Goal: Task Accomplishment & Management: Complete application form

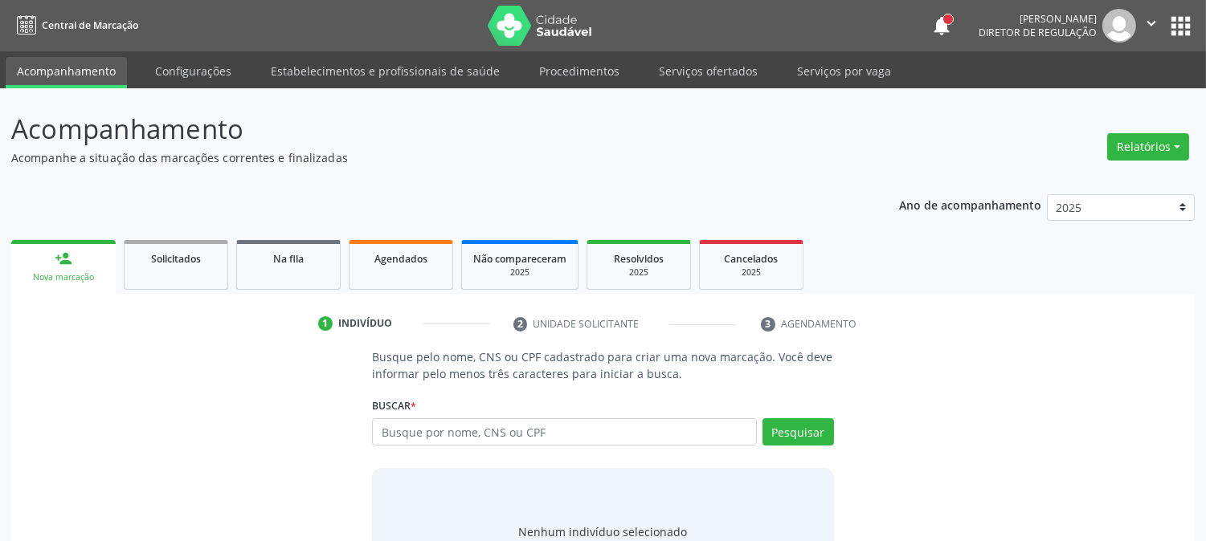
scroll to position [76, 0]
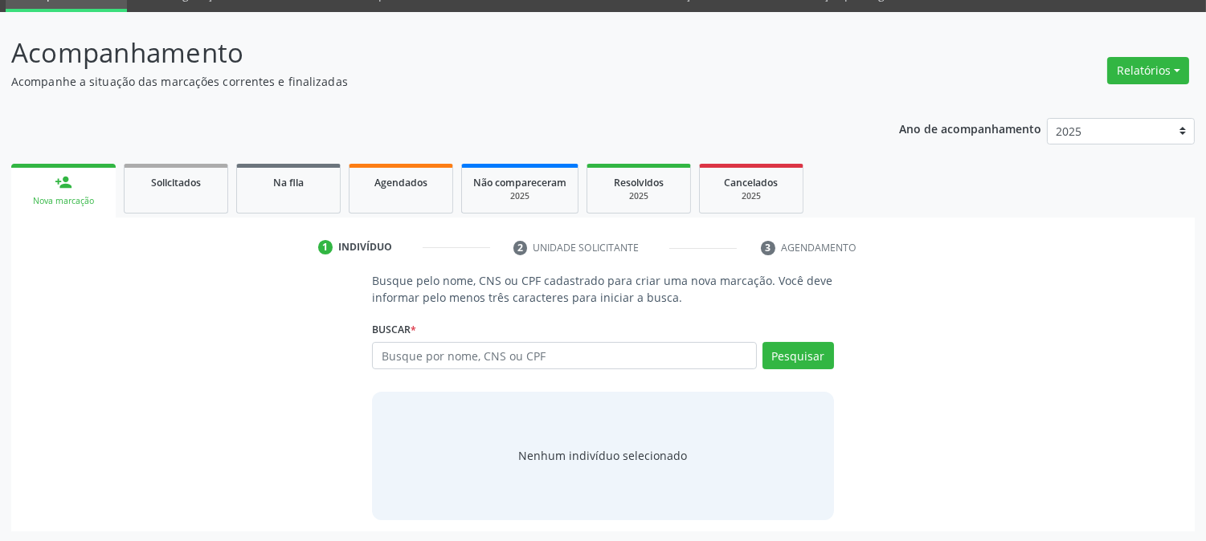
click at [463, 356] on input "text" at bounding box center [564, 355] width 384 height 27
type input "706208516638865"
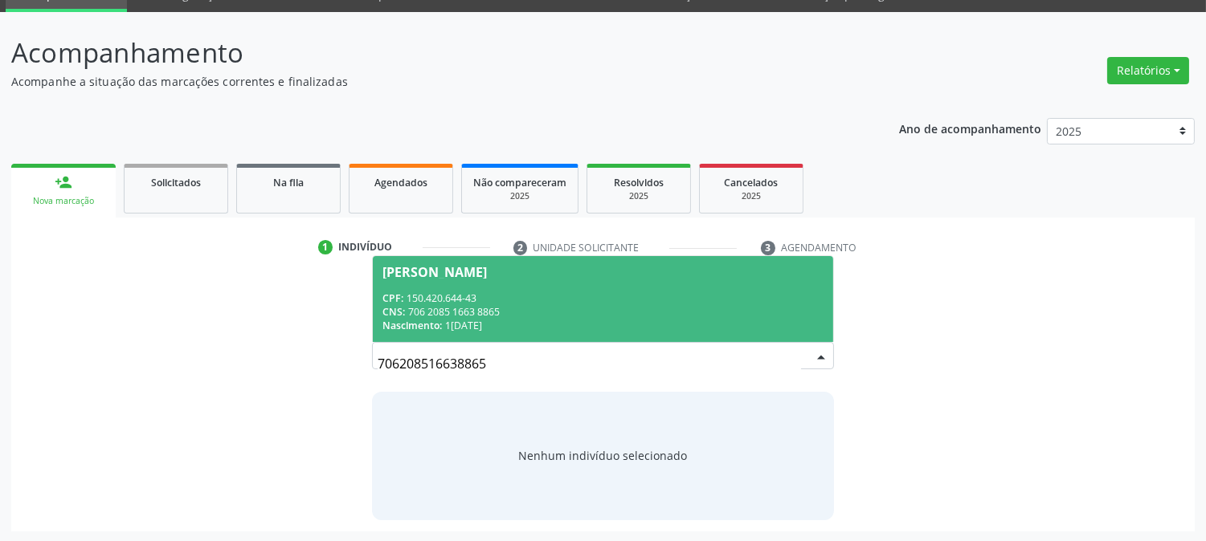
click at [461, 271] on div "[PERSON_NAME]" at bounding box center [434, 272] width 104 height 13
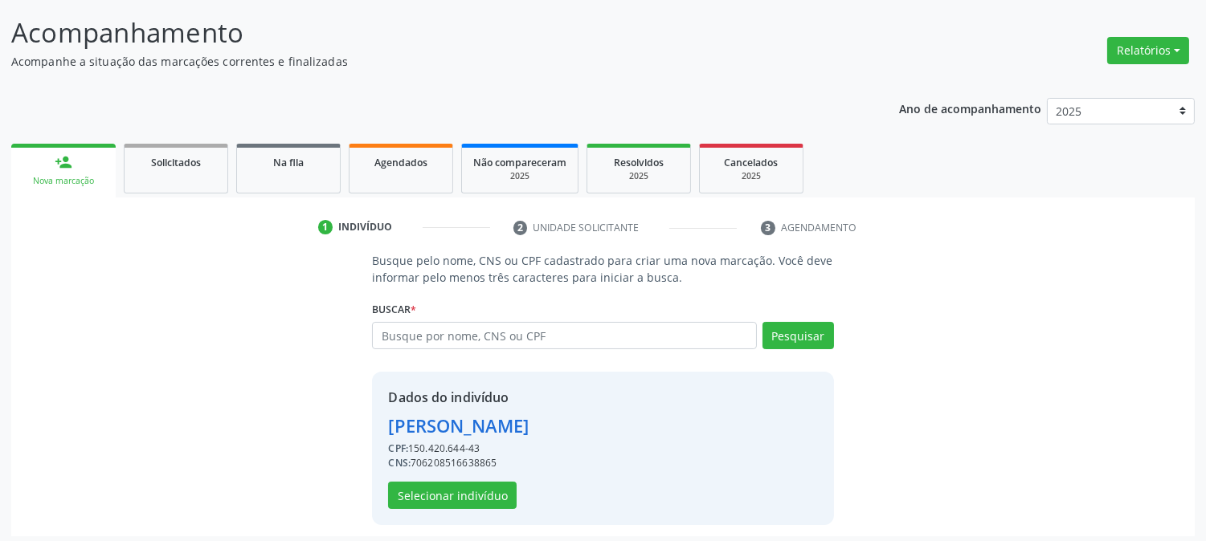
scroll to position [101, 0]
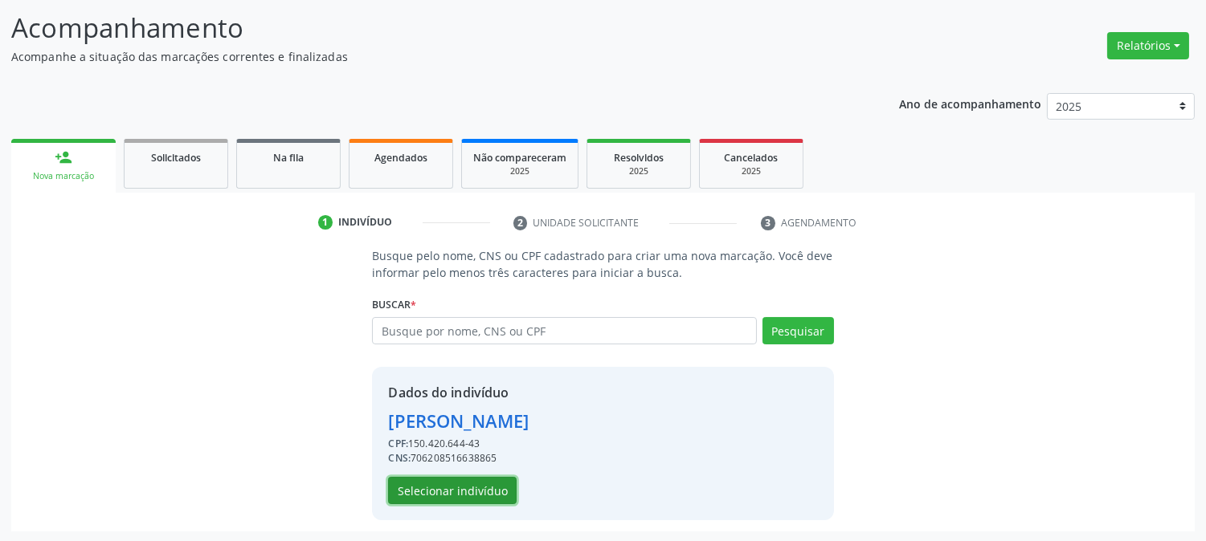
click at [422, 484] on button "Selecionar indivíduo" at bounding box center [452, 490] width 129 height 27
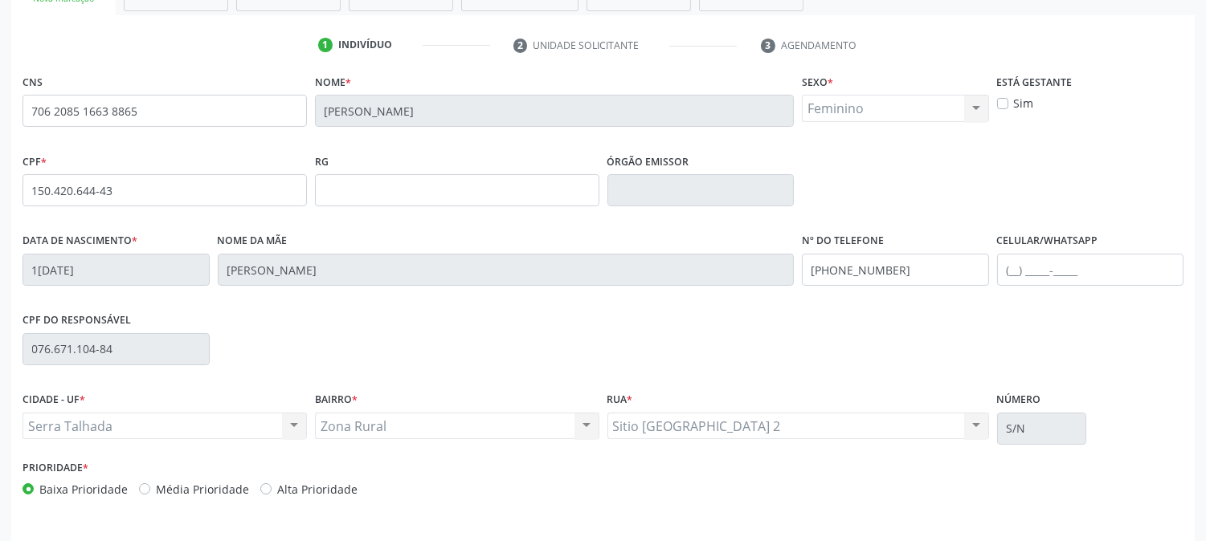
scroll to position [280, 0]
click at [964, 275] on input "[PHONE_NUMBER]" at bounding box center [895, 269] width 187 height 32
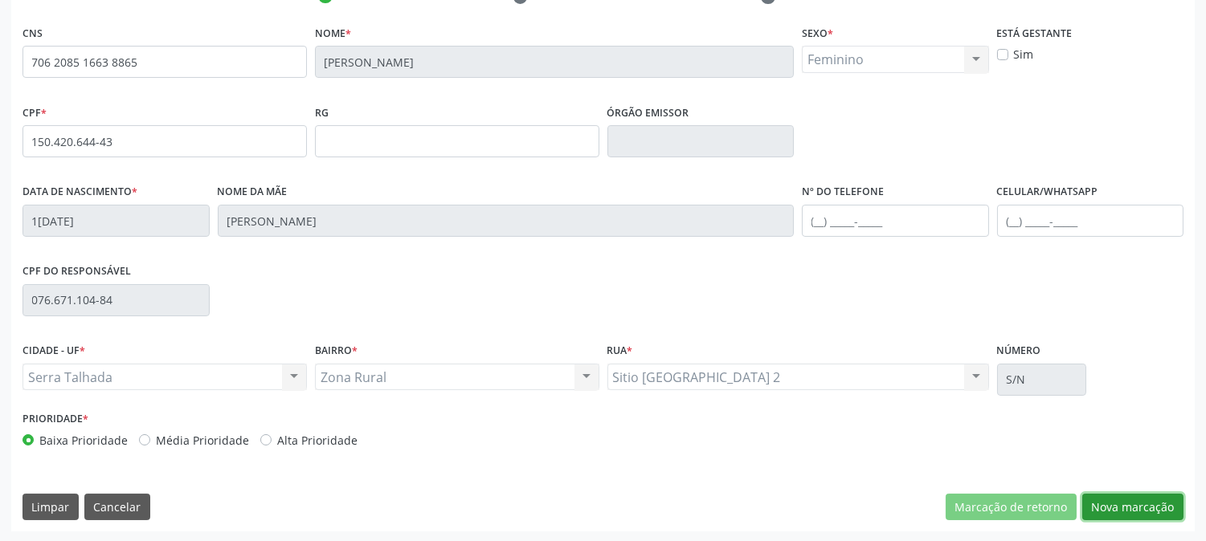
click at [1091, 512] on button "Nova marcação" at bounding box center [1132, 507] width 101 height 27
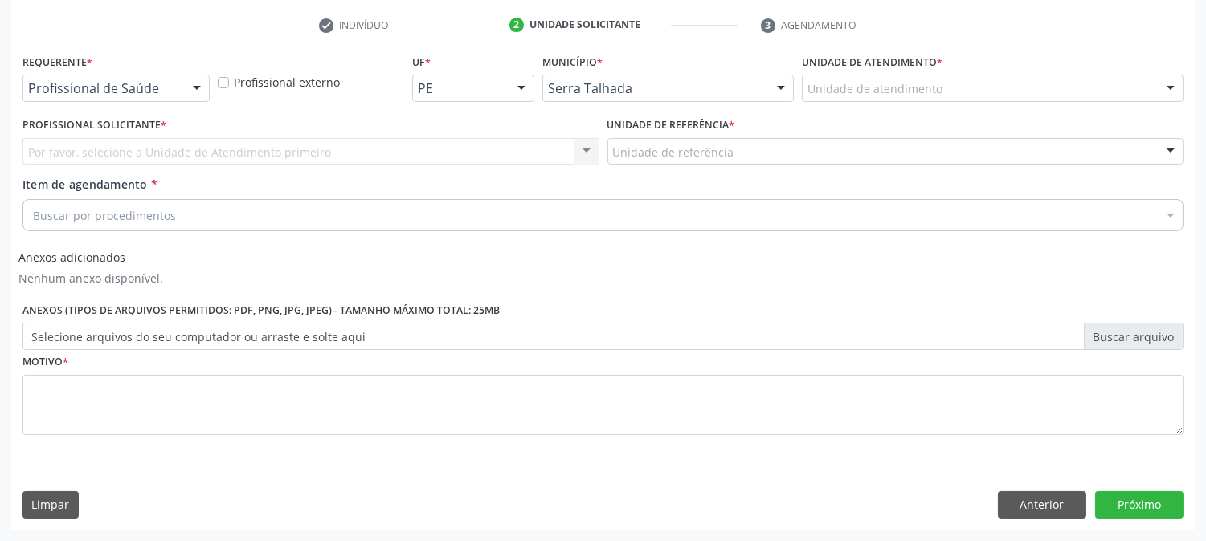
scroll to position [298, 0]
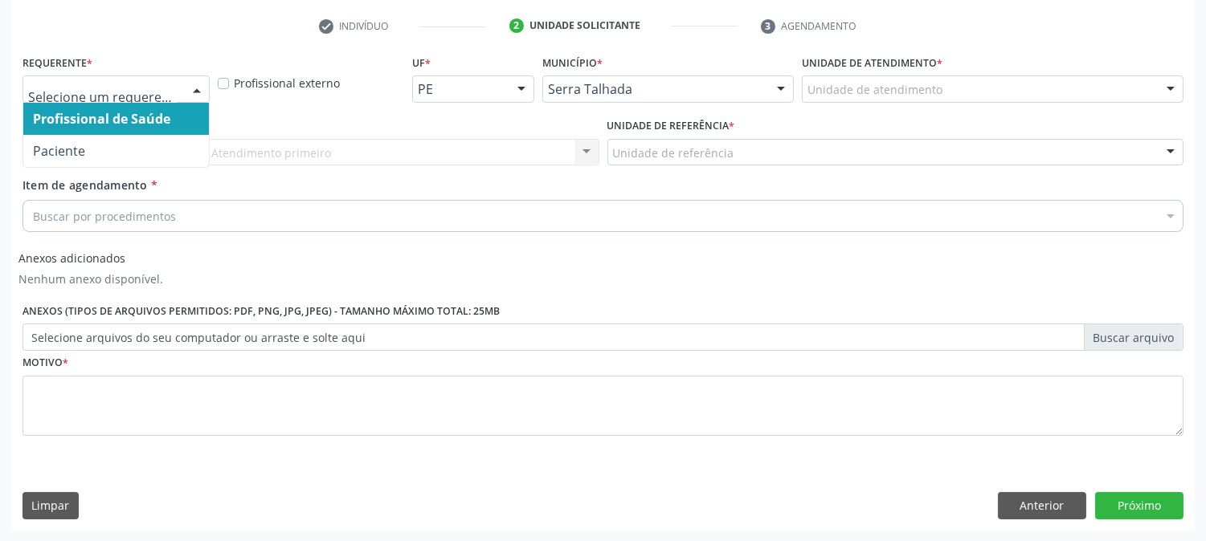
click at [108, 89] on input "text" at bounding box center [102, 97] width 149 height 32
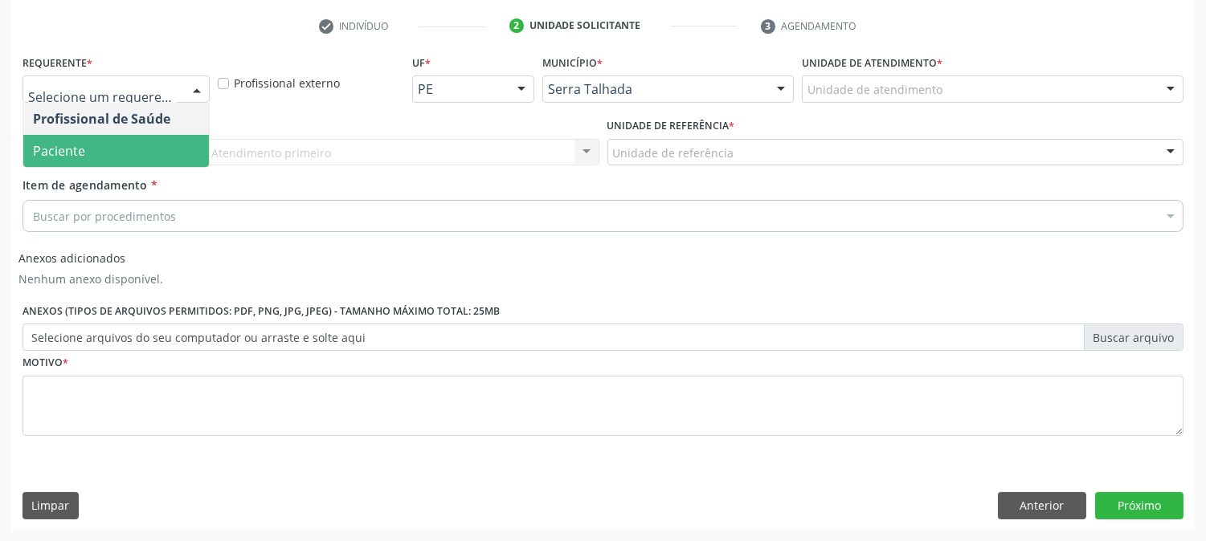
click at [111, 137] on span "Paciente" at bounding box center [116, 151] width 186 height 32
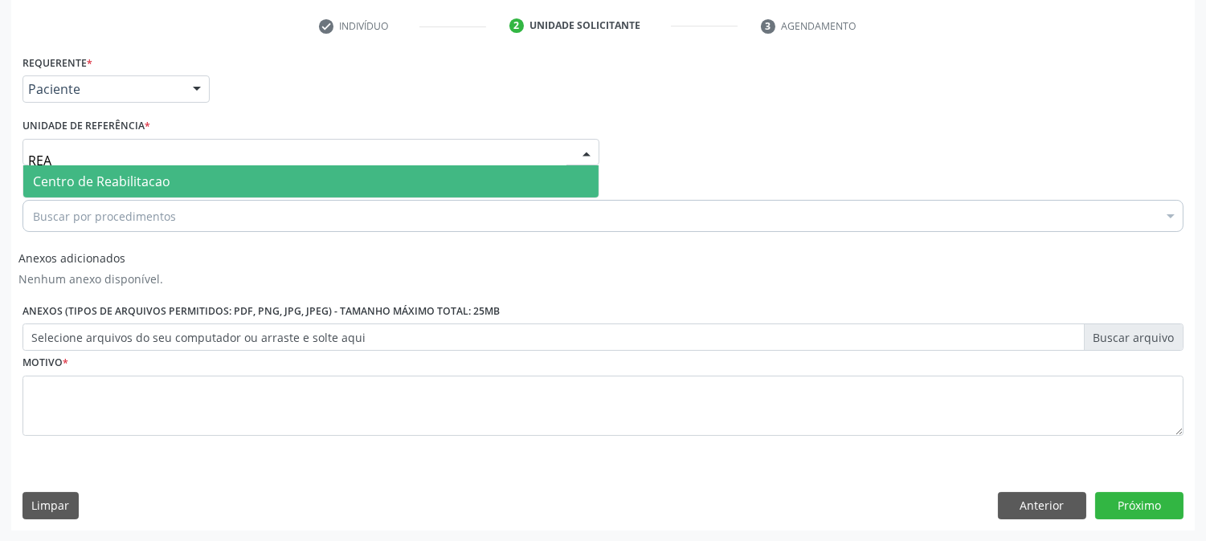
type input "REAB"
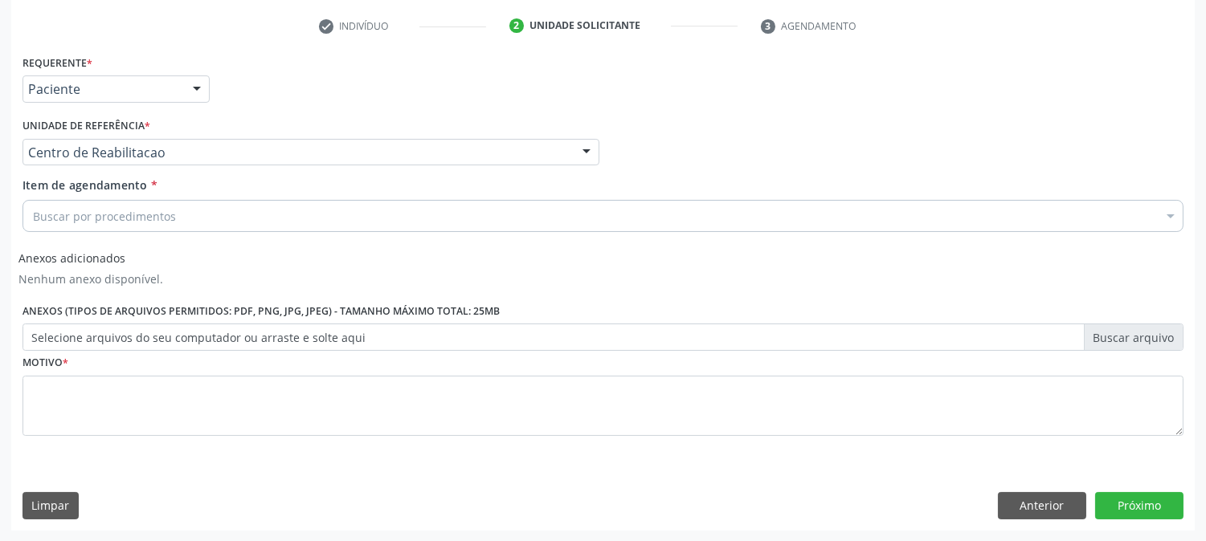
click at [76, 205] on div "Buscar por procedimentos" at bounding box center [602, 216] width 1161 height 32
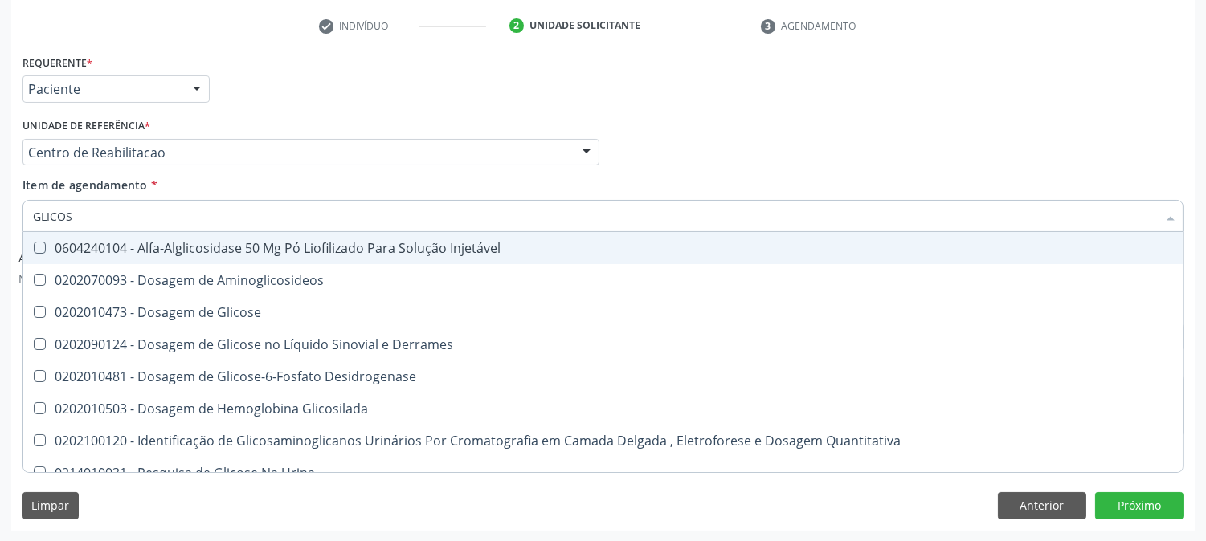
type input "GLICOSE"
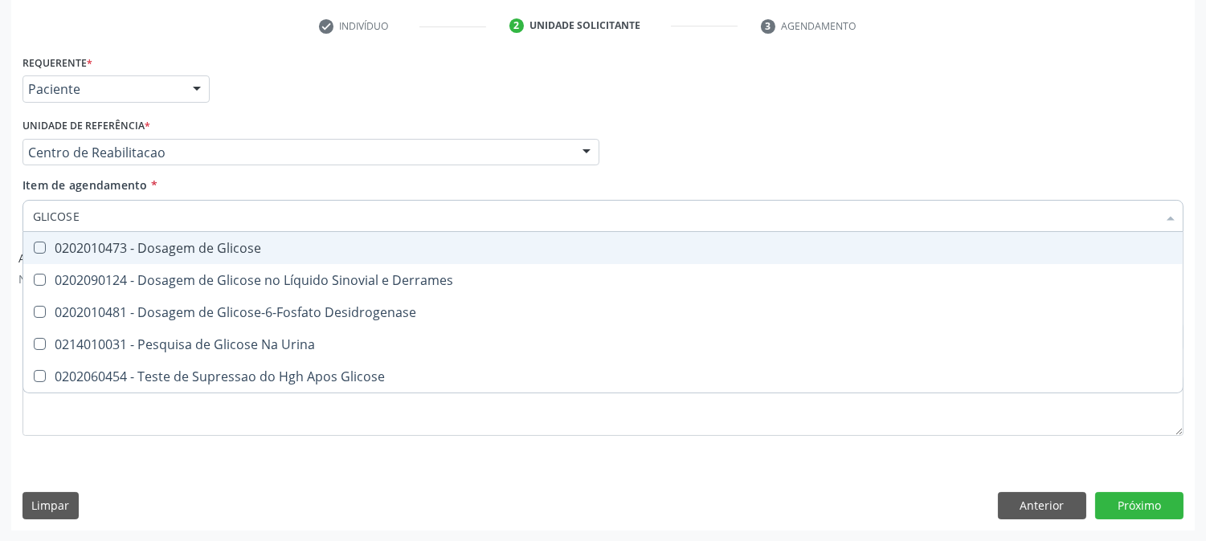
drag, startPoint x: 60, startPoint y: 247, endPoint x: 67, endPoint y: 221, distance: 27.3
click at [61, 244] on div "0202010473 - Dosagem de Glicose" at bounding box center [603, 248] width 1140 height 13
checkbox Glicose "true"
click at [98, 200] on input "GLICOSE" at bounding box center [595, 216] width 1124 height 32
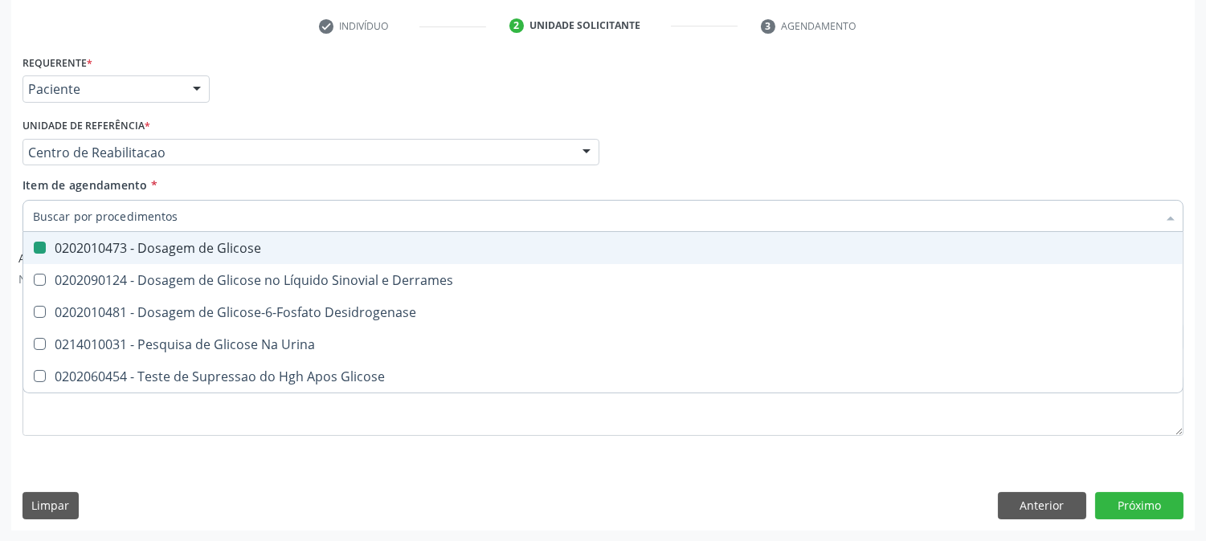
checkbox Glicose "false"
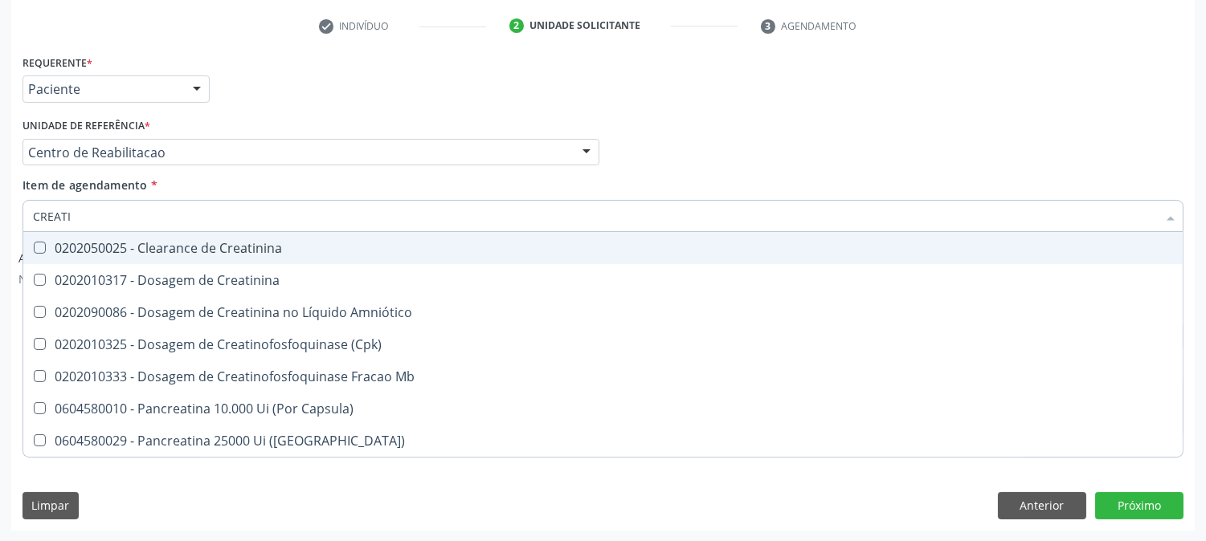
type input "CREATIN"
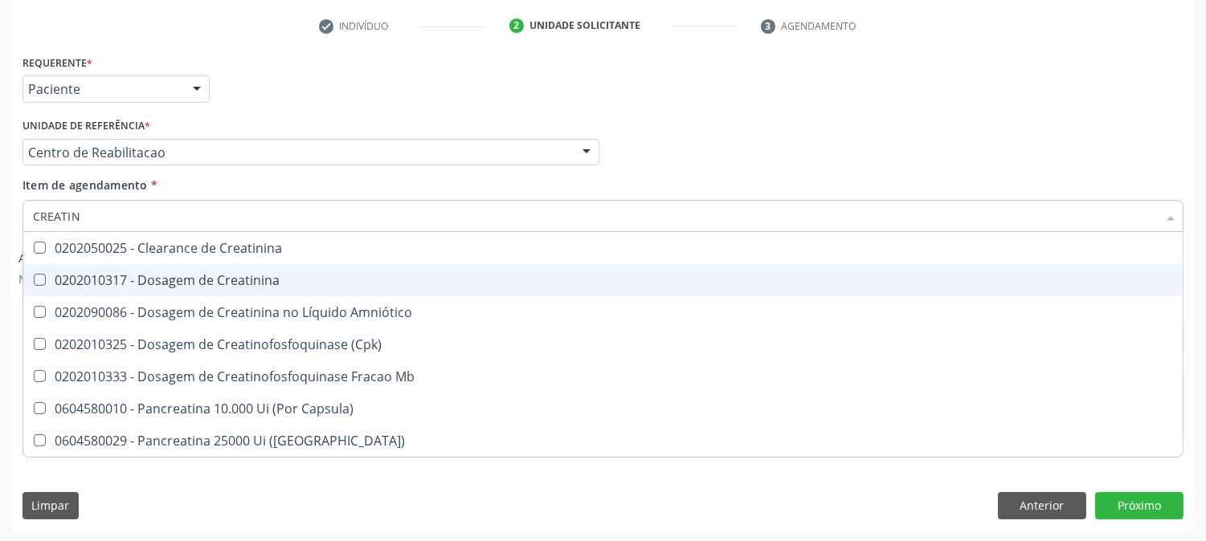
drag, startPoint x: 323, startPoint y: 282, endPoint x: 310, endPoint y: 275, distance: 14.4
click at [321, 282] on div "0202010317 - Dosagem de Creatinina" at bounding box center [603, 280] width 1140 height 13
checkbox Creatinina "true"
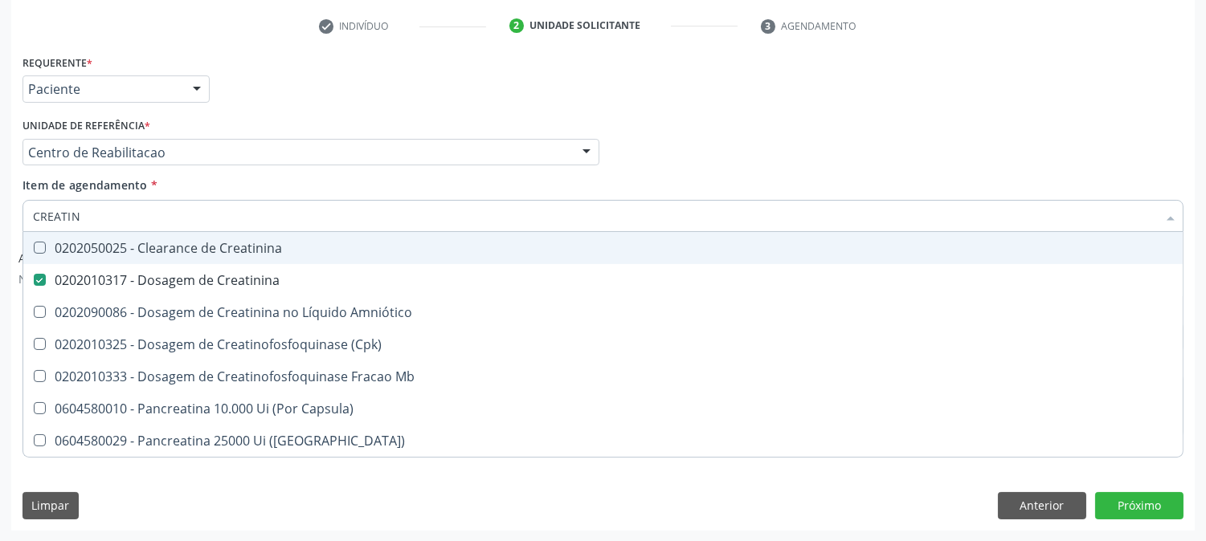
type input "CREATIN"
click at [143, 197] on div "Item de agendamento * CREATIN Desfazer seleção 0202050025 - Clearance de Creati…" at bounding box center [602, 202] width 1161 height 51
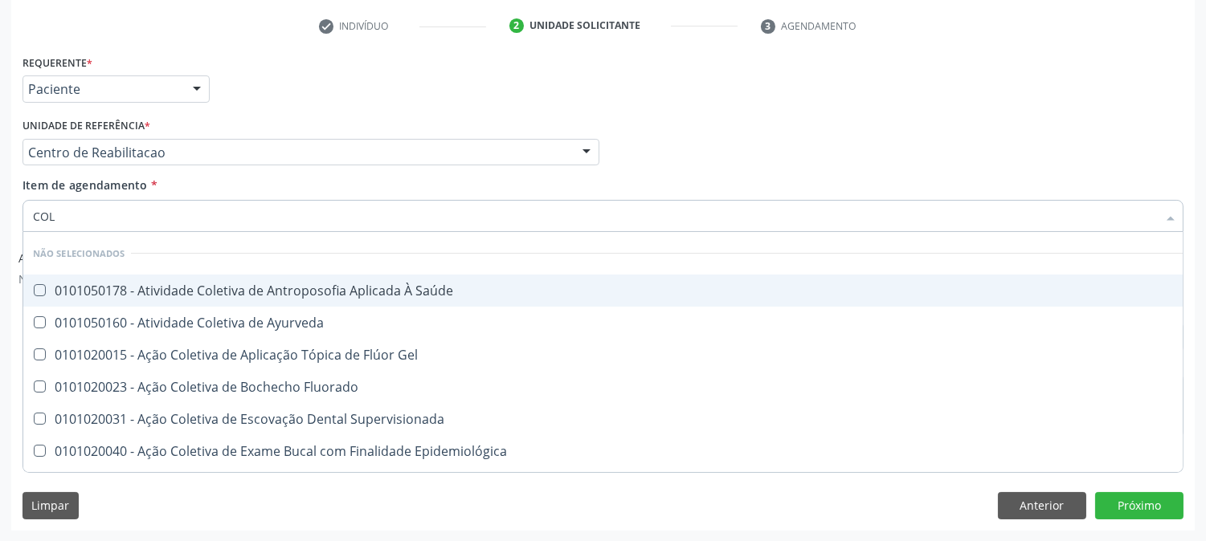
type input "COLE"
checkbox Saúde "false"
type input "COLEST"
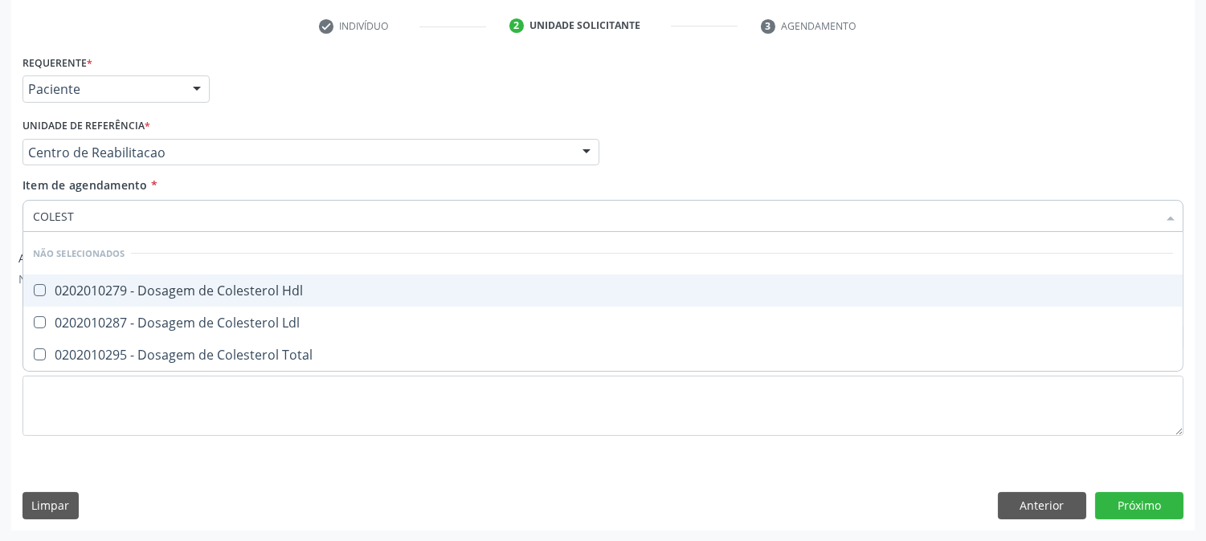
click at [73, 275] on span "0202010279 - Dosagem de Colesterol Hdl" at bounding box center [602, 291] width 1159 height 32
checkbox Hdl "true"
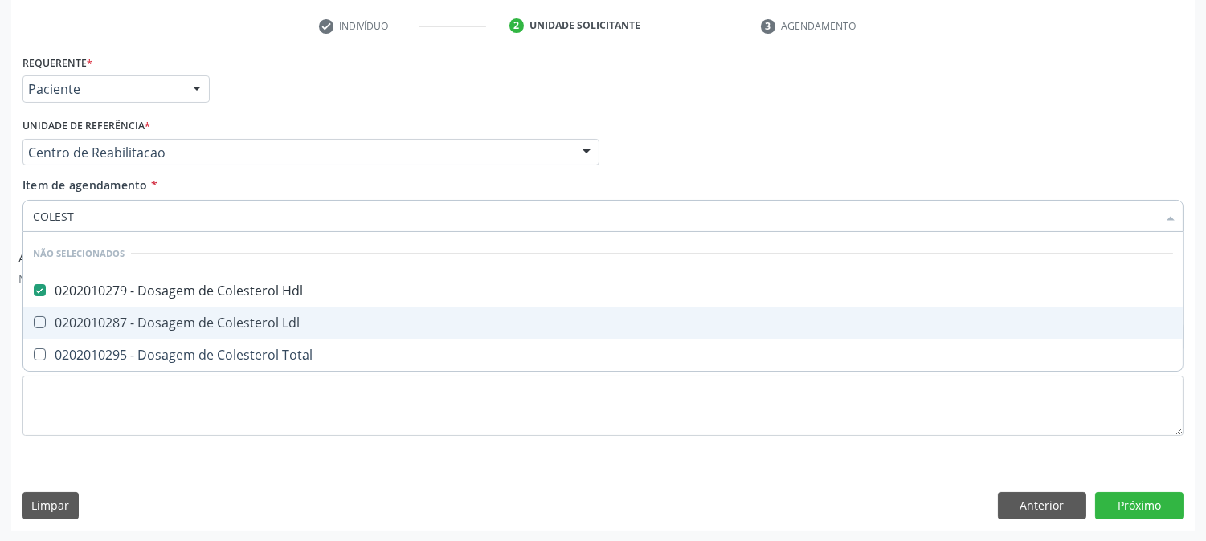
drag, startPoint x: 80, startPoint y: 324, endPoint x: 77, endPoint y: 354, distance: 30.7
click at [81, 324] on div "0202010287 - Dosagem de Colesterol Ldl" at bounding box center [603, 322] width 1140 height 13
checkbox Ldl "true"
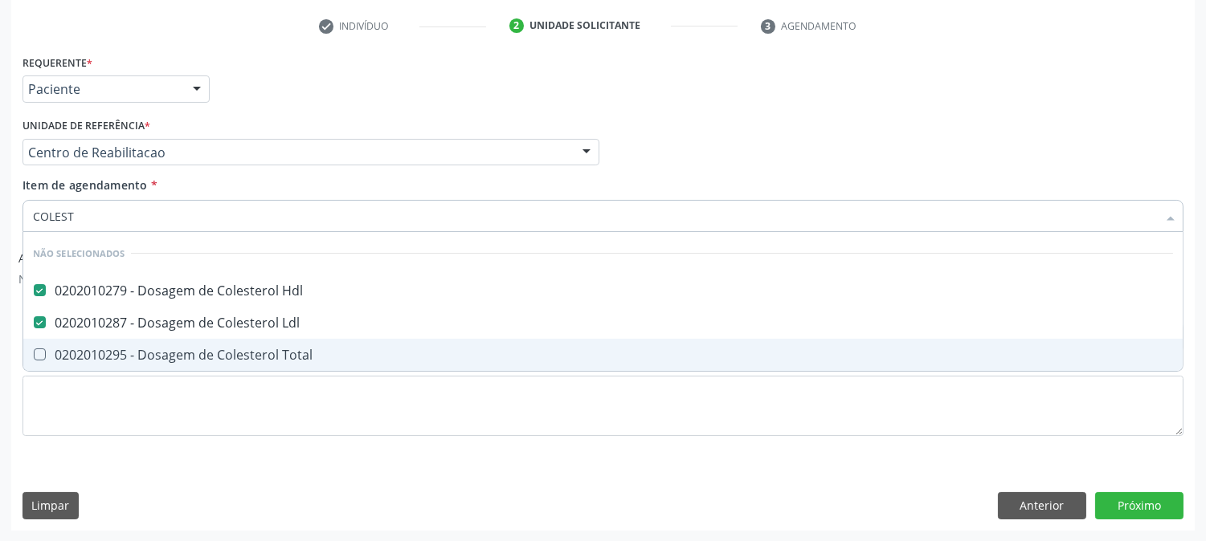
click at [77, 354] on div "0202010295 - Dosagem de Colesterol Total" at bounding box center [603, 355] width 1140 height 13
checkbox Total "true"
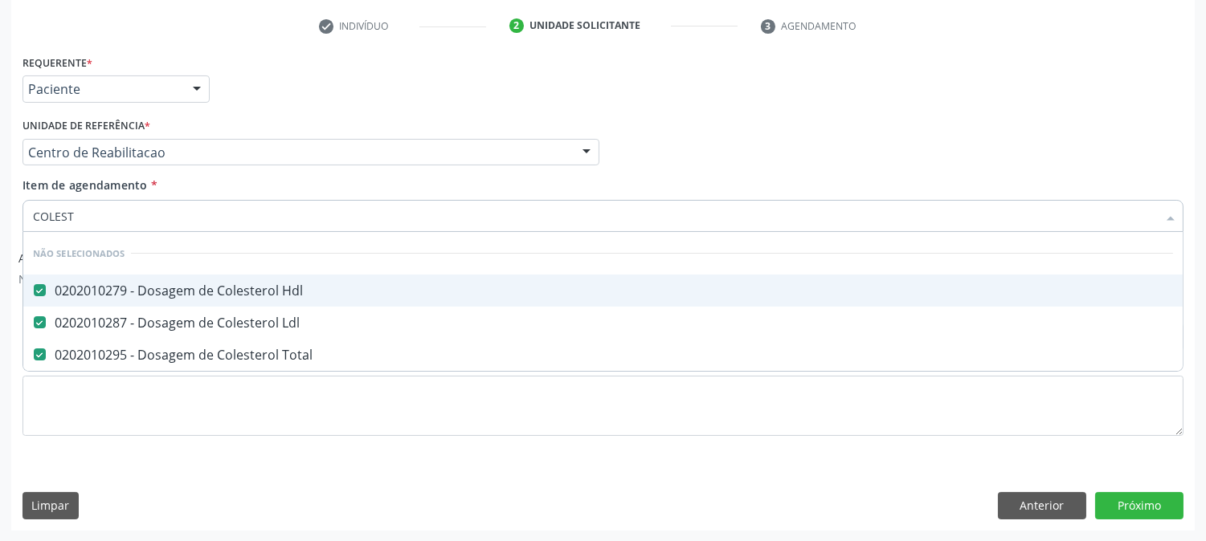
click at [108, 214] on input "COLEST" at bounding box center [595, 216] width 1124 height 32
drag, startPoint x: 108, startPoint y: 214, endPoint x: 134, endPoint y: 206, distance: 27.7
click at [110, 213] on input "COLEST" at bounding box center [595, 216] width 1124 height 32
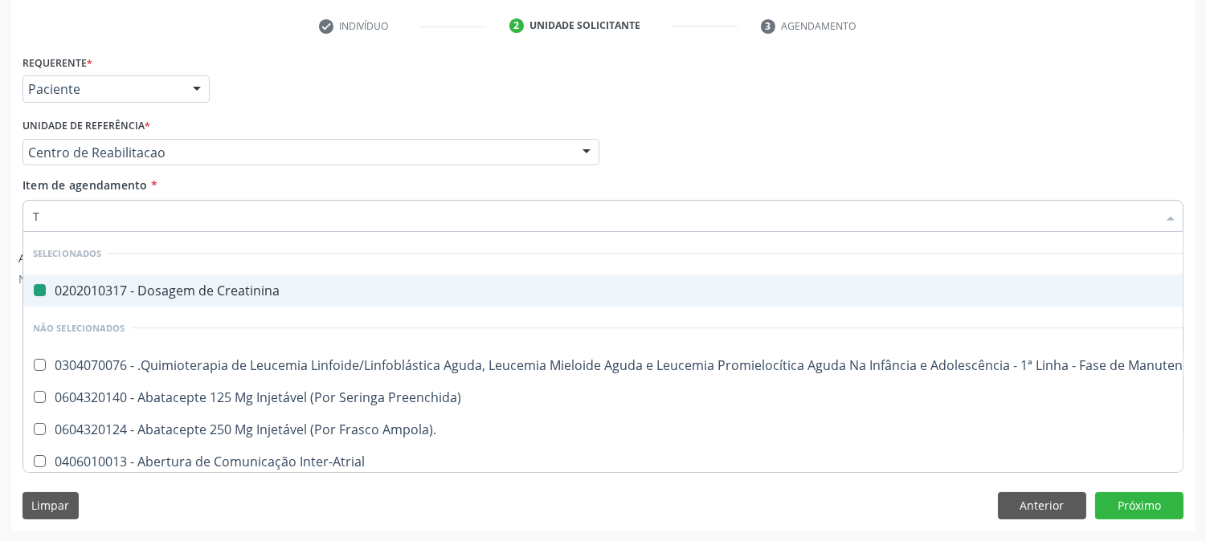
type input "TR"
checkbox Creatinina "false"
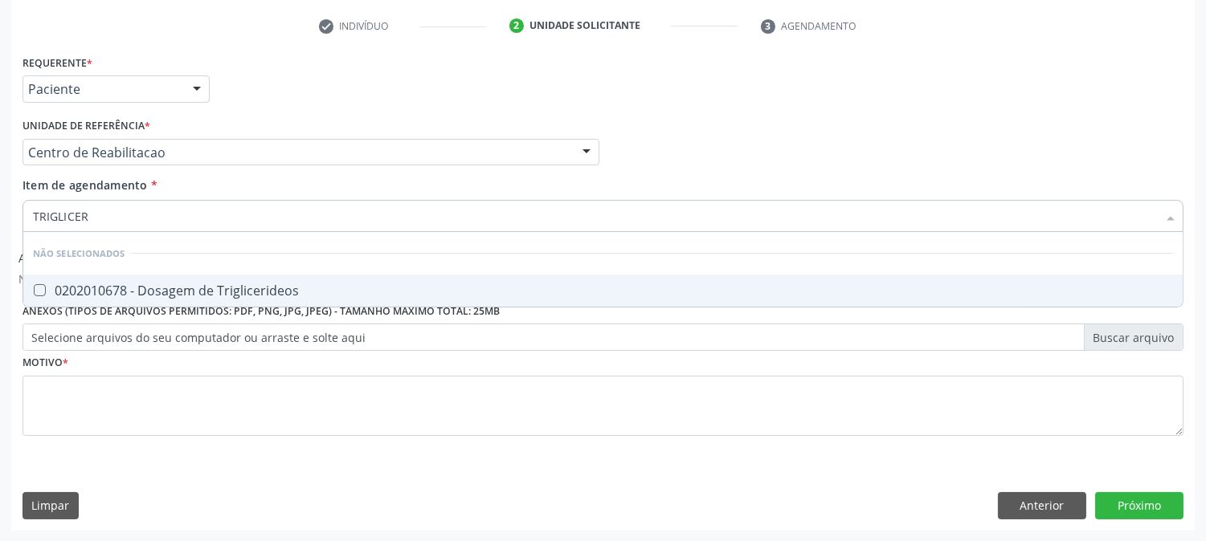
type input "TRIGLICERI"
click at [118, 278] on span "0202010678 - Dosagem de Triglicerideos" at bounding box center [602, 291] width 1159 height 32
checkbox Triglicerideos "true"
click at [100, 218] on input "TRIGLICERI" at bounding box center [595, 216] width 1124 height 32
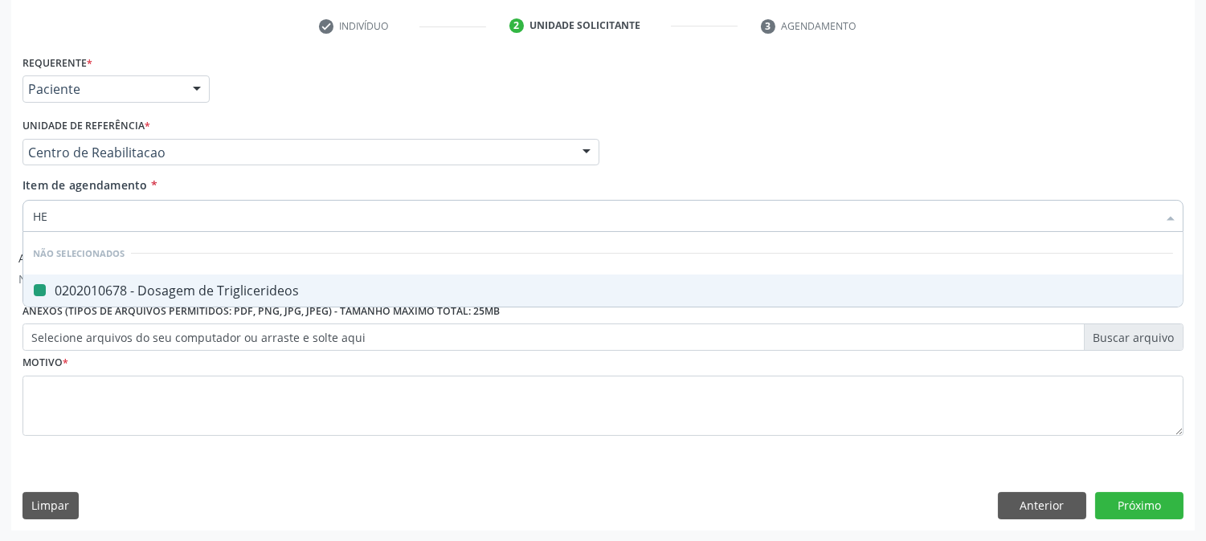
type input "HEM"
checkbox Triglicerideos "false"
type input "HEMOGRAMA"
drag, startPoint x: 129, startPoint y: 287, endPoint x: 129, endPoint y: 265, distance: 21.7
click at [129, 285] on div "0202020380 - Hemograma Completo" at bounding box center [603, 290] width 1140 height 13
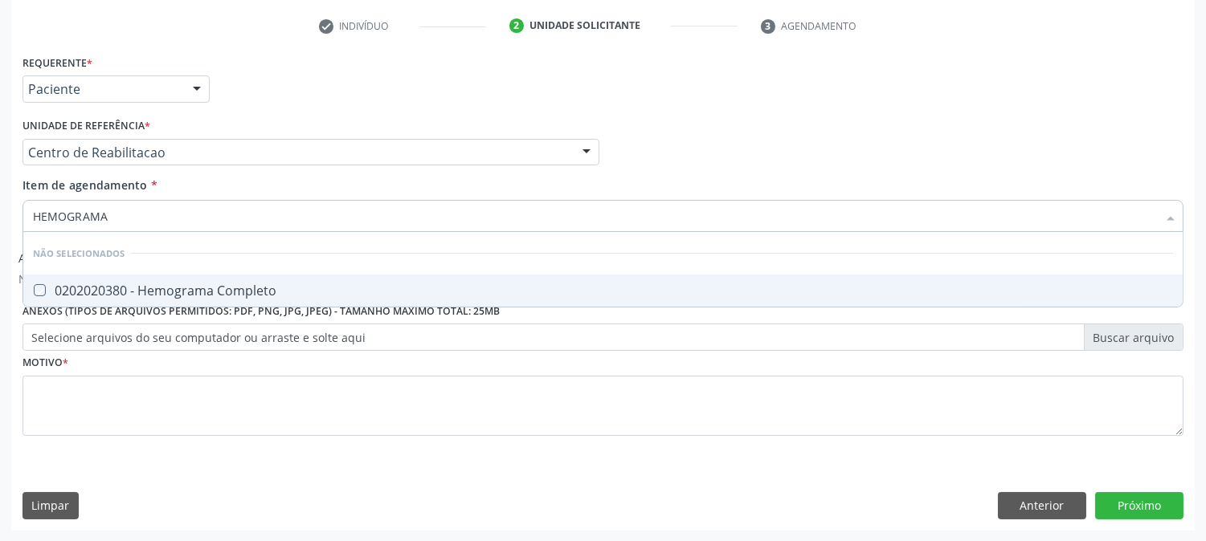
checkbox Completo "true"
click at [127, 226] on input "HEMOGRAMA" at bounding box center [595, 216] width 1124 height 32
click at [127, 225] on input "HEMOGRAMA" at bounding box center [595, 216] width 1124 height 32
click at [127, 223] on input "HEMOGRAMA" at bounding box center [595, 216] width 1124 height 32
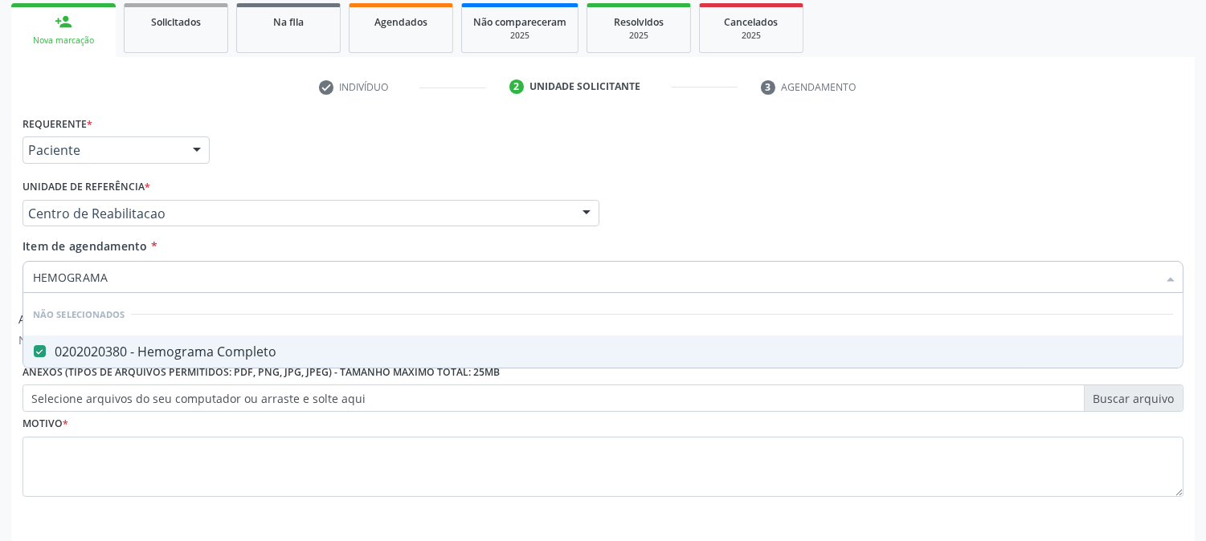
scroll to position [209, 0]
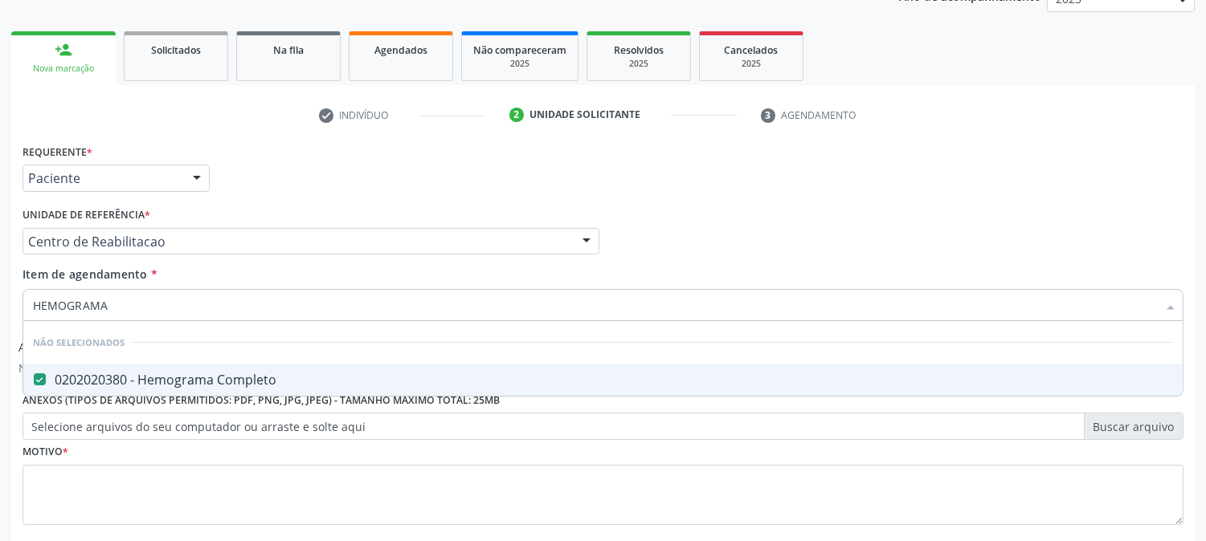
click at [751, 251] on div "Profissional Solicitante Por favor, selecione a Unidade de Atendimento primeiro…" at bounding box center [602, 234] width 1169 height 63
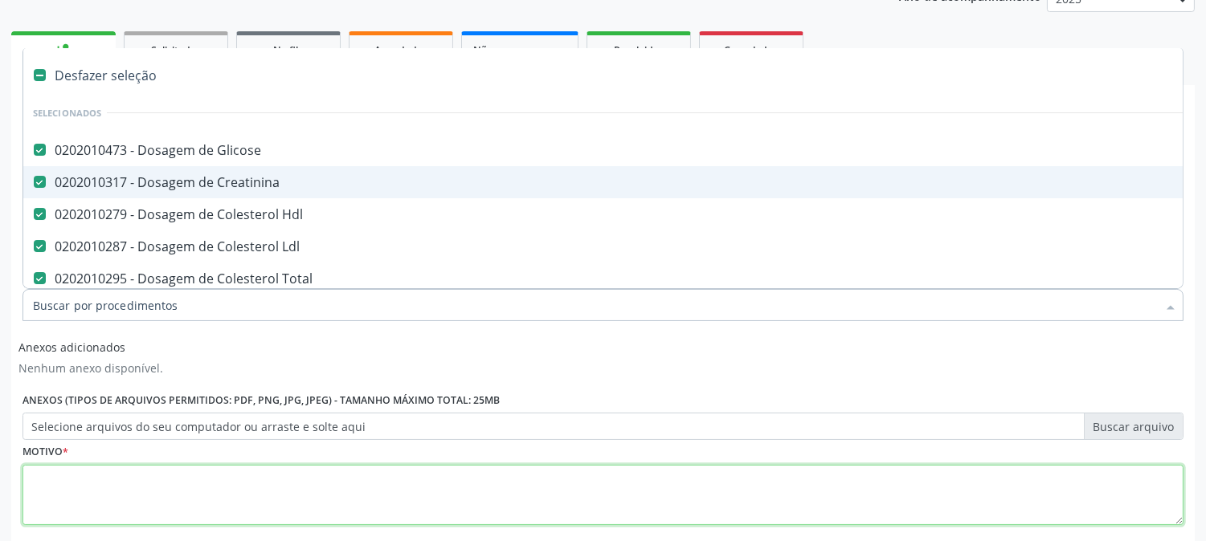
click at [217, 499] on textarea at bounding box center [602, 495] width 1161 height 61
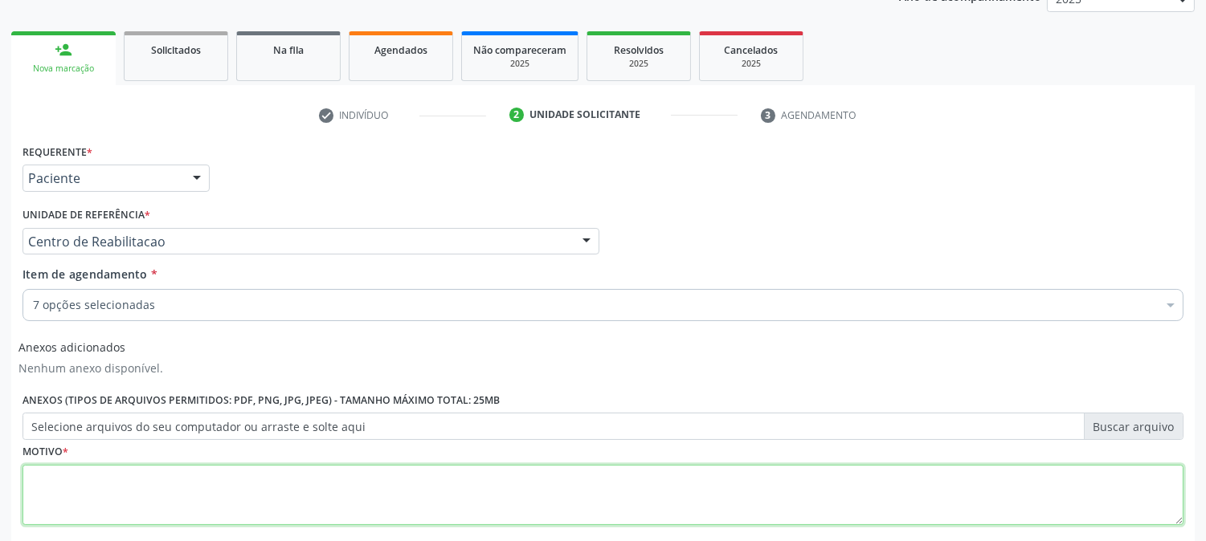
type textarea "A"
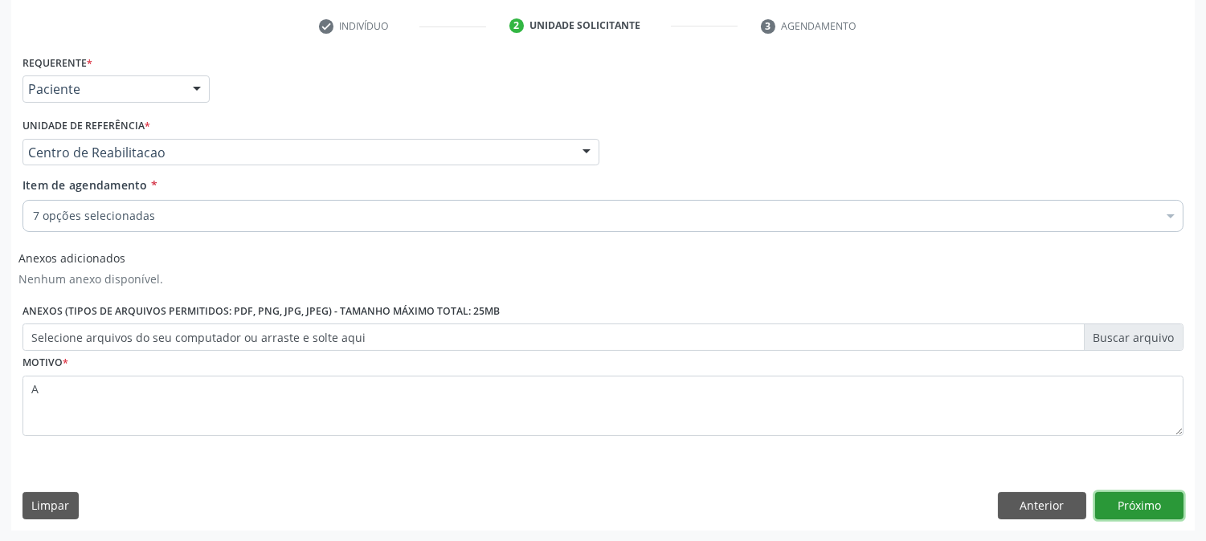
click at [1159, 504] on button "Próximo" at bounding box center [1139, 505] width 88 height 27
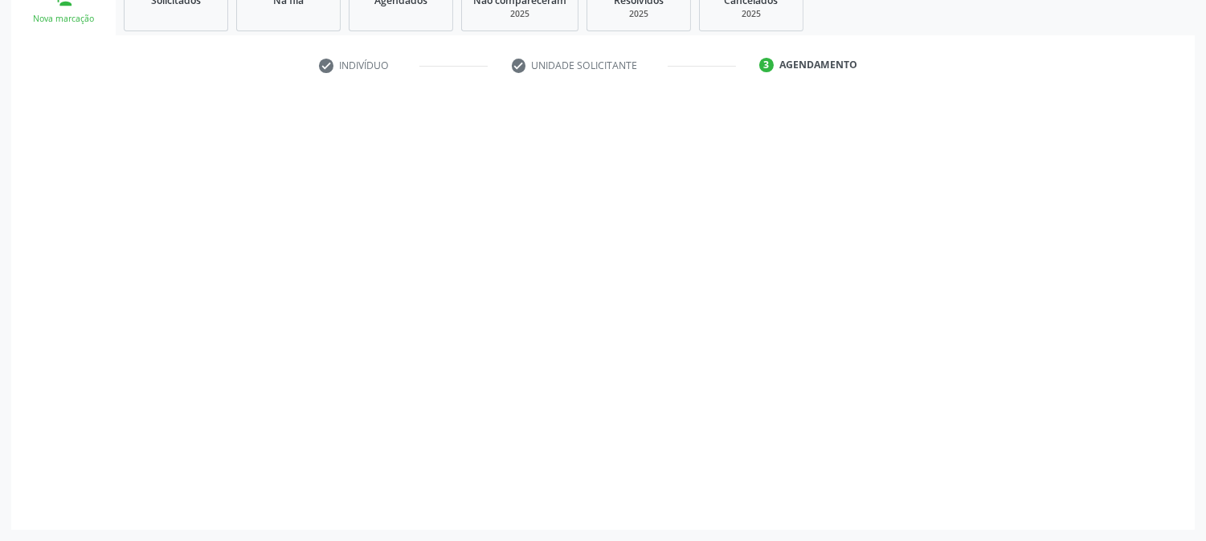
scroll to position [258, 0]
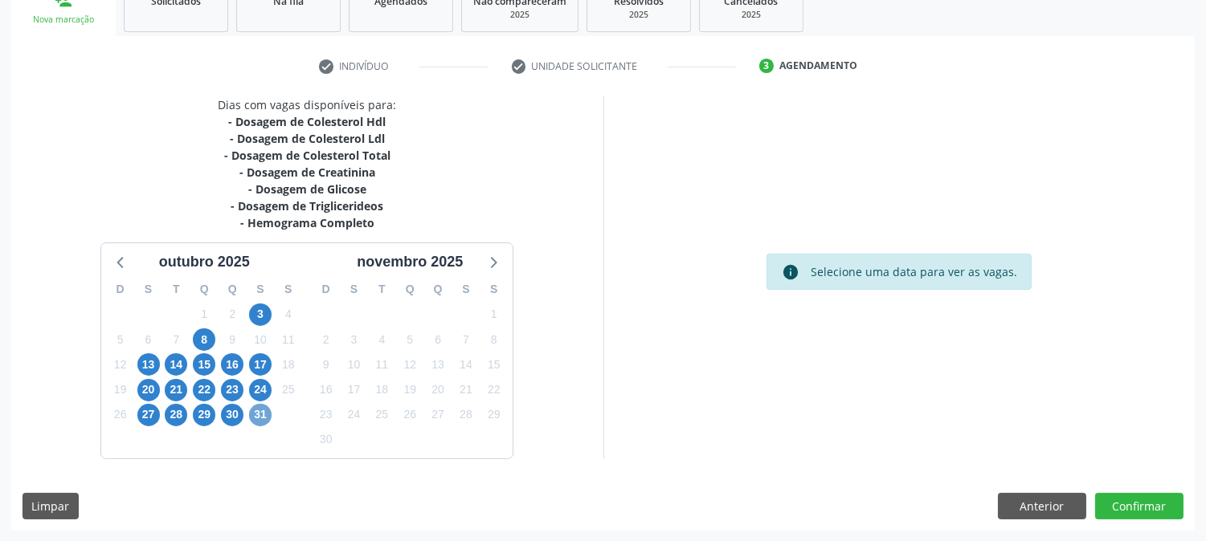
click at [259, 414] on span "31" at bounding box center [260, 415] width 22 height 22
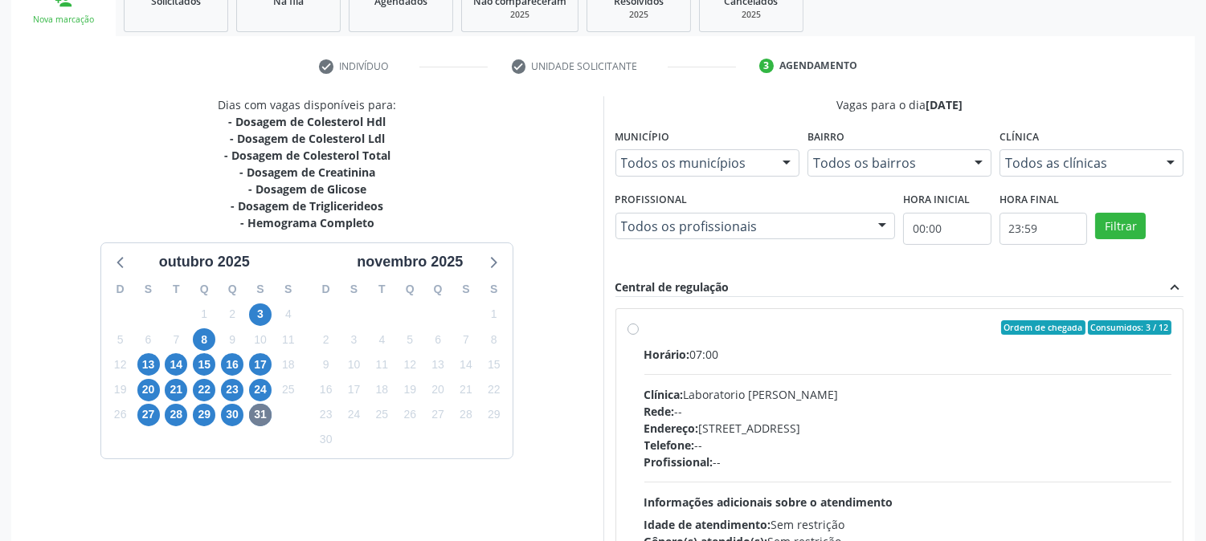
drag, startPoint x: 818, startPoint y: 382, endPoint x: 814, endPoint y: 301, distance: 80.4
click at [816, 380] on div "Horário: 07:00 Clínica: Laboratorio [PERSON_NAME]: -- Endereço: [STREET_ADDRESS…" at bounding box center [908, 456] width 528 height 221
radio input "true"
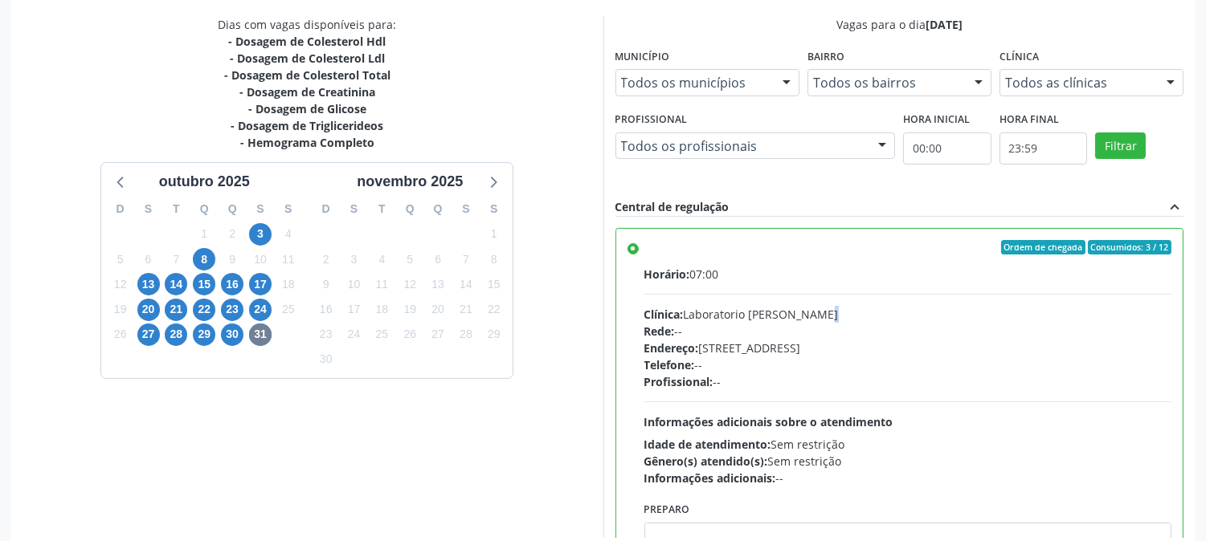
scroll to position [418, 0]
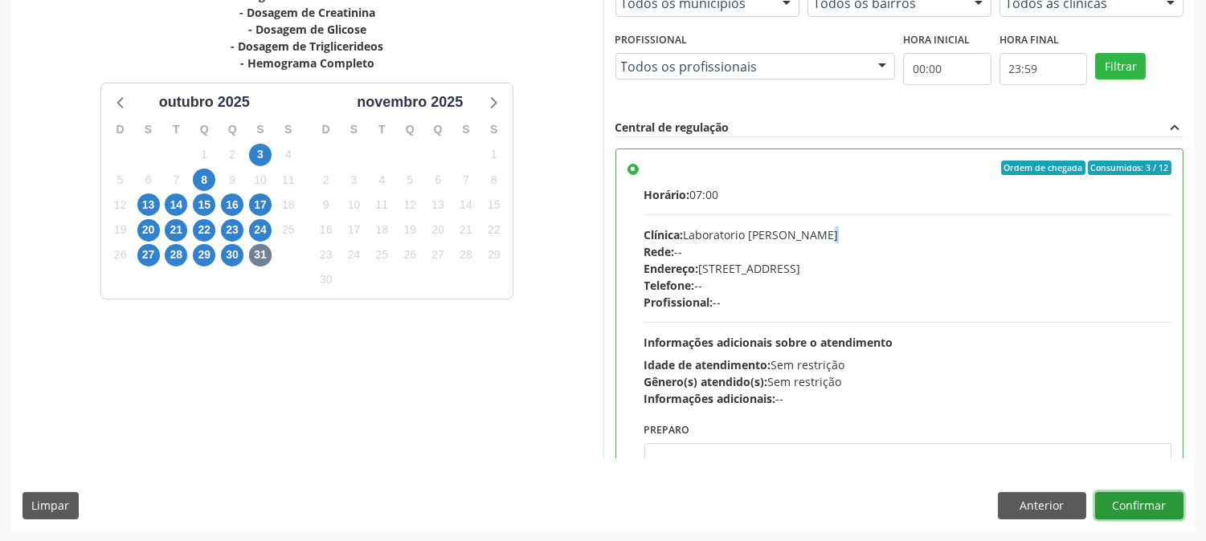
click at [1131, 510] on button "Confirmar" at bounding box center [1139, 505] width 88 height 27
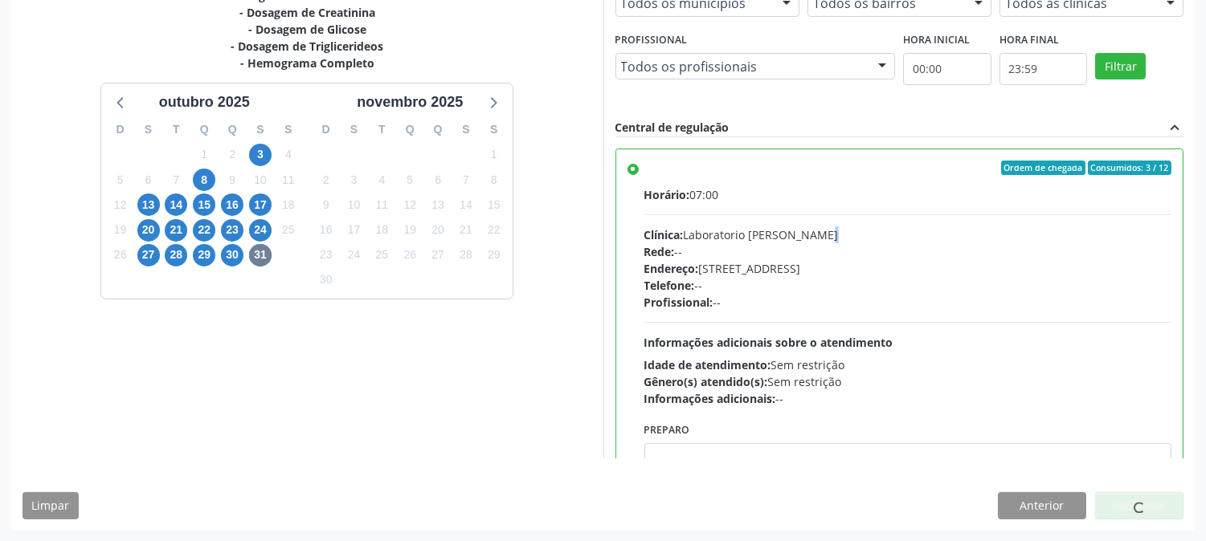
scroll to position [0, 0]
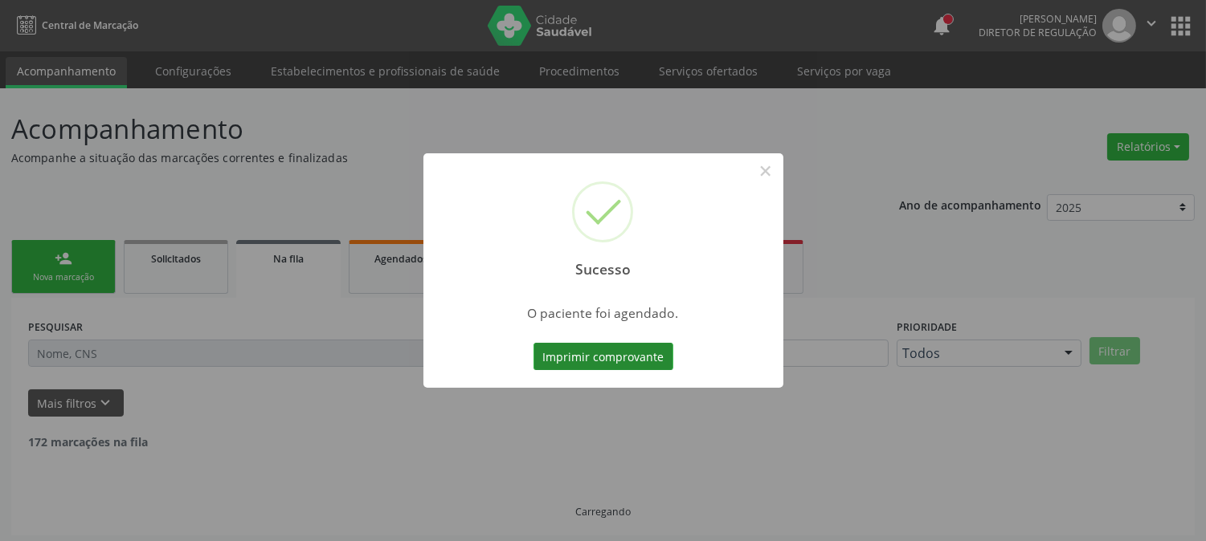
click at [571, 361] on button "Imprimir comprovante" at bounding box center [603, 356] width 140 height 27
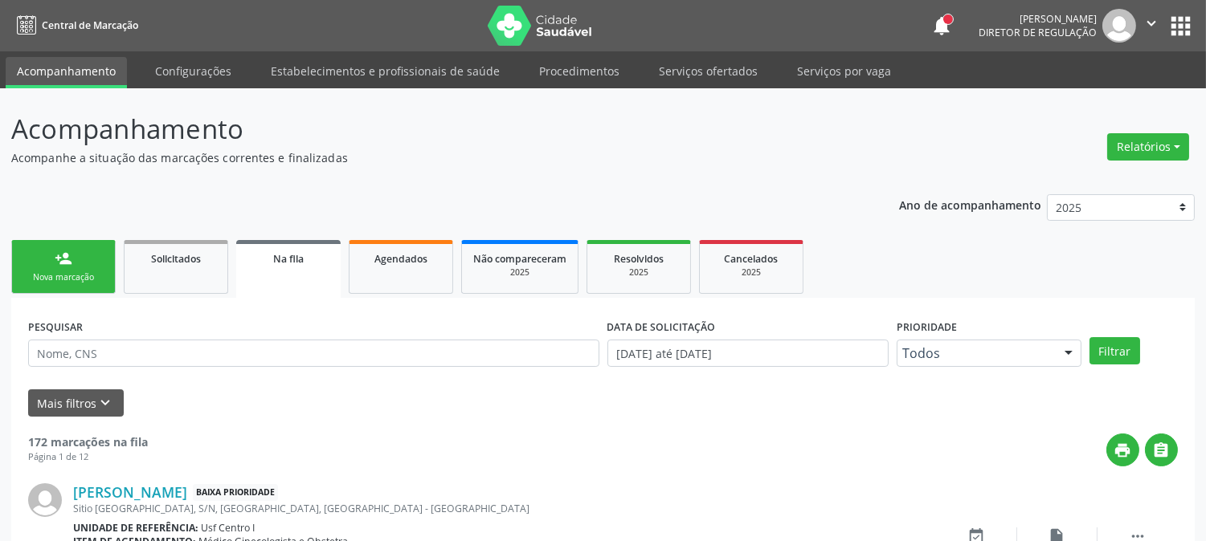
click at [57, 255] on div "person_add" at bounding box center [64, 259] width 18 height 18
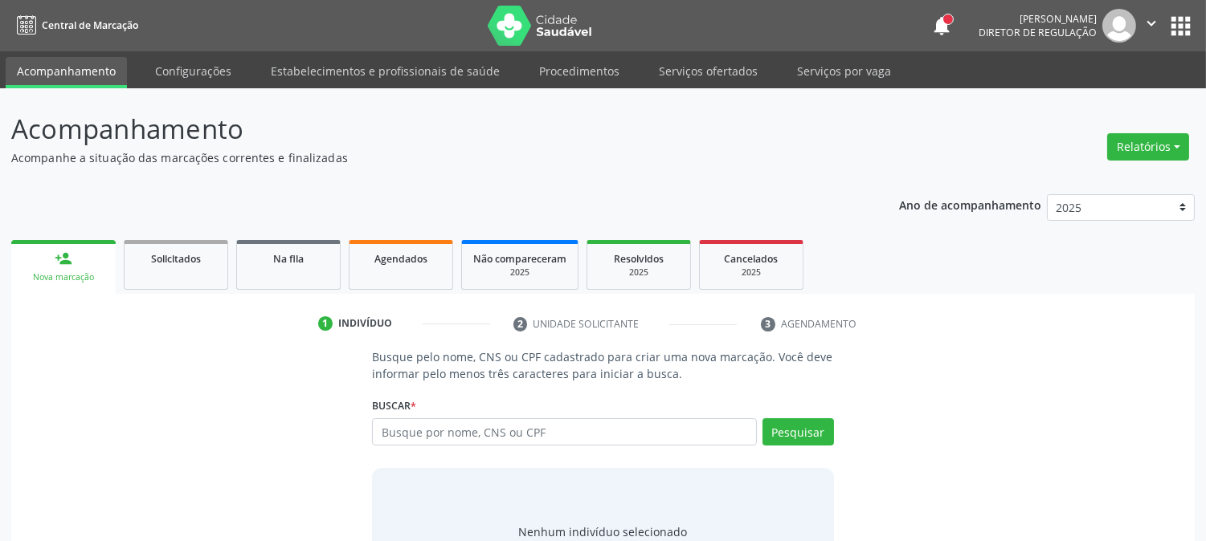
scroll to position [76, 0]
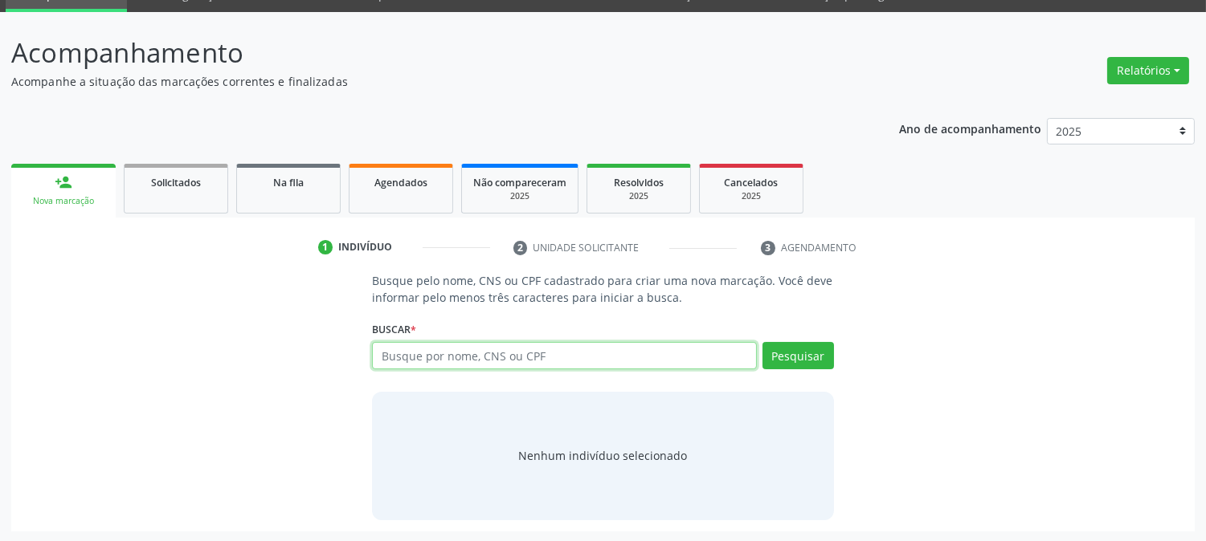
click at [398, 354] on input "text" at bounding box center [564, 355] width 384 height 27
type input "706208516638665"
click at [411, 360] on input "706208516638665" at bounding box center [564, 355] width 384 height 27
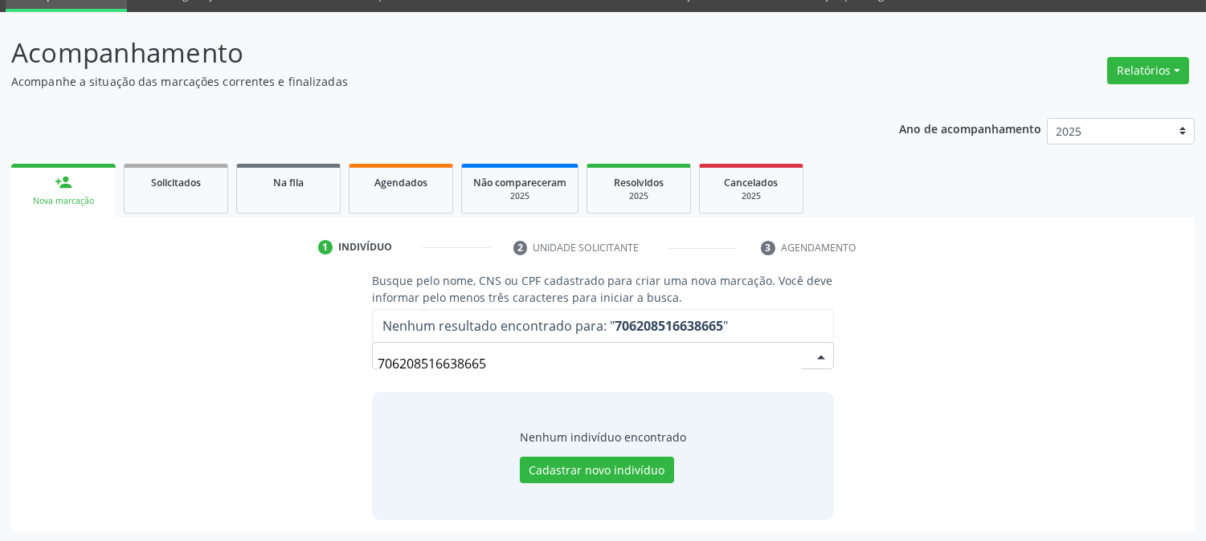
click at [430, 368] on input "706208516638665" at bounding box center [588, 364] width 422 height 32
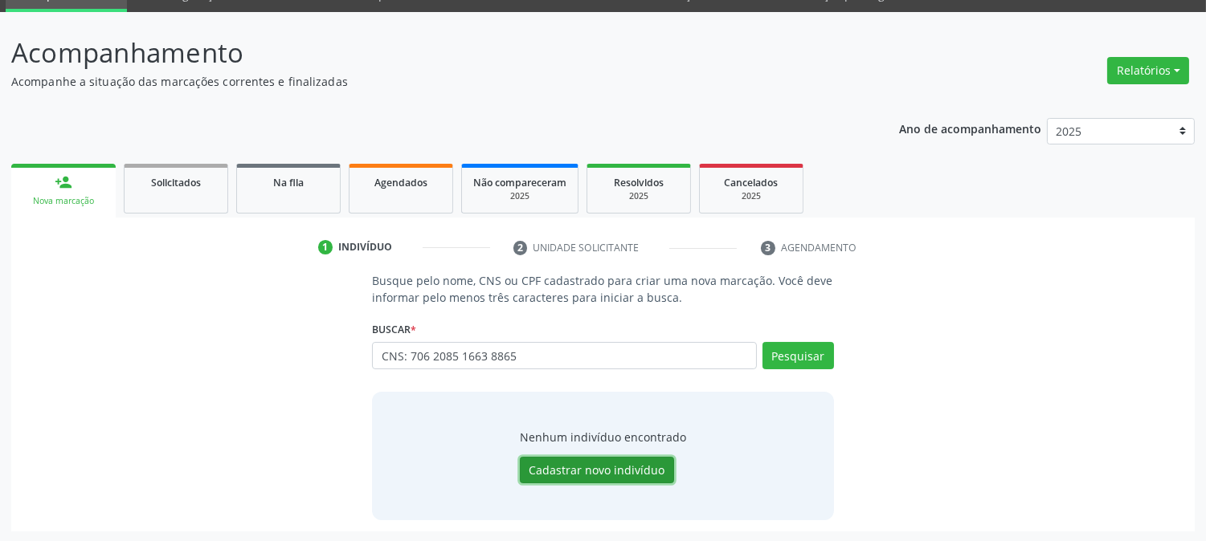
click at [596, 463] on button "Cadastrar novo indivíduo" at bounding box center [597, 470] width 154 height 27
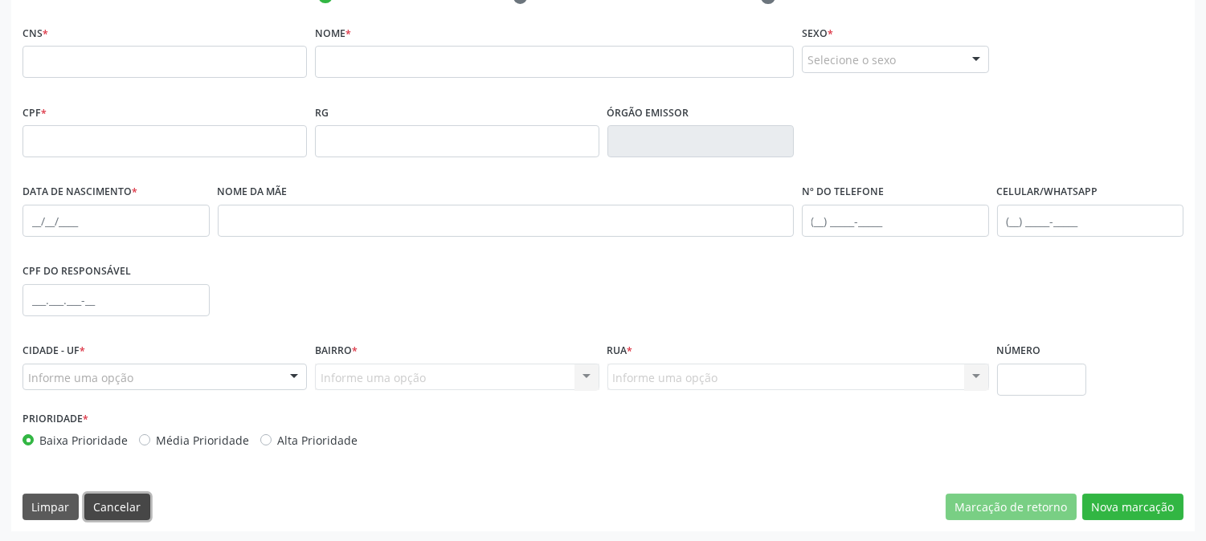
click at [109, 512] on button "Cancelar" at bounding box center [117, 507] width 66 height 27
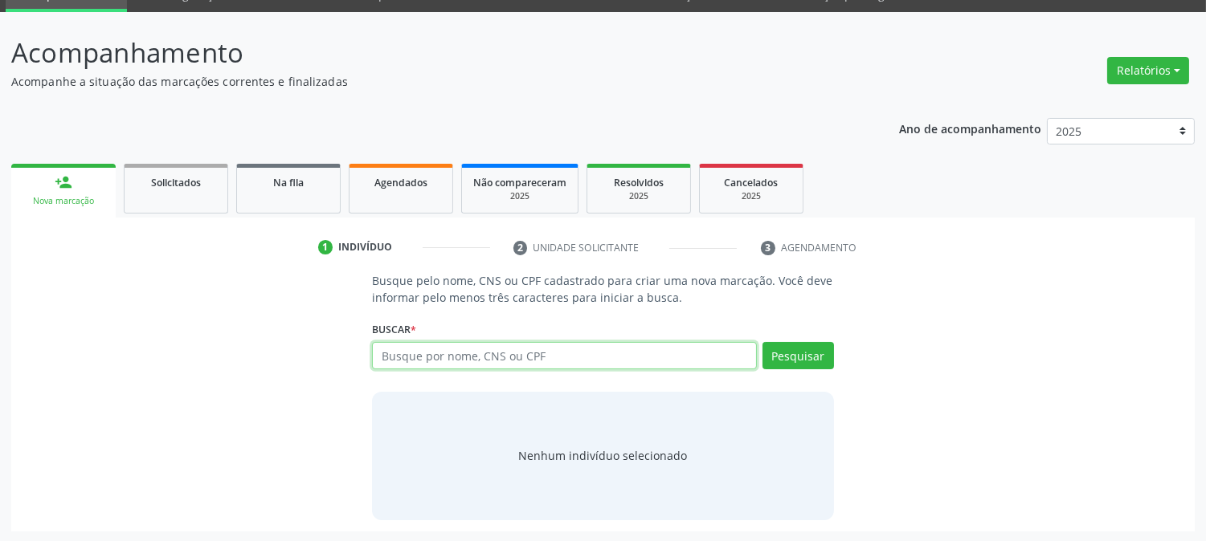
click at [509, 357] on input "text" at bounding box center [564, 355] width 384 height 27
paste input "CNS: 706 2085 1663 8865"
type input "CNS: 706 2085 1663 8865"
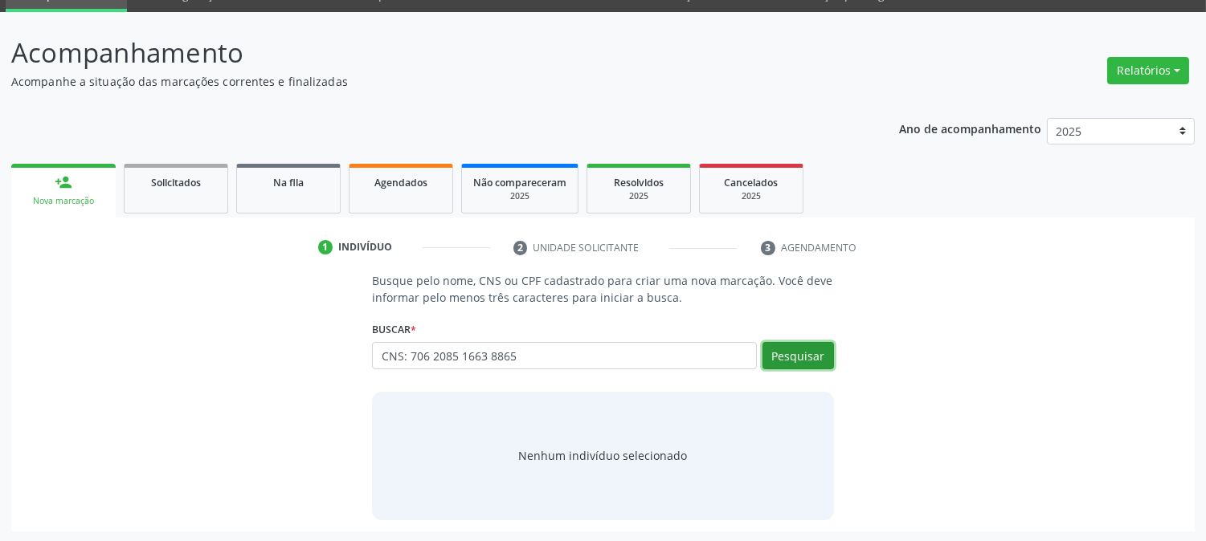
click at [801, 362] on button "Pesquisar" at bounding box center [797, 355] width 71 height 27
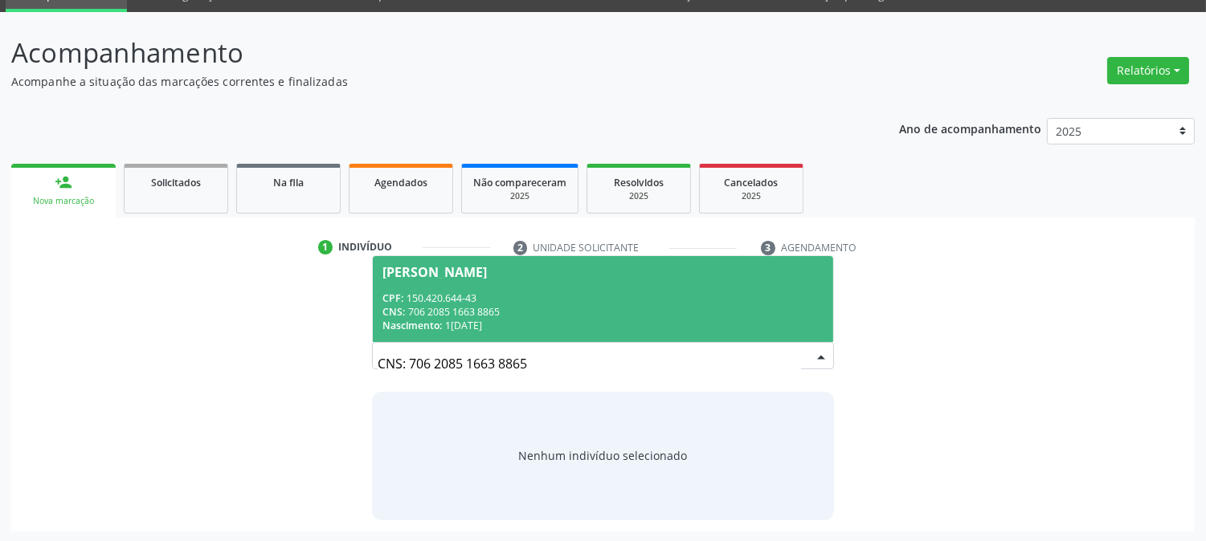
click at [579, 301] on div "CPF: 150.420.644-43" at bounding box center [602, 299] width 440 height 14
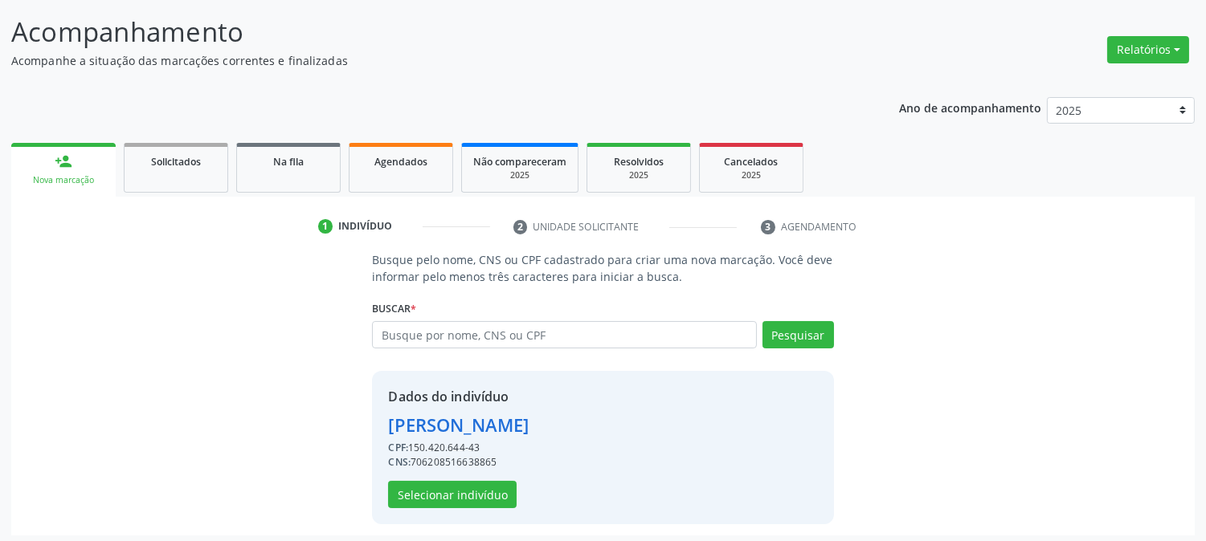
scroll to position [101, 0]
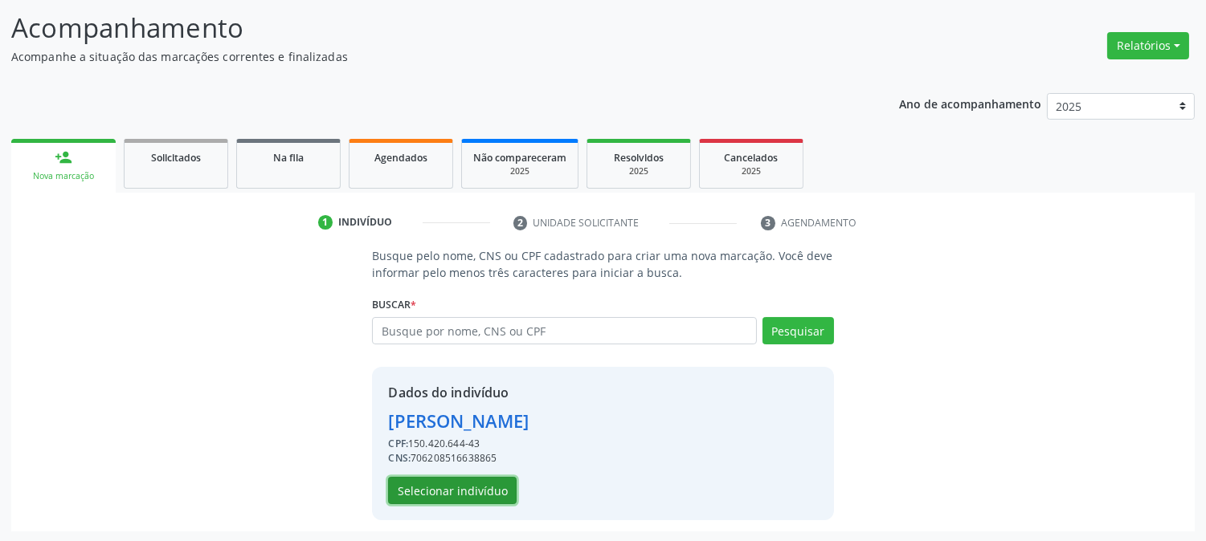
click at [454, 491] on button "Selecionar indivíduo" at bounding box center [452, 490] width 129 height 27
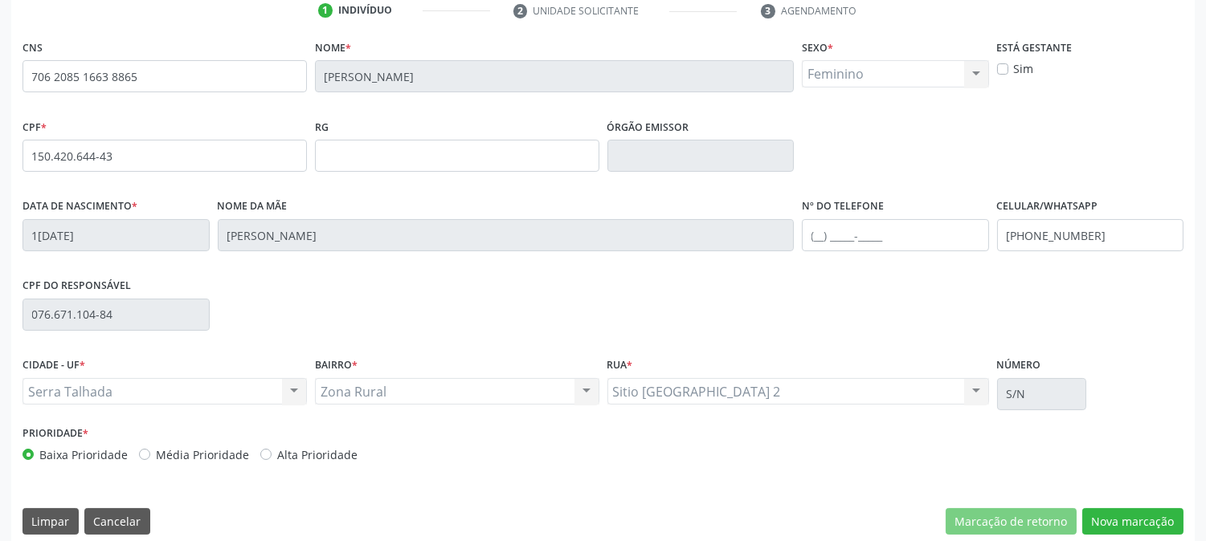
scroll to position [328, 0]
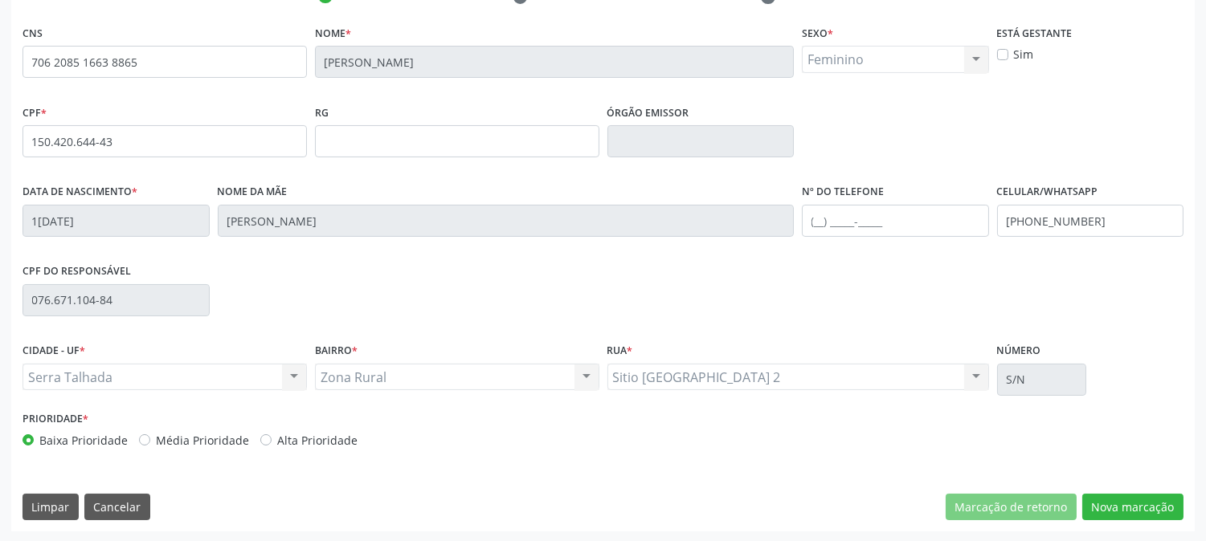
click at [1006, 202] on label "Celular/WhatsApp" at bounding box center [1047, 192] width 101 height 25
click at [1032, 228] on input "[PHONE_NUMBER]" at bounding box center [1090, 221] width 187 height 32
click at [1104, 504] on button "Nova marcação" at bounding box center [1132, 507] width 101 height 27
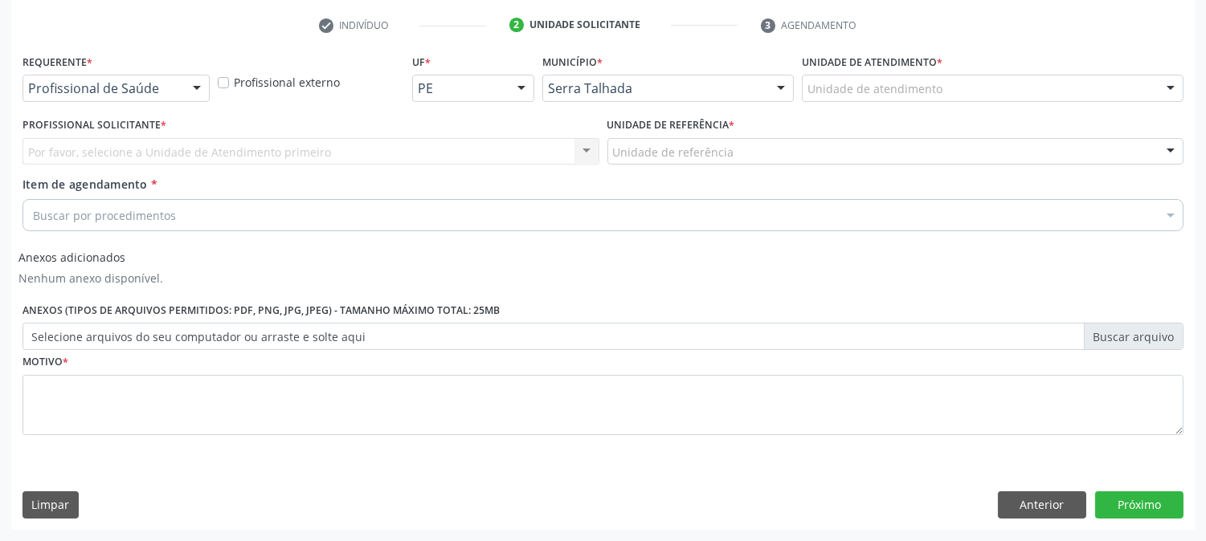
scroll to position [298, 0]
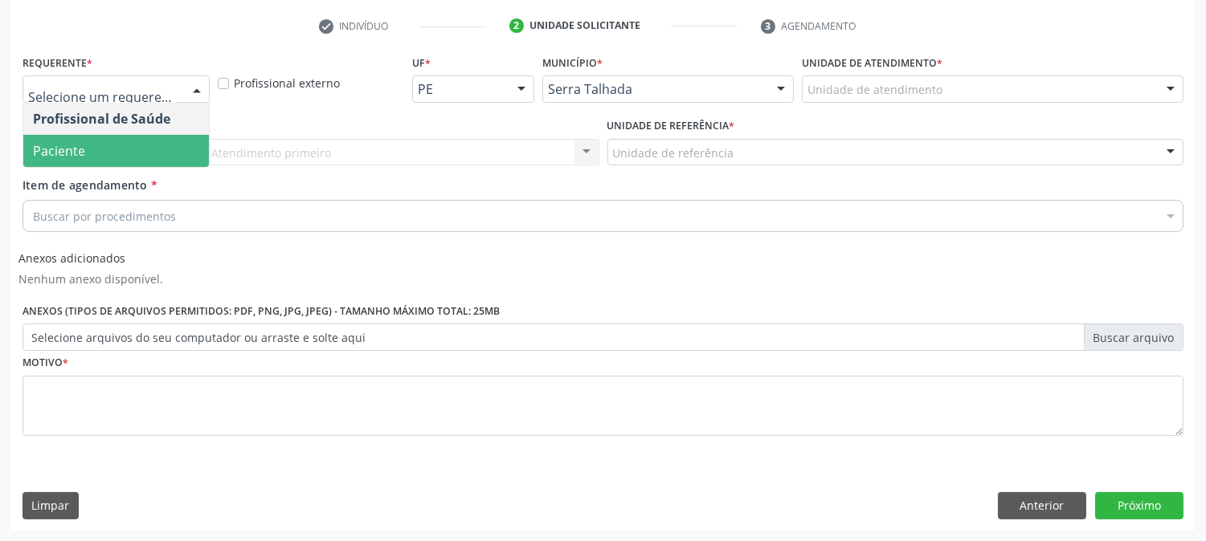
click at [107, 154] on span "Paciente" at bounding box center [116, 151] width 186 height 32
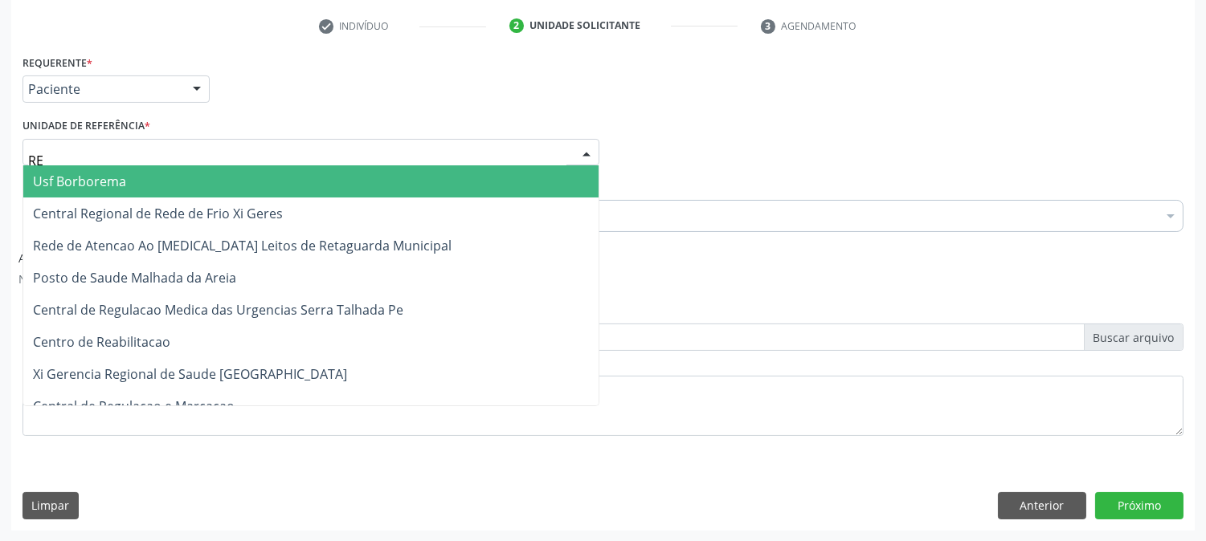
type input "REA"
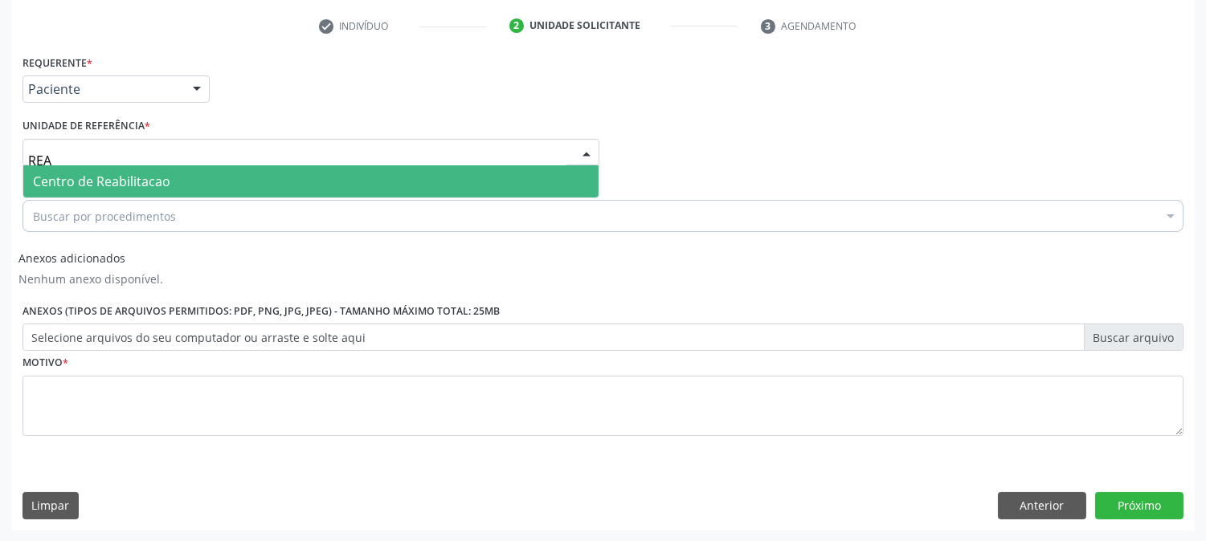
click at [118, 173] on span "Centro de Reabilitacao" at bounding box center [101, 182] width 137 height 18
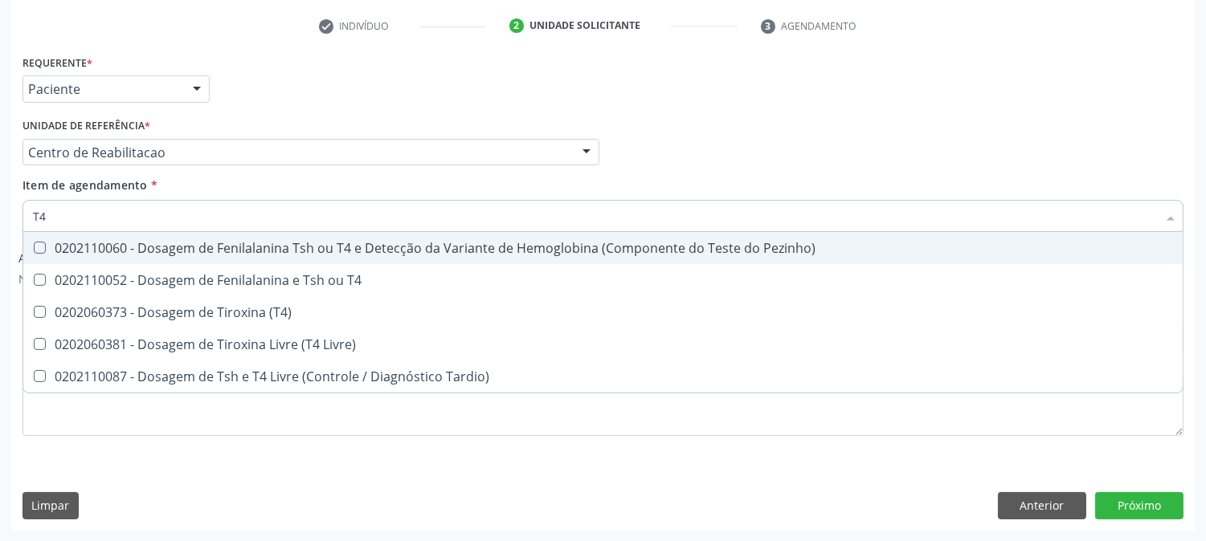
type input "T4 L"
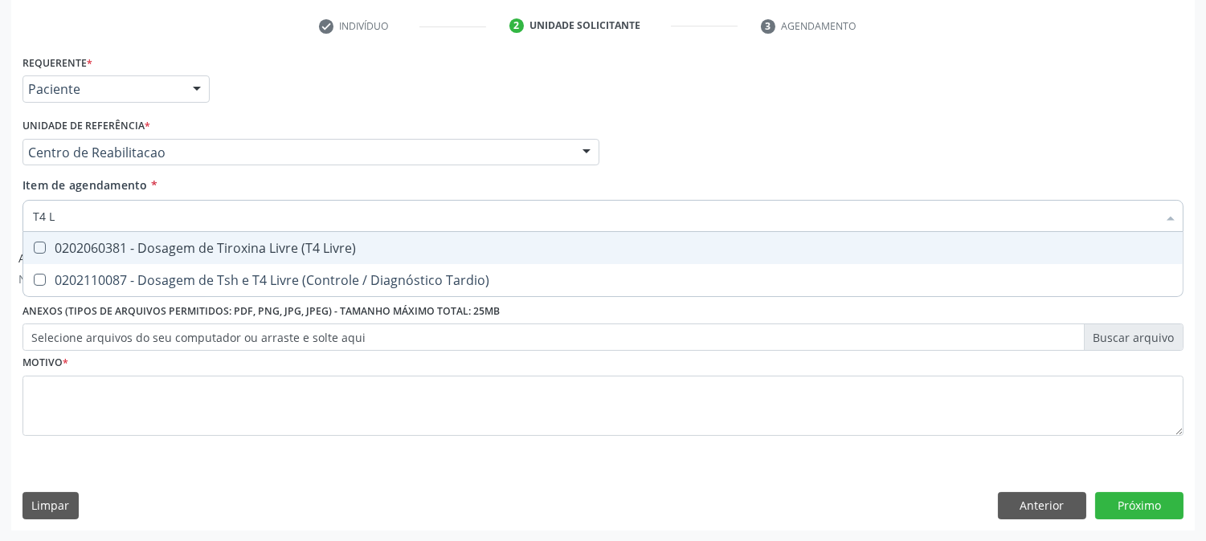
click at [106, 262] on span "0202060381 - Dosagem de Tiroxina Livre (T4 Livre)" at bounding box center [602, 248] width 1159 height 32
checkbox Livre\) "true"
click at [85, 218] on input "T4 L" at bounding box center [595, 216] width 1124 height 32
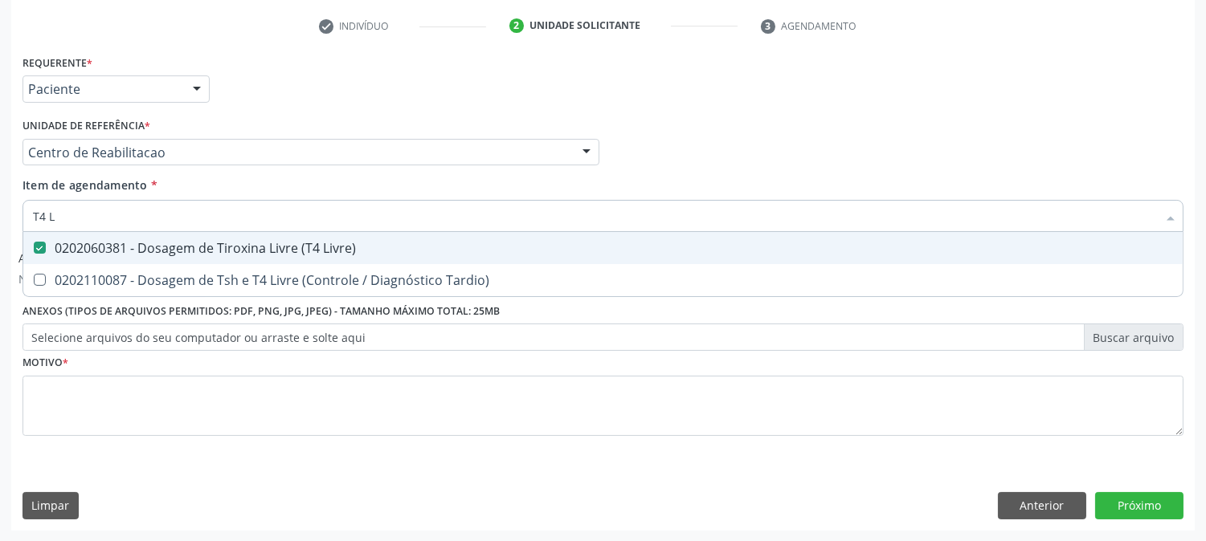
click at [85, 218] on input "T4 L" at bounding box center [595, 216] width 1124 height 32
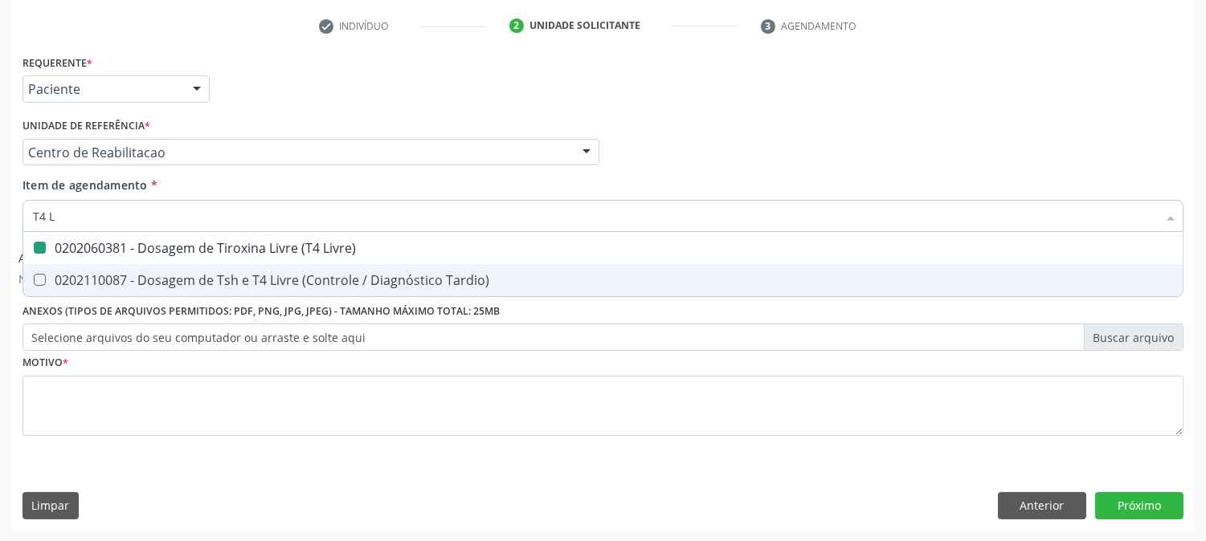
type input "T"
checkbox Livre\) "false"
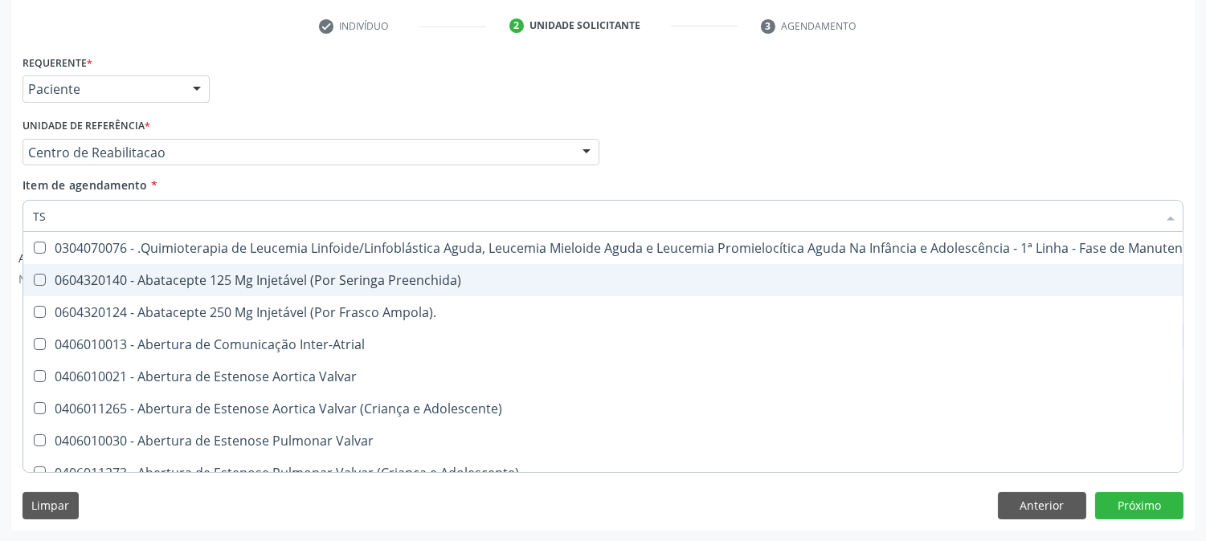
type input "TSH"
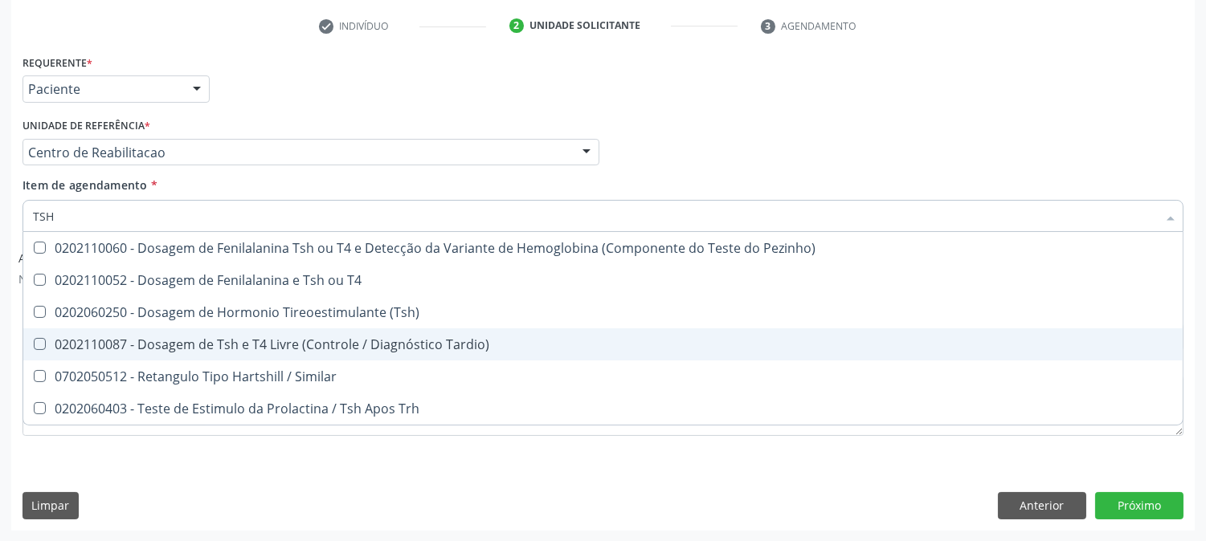
click at [235, 339] on div "0202110087 - Dosagem de Tsh e T4 Livre (Controle / Diagnóstico Tardio)" at bounding box center [603, 344] width 1140 height 13
checkbox Tardio\) "true"
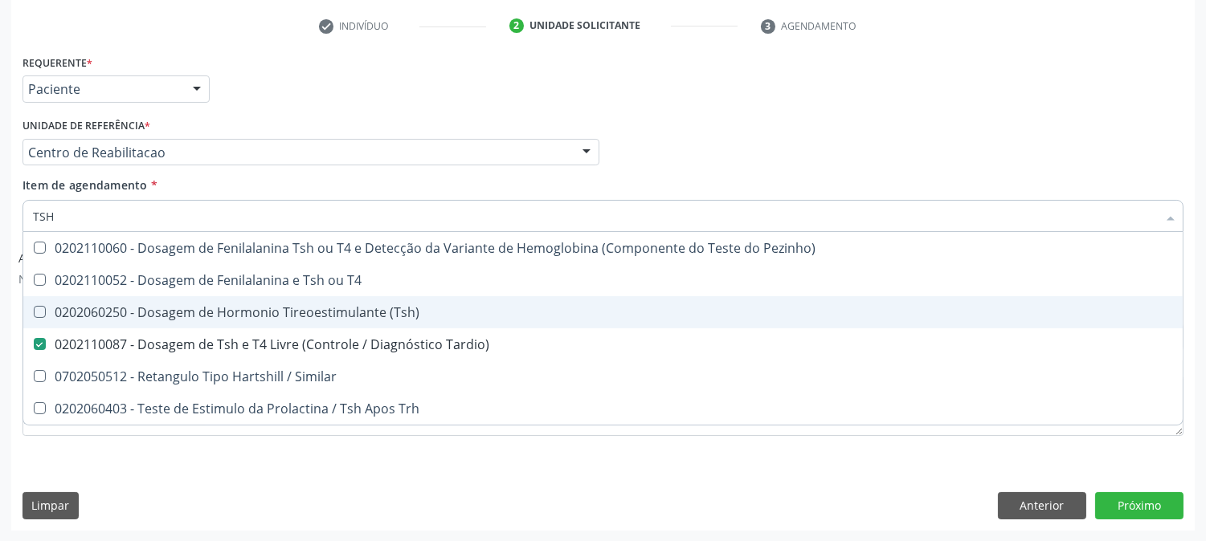
click at [226, 306] on div "0202060250 - Dosagem de Hormonio Tireoestimulante (Tsh)" at bounding box center [603, 312] width 1140 height 13
checkbox \(Tsh\) "true"
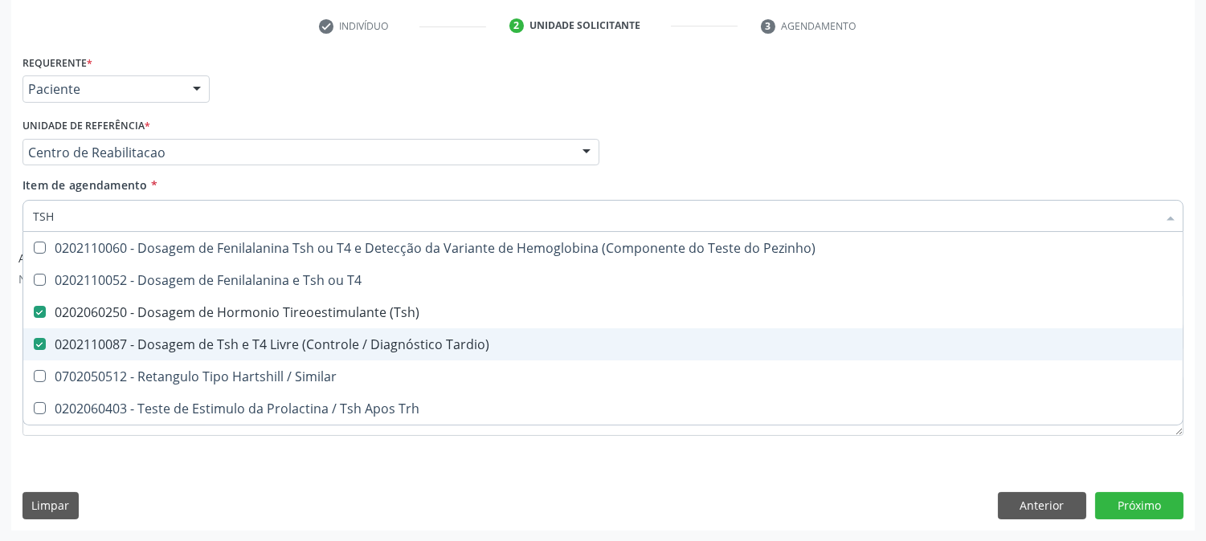
click at [231, 344] on div "0202110087 - Dosagem de Tsh e T4 Livre (Controle / Diagnóstico Tardio)" at bounding box center [603, 344] width 1140 height 13
checkbox Tardio\) "false"
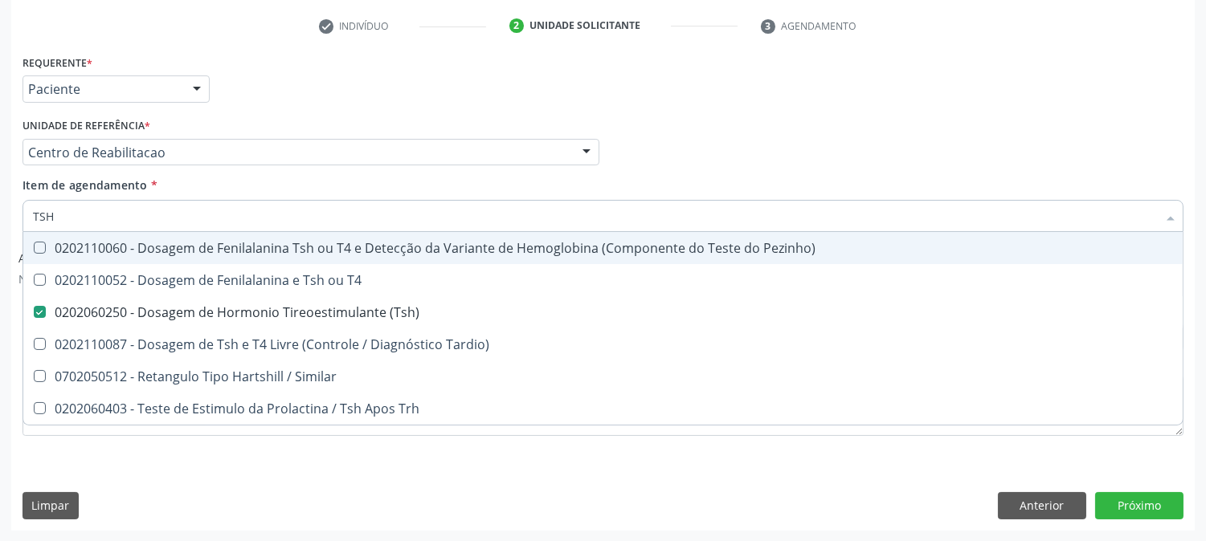
click at [103, 202] on input "TSH" at bounding box center [595, 216] width 1124 height 32
type input "GL"
checkbox \(Tsh\) "false"
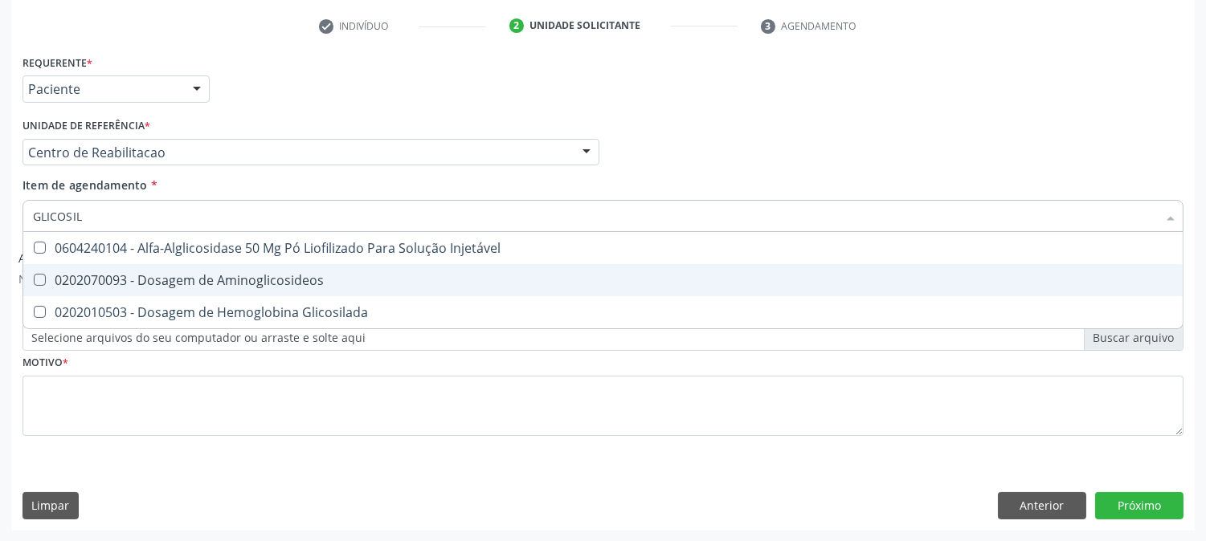
type input "GLICOSILA"
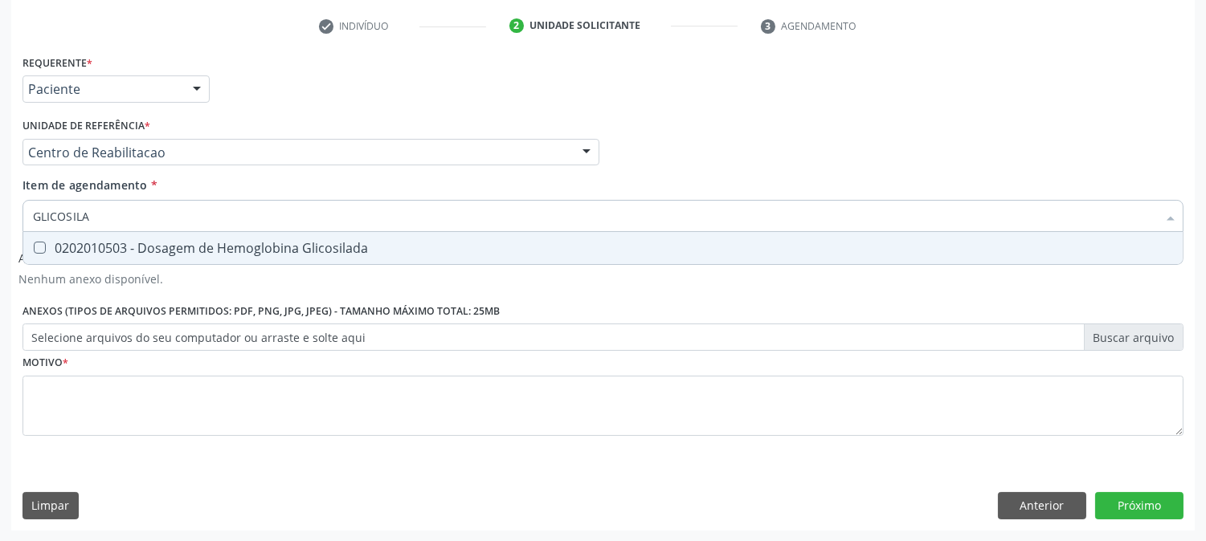
click at [92, 242] on div "0202010503 - Dosagem de Hemoglobina Glicosilada" at bounding box center [603, 248] width 1140 height 13
checkbox Glicosilada "true"
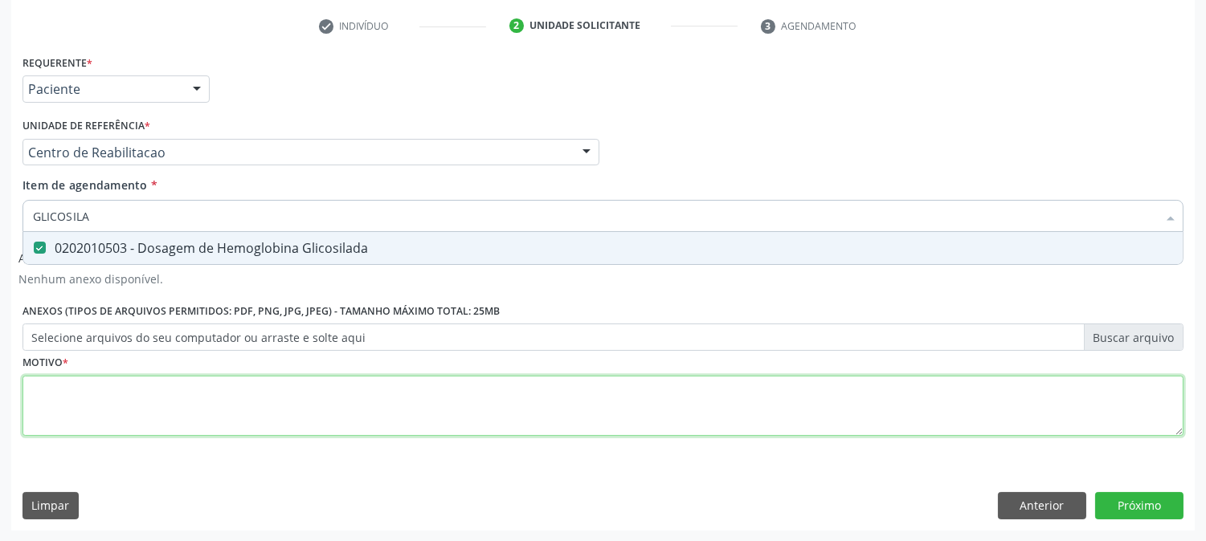
click at [116, 404] on div "Requerente * Paciente Profissional de Saúde Paciente Nenhum resultado encontrad…" at bounding box center [602, 255] width 1161 height 408
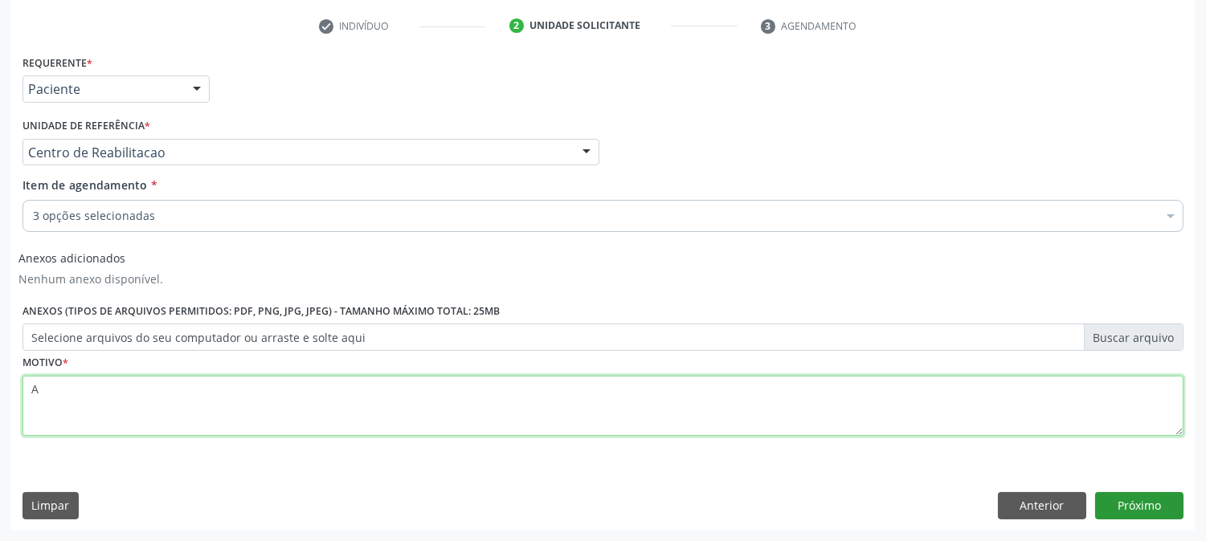
type textarea "A"
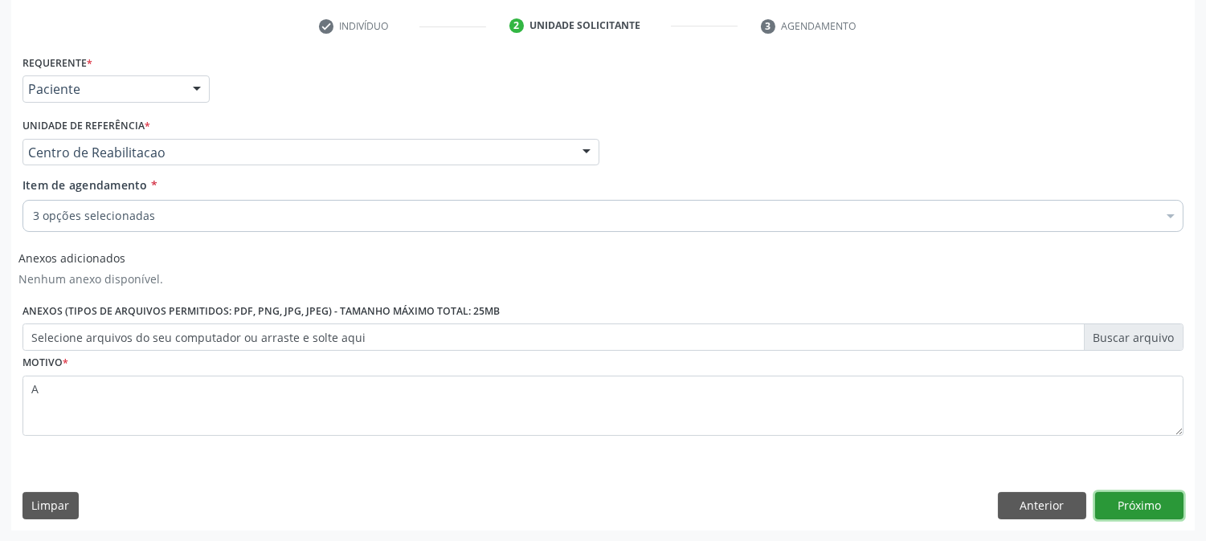
click at [1160, 511] on button "Próximo" at bounding box center [1139, 505] width 88 height 27
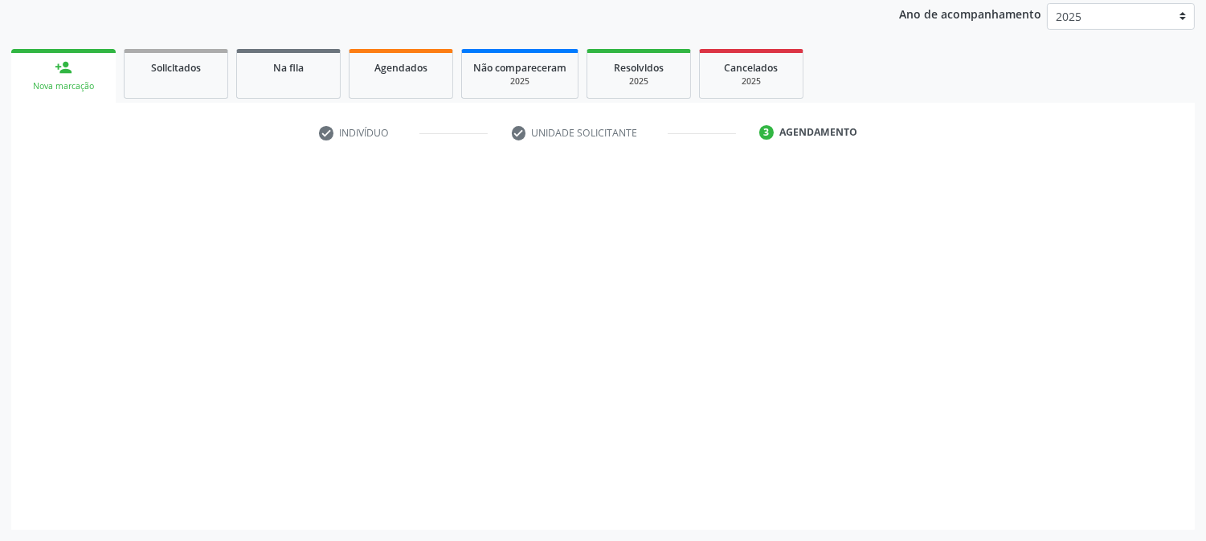
scroll to position [190, 0]
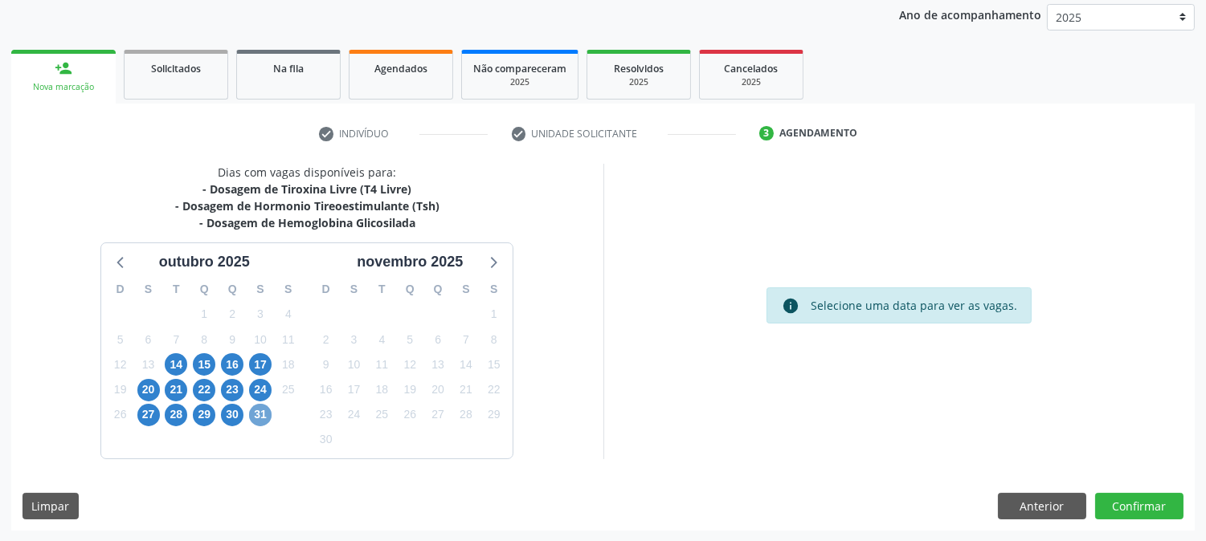
click at [257, 410] on span "31" at bounding box center [260, 415] width 22 height 22
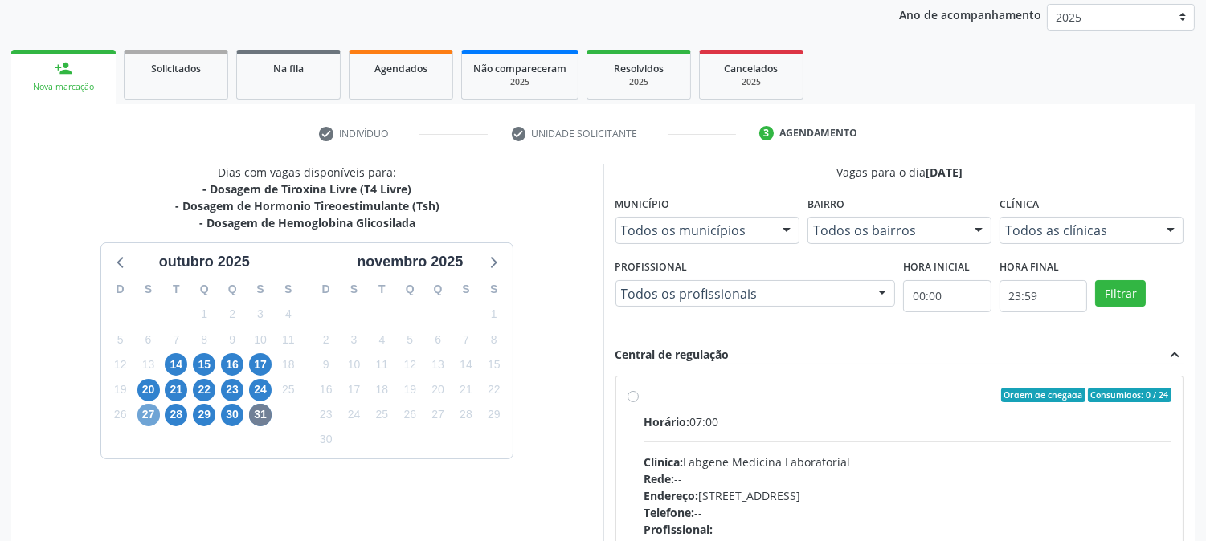
click at [150, 415] on span "27" at bounding box center [148, 415] width 22 height 22
click at [174, 418] on span "28" at bounding box center [176, 415] width 22 height 22
click at [679, 418] on span "Horário:" at bounding box center [667, 421] width 46 height 15
click at [639, 402] on input "Ordem de chegada Consumidos: 7 / 12 Horário: 07:00 Clínica: S B Laboratorio de …" at bounding box center [632, 395] width 11 height 14
radio input "true"
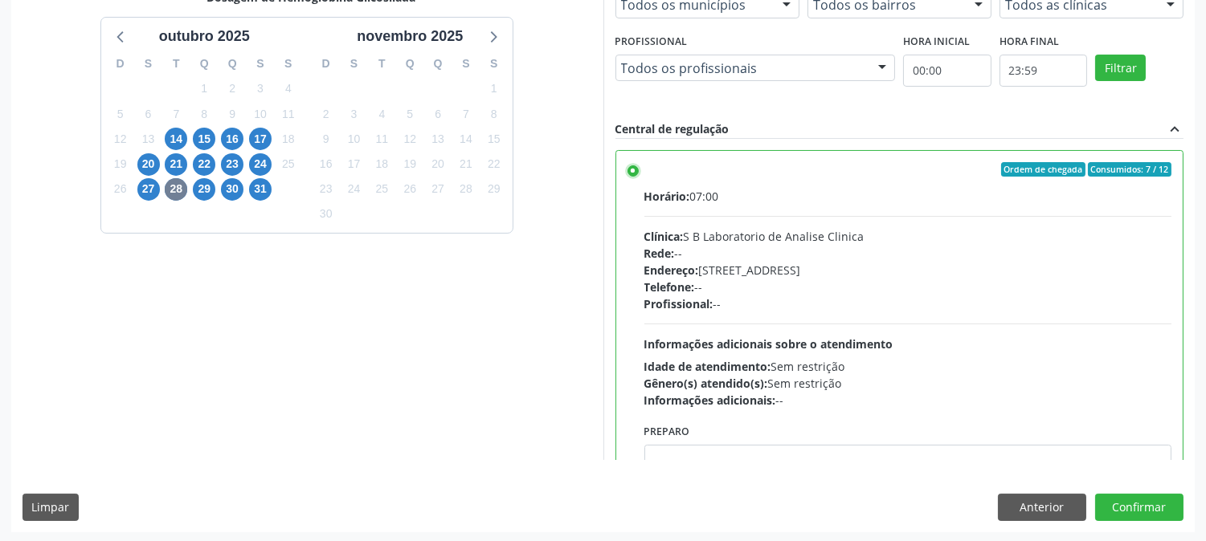
scroll to position [418, 0]
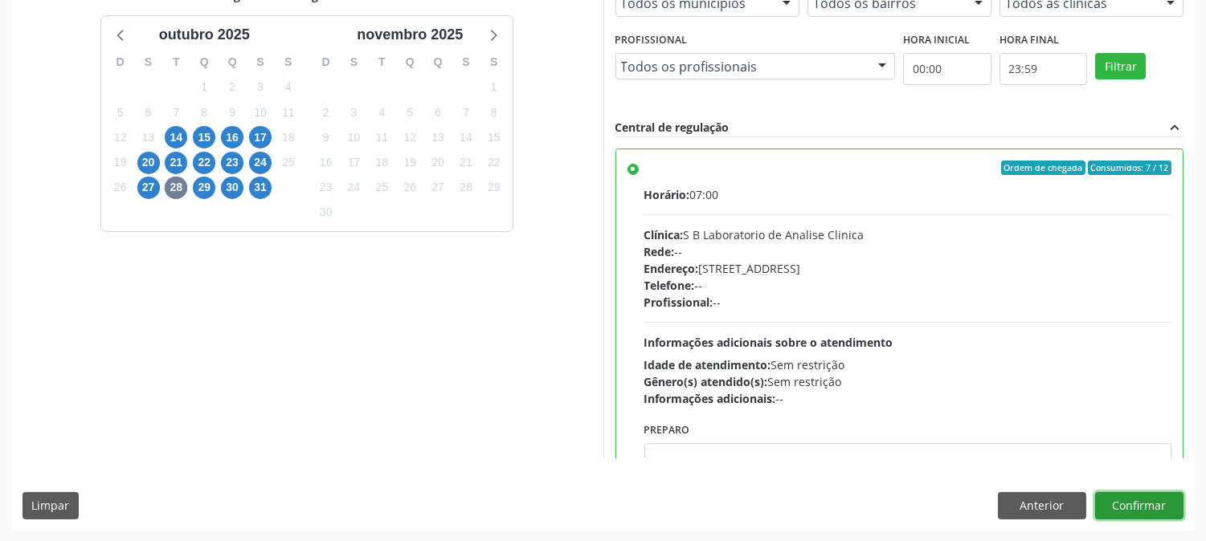
click at [1146, 512] on button "Confirmar" at bounding box center [1139, 505] width 88 height 27
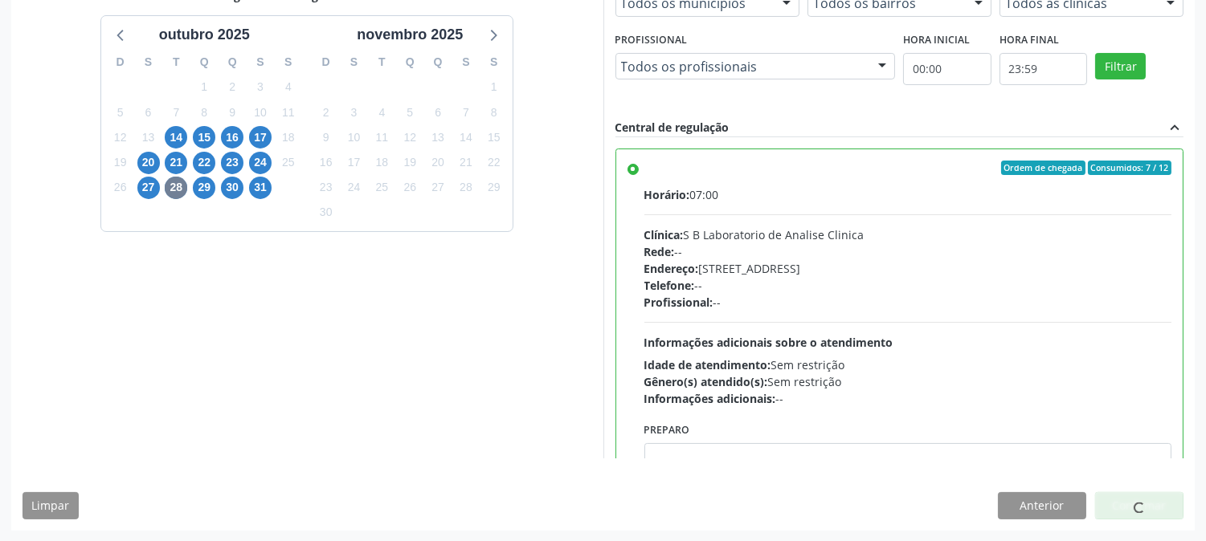
scroll to position [0, 0]
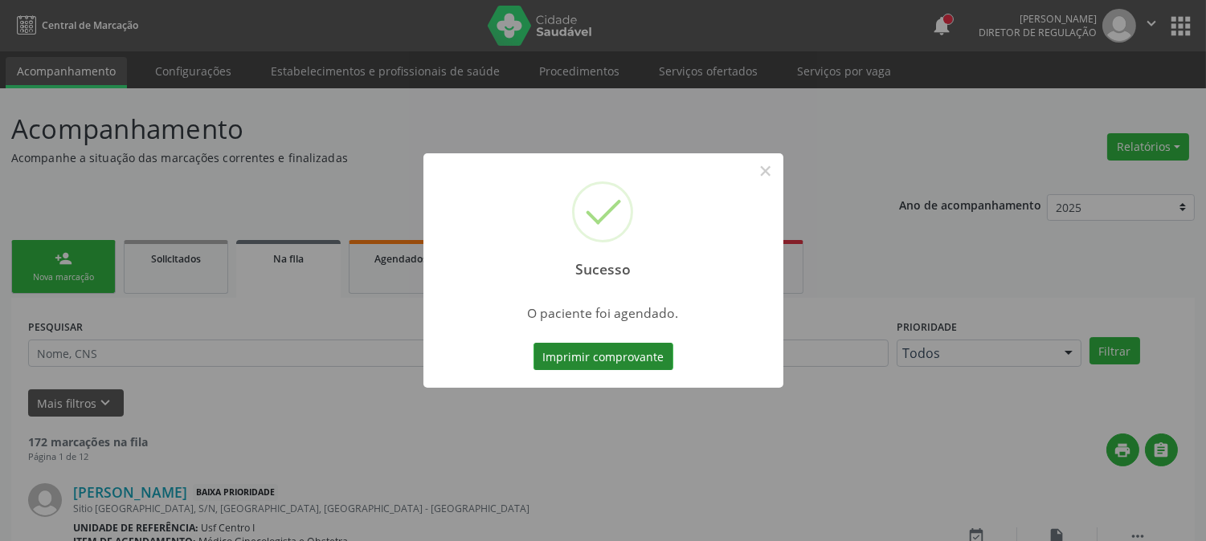
click at [563, 349] on button "Imprimir comprovante" at bounding box center [603, 356] width 140 height 27
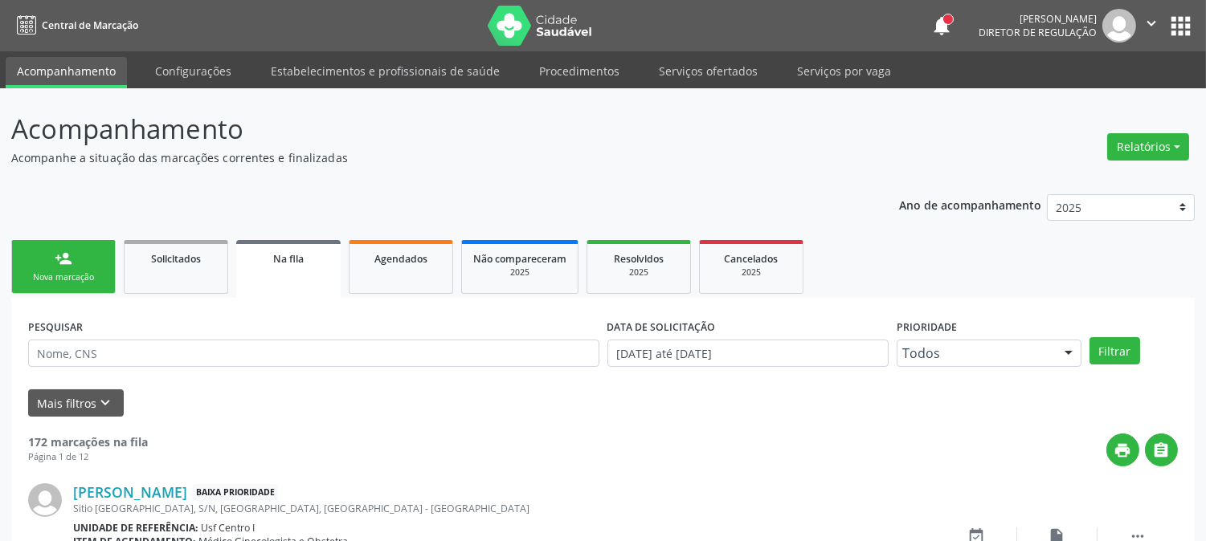
click at [80, 245] on link "person_add Nova marcação" at bounding box center [63, 267] width 104 height 54
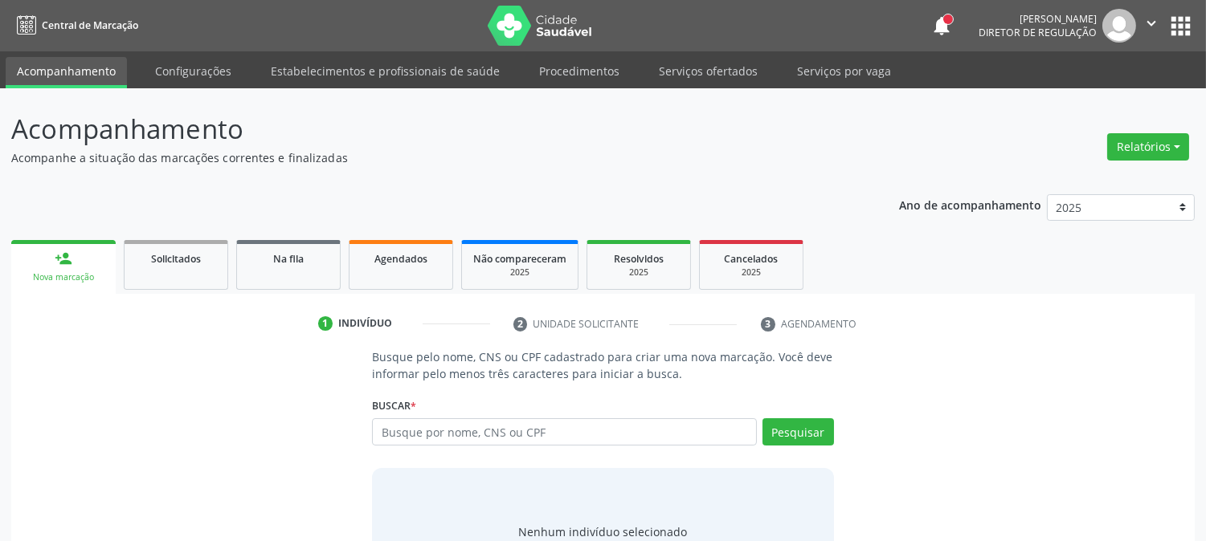
scroll to position [76, 0]
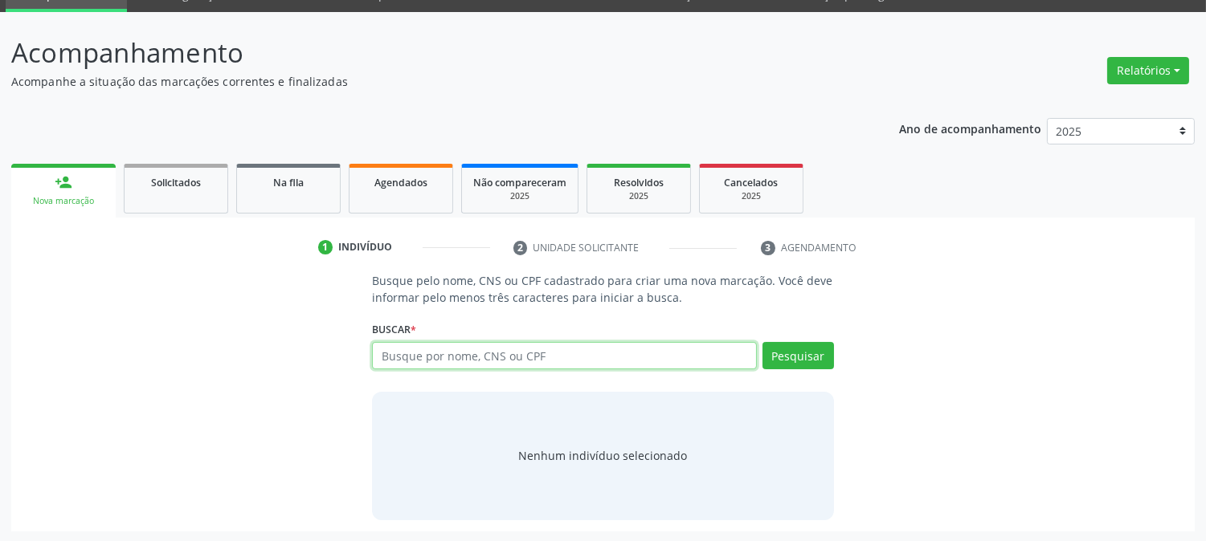
click at [509, 365] on input "text" at bounding box center [564, 355] width 384 height 27
type input "706000829953144"
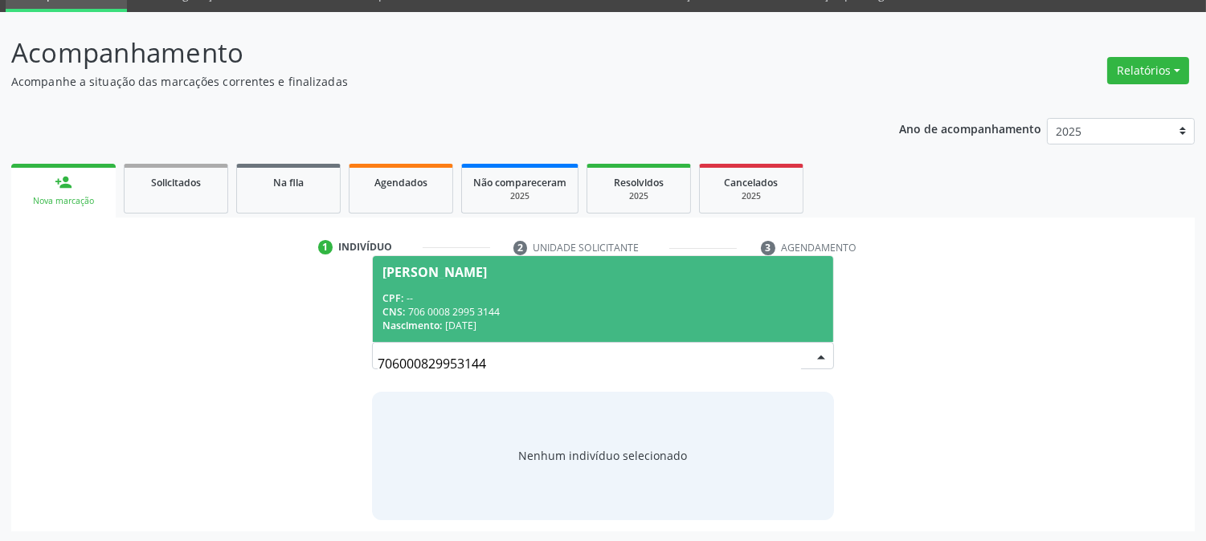
click at [583, 319] on div "Nascimento: [DATE]" at bounding box center [602, 326] width 440 height 14
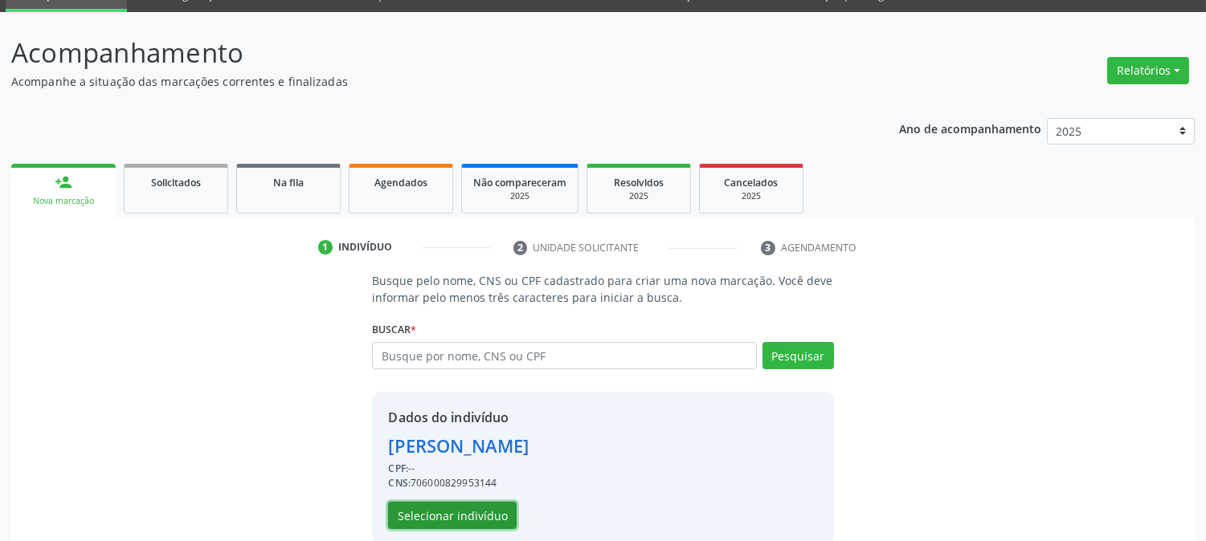
click at [480, 524] on button "Selecionar indivíduo" at bounding box center [452, 515] width 129 height 27
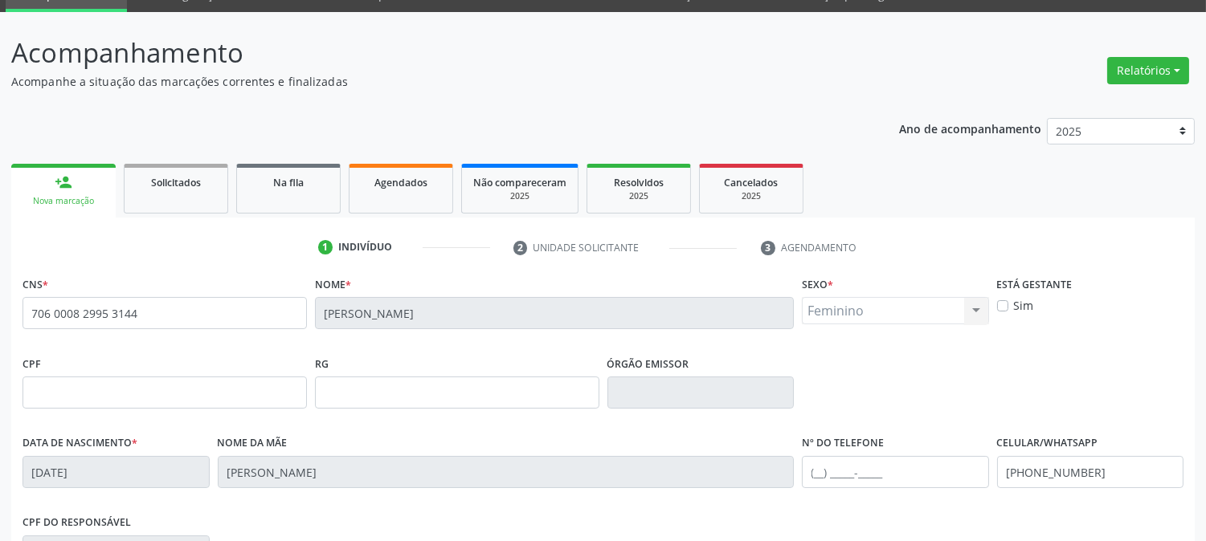
scroll to position [328, 0]
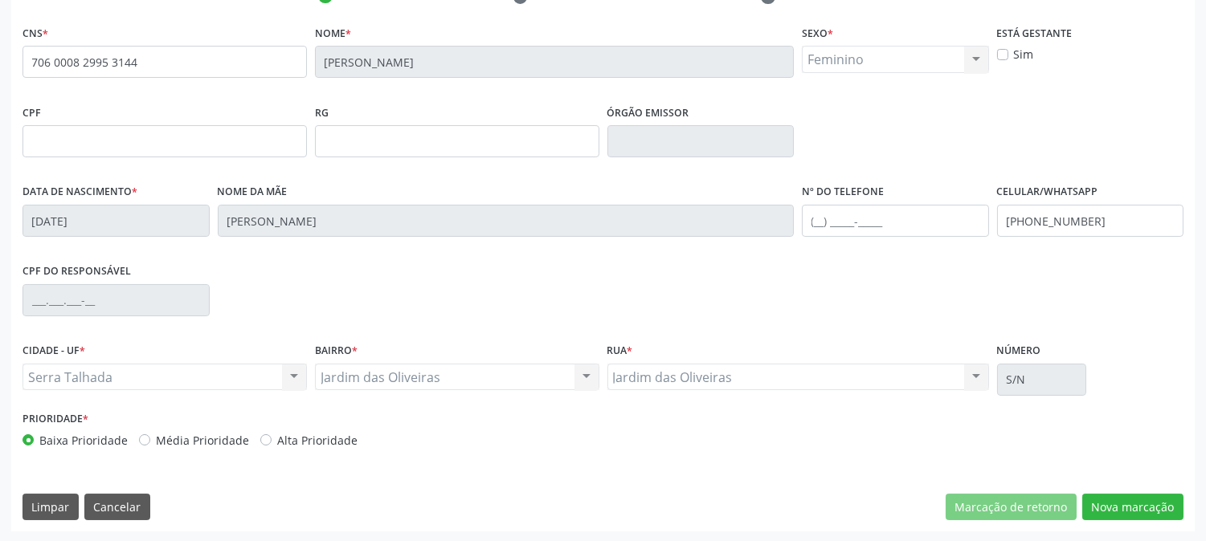
drag, startPoint x: 1071, startPoint y: 245, endPoint x: 1062, endPoint y: 238, distance: 12.0
click at [1071, 245] on fieldset "Celular/WhatsApp [PHONE_NUMBER]" at bounding box center [1090, 214] width 187 height 68
click at [1062, 238] on fieldset "Celular/WhatsApp [PHONE_NUMBER]" at bounding box center [1090, 214] width 187 height 68
click at [1053, 211] on input "[PHONE_NUMBER]" at bounding box center [1090, 221] width 187 height 32
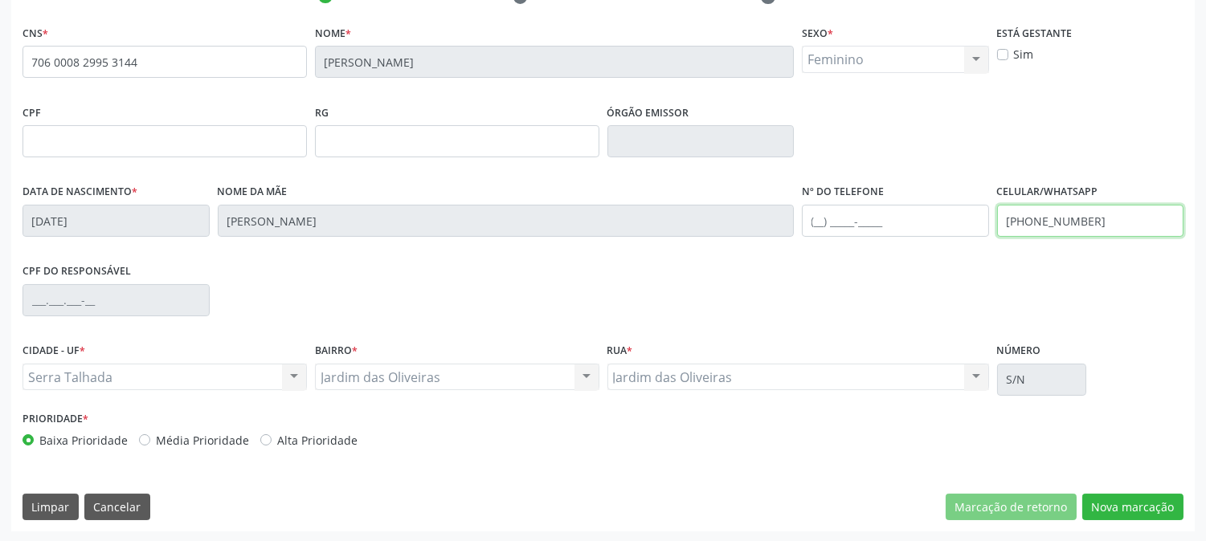
click at [1053, 211] on input "[PHONE_NUMBER]" at bounding box center [1090, 221] width 187 height 32
click at [1095, 500] on button "Nova marcação" at bounding box center [1132, 507] width 101 height 27
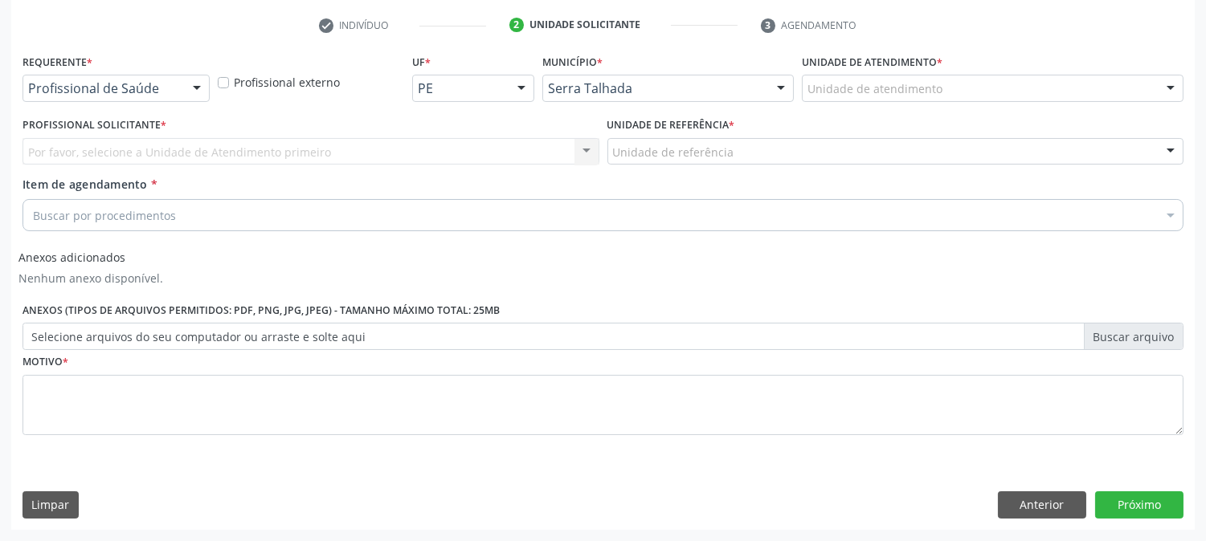
scroll to position [298, 0]
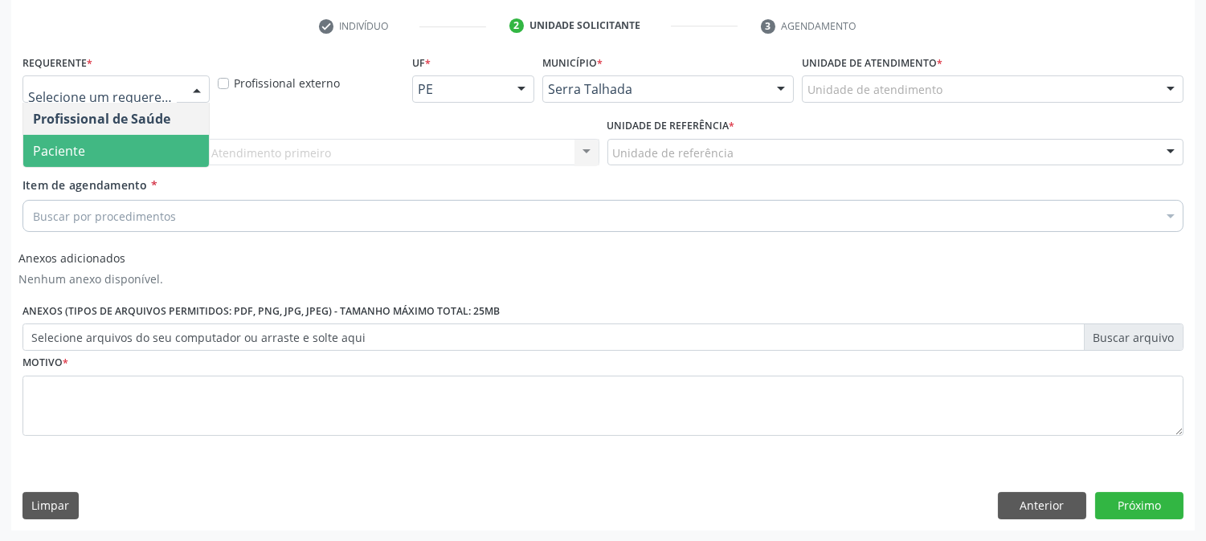
click at [77, 155] on span "Paciente" at bounding box center [59, 151] width 52 height 18
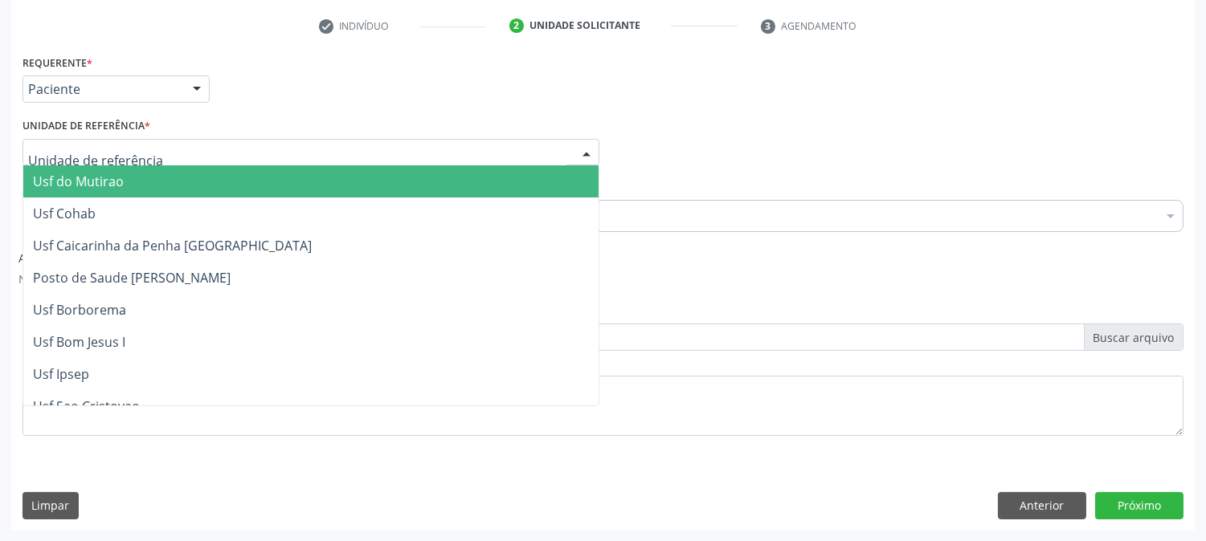
click at [194, 149] on div at bounding box center [310, 152] width 577 height 27
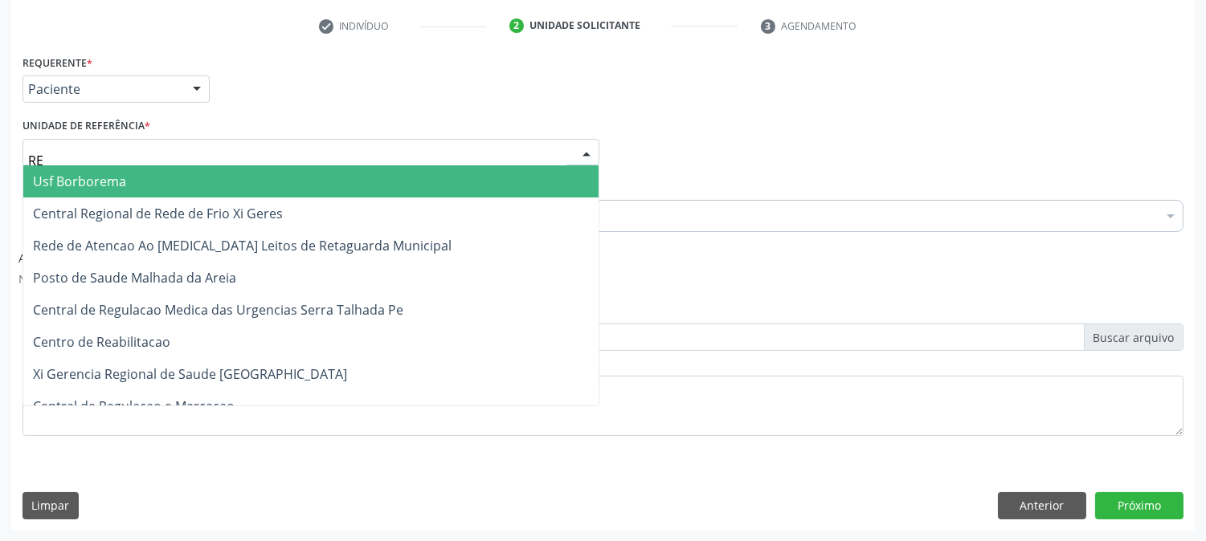
type input "REA"
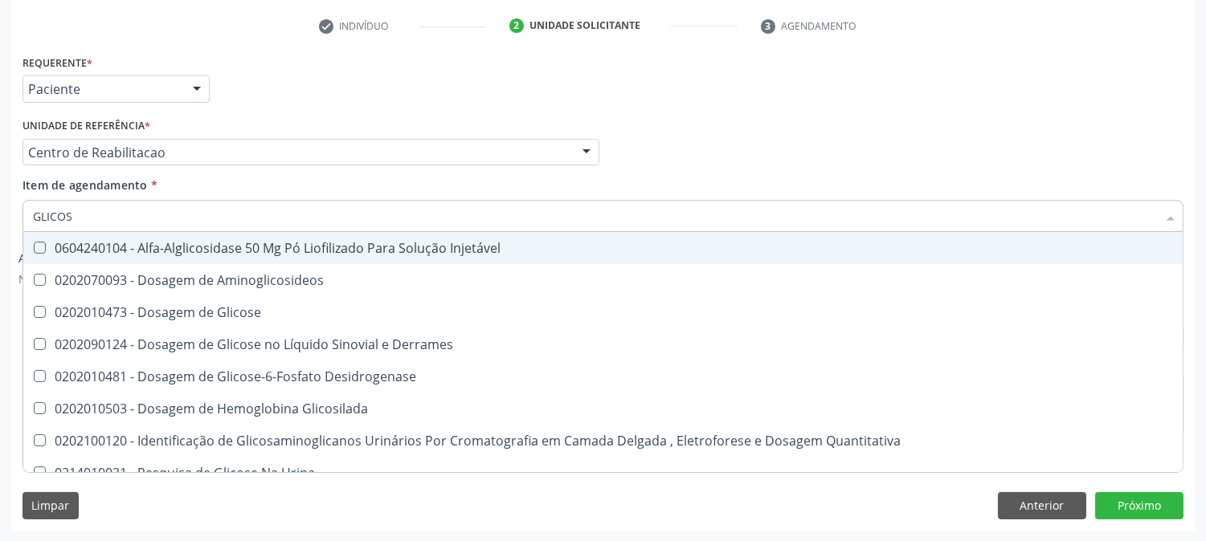
type input "GLICOSE"
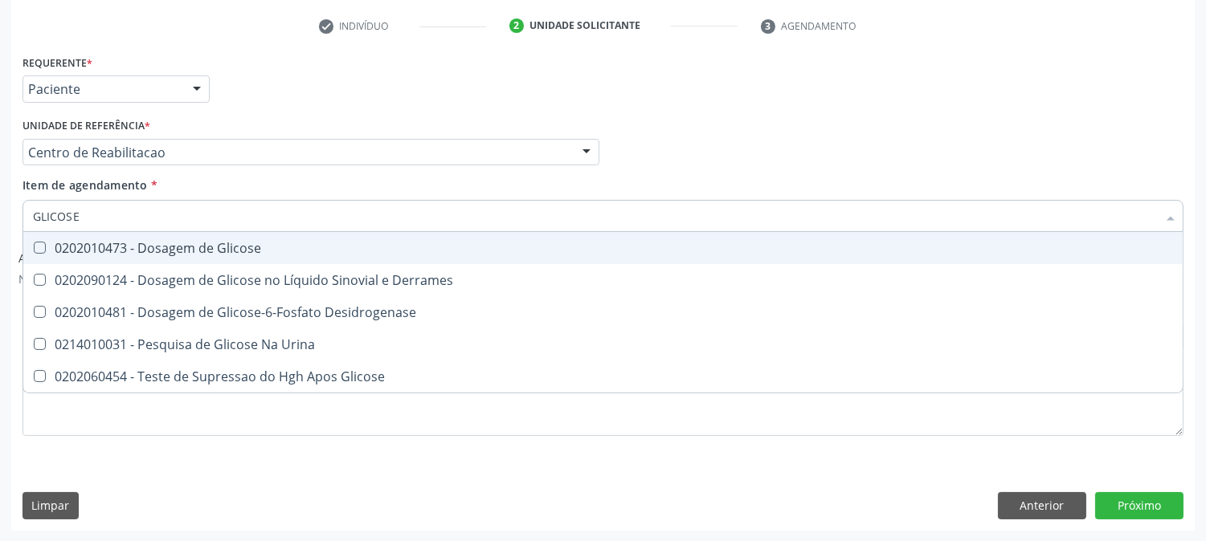
click at [186, 254] on div "0202010473 - Dosagem de Glicose" at bounding box center [603, 248] width 1140 height 13
checkbox Glicose "true"
type input "GLICOSE"
click at [148, 198] on div "Item de agendamento * GLICOSE Desfazer seleção 0202010473 - Dosagem de Glicose …" at bounding box center [602, 202] width 1161 height 51
checkbox Derrames "true"
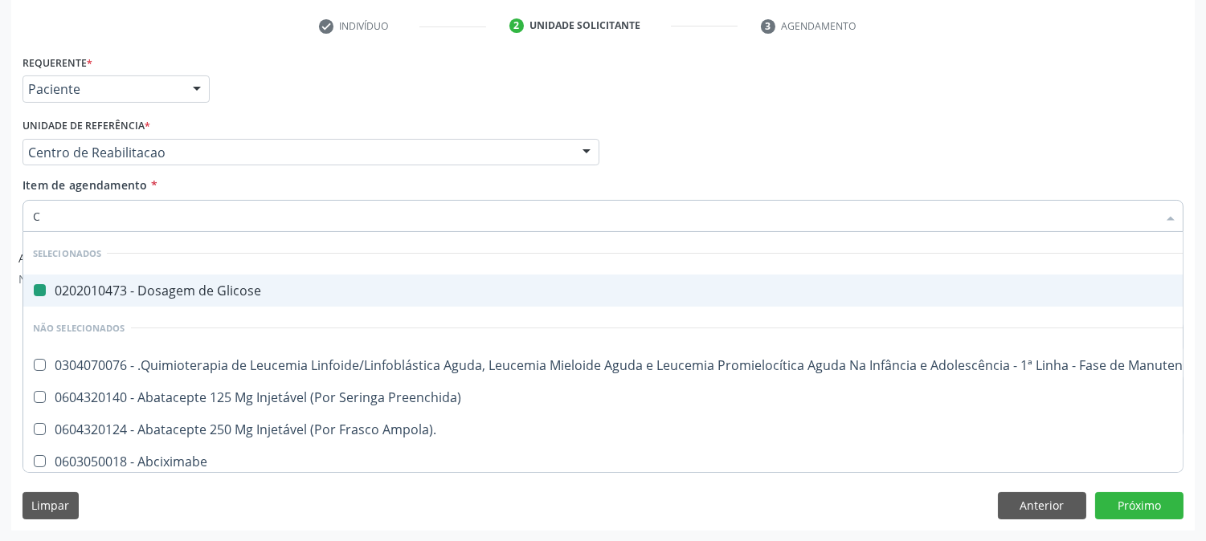
type input "CR"
checkbox Glicose "false"
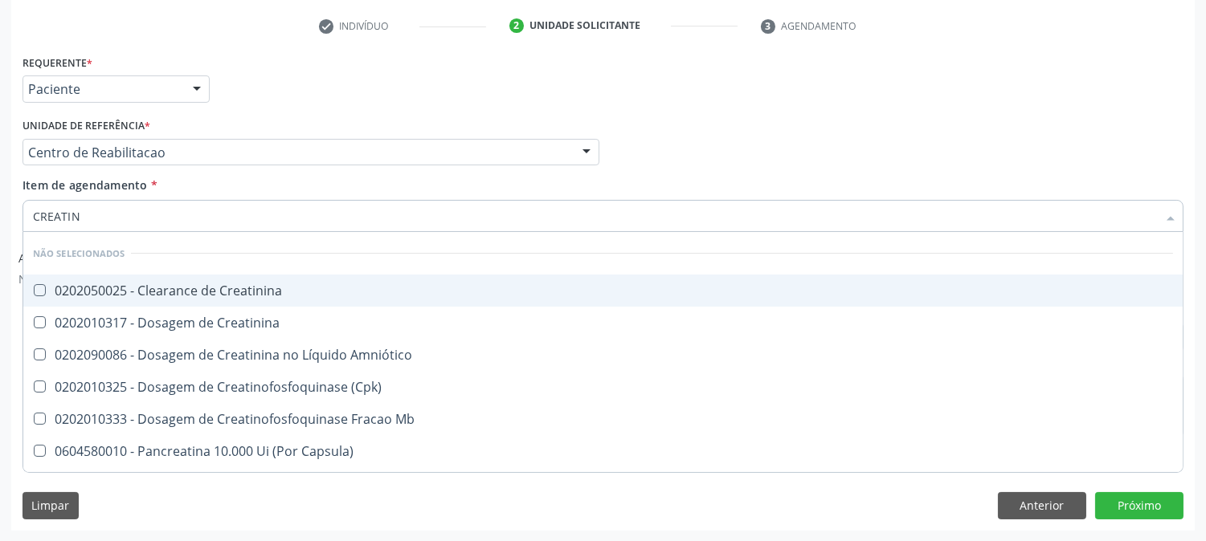
type input "CREATINI"
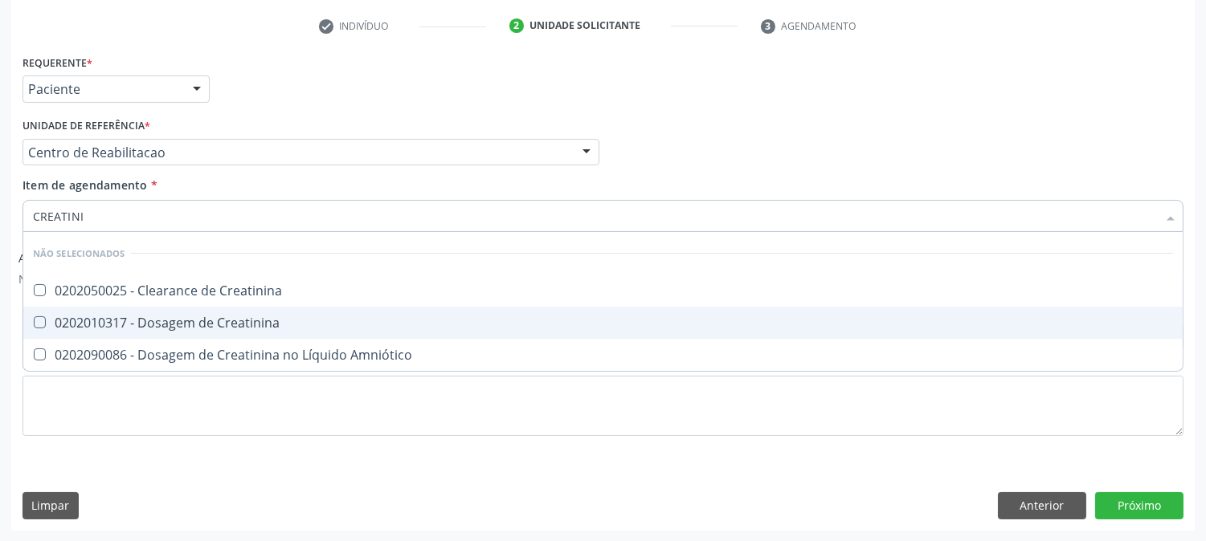
click at [149, 322] on div "0202010317 - Dosagem de Creatinina" at bounding box center [603, 322] width 1140 height 13
checkbox Creatinina "true"
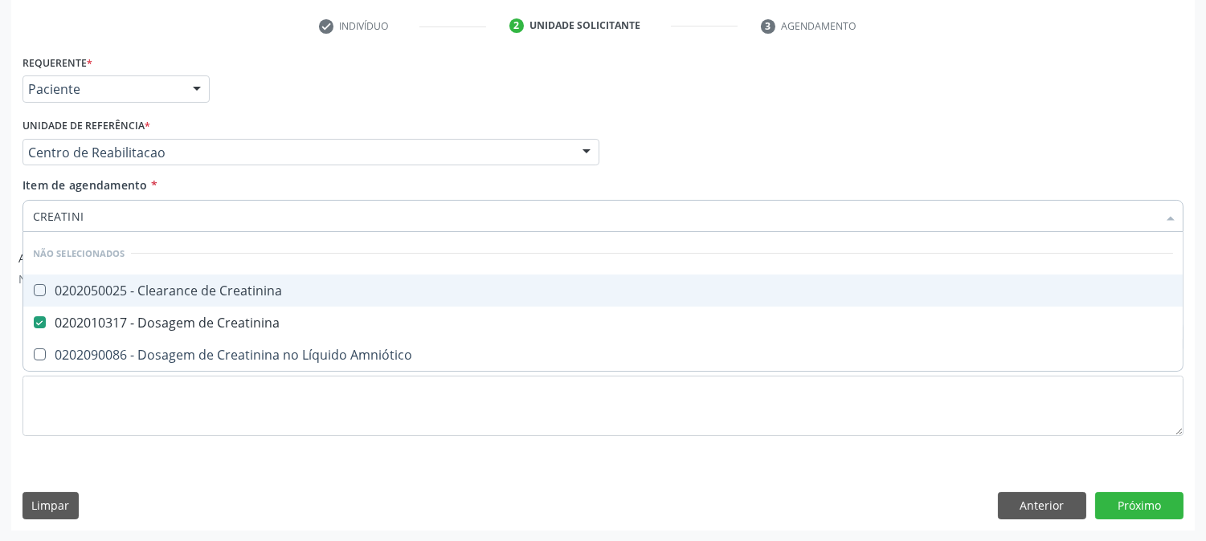
click at [114, 218] on input "CREATINI" at bounding box center [595, 216] width 1124 height 32
type input "UR"
checkbox Creatinina "false"
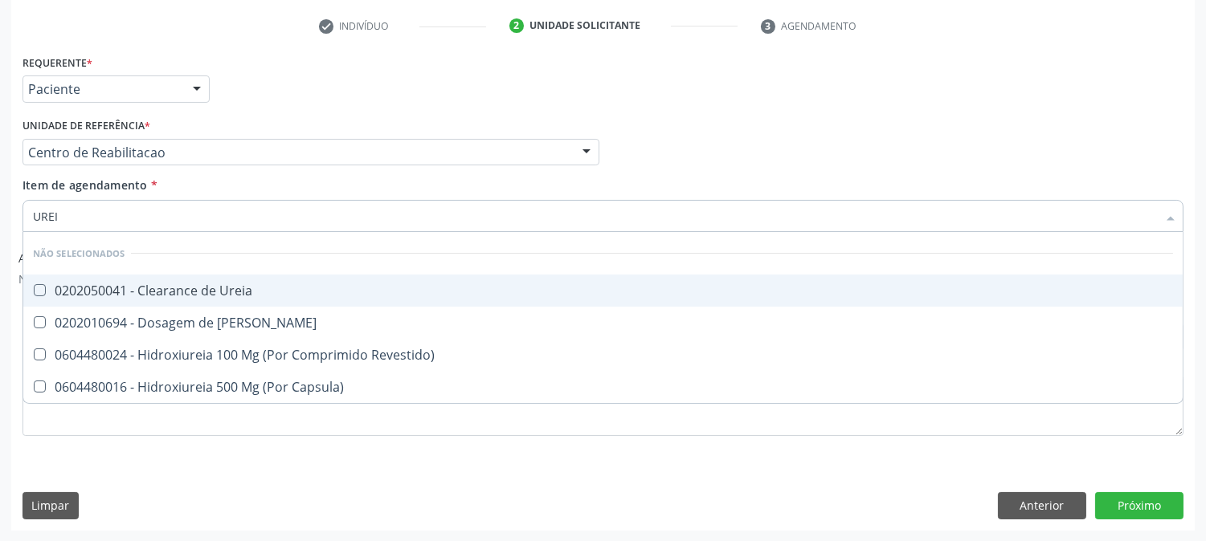
type input "UREIA"
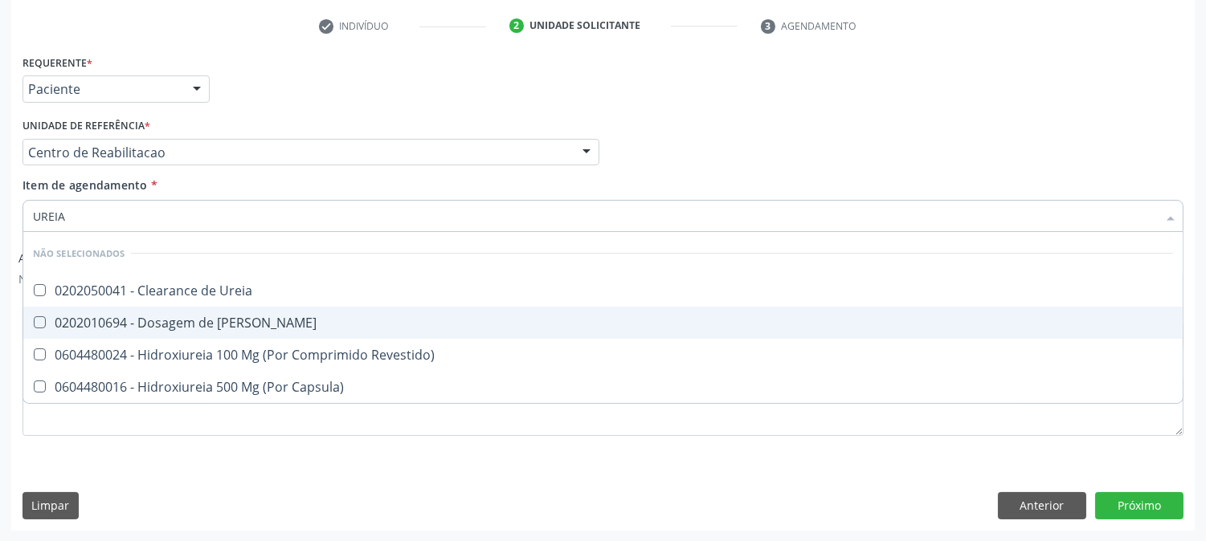
click at [180, 323] on div "0202010694 - Dosagem de [PERSON_NAME]" at bounding box center [603, 322] width 1140 height 13
checkbox Ureia "true"
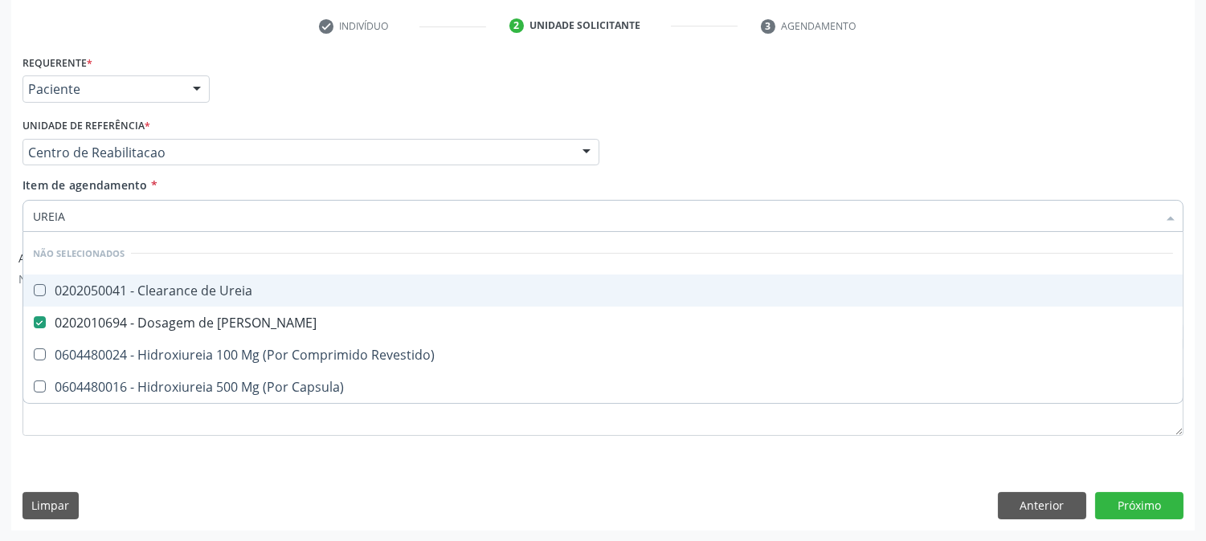
click at [78, 225] on input "UREIA" at bounding box center [595, 216] width 1124 height 32
type input "COLE"
checkbox Ureia "false"
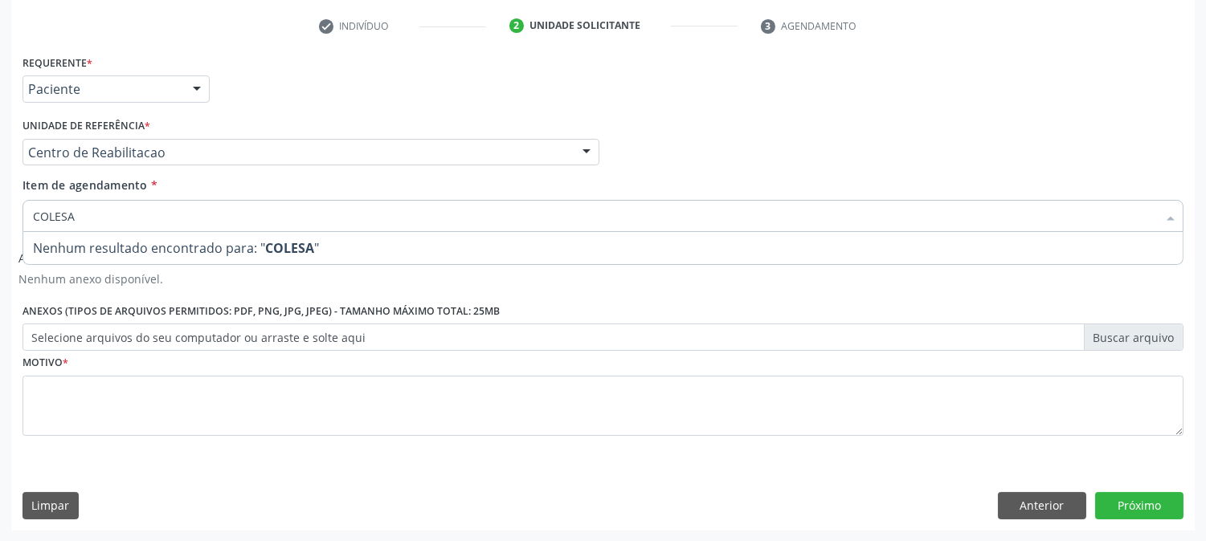
type input "COLES"
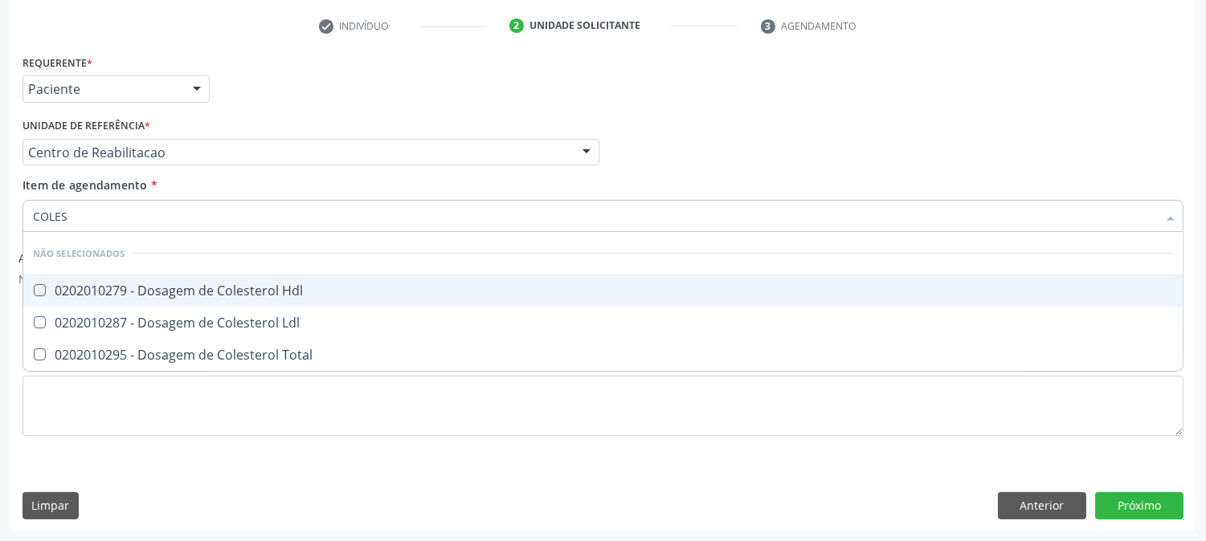
click at [109, 284] on div "0202010279 - Dosagem de Colesterol Hdl" at bounding box center [603, 290] width 1140 height 13
checkbox Hdl "true"
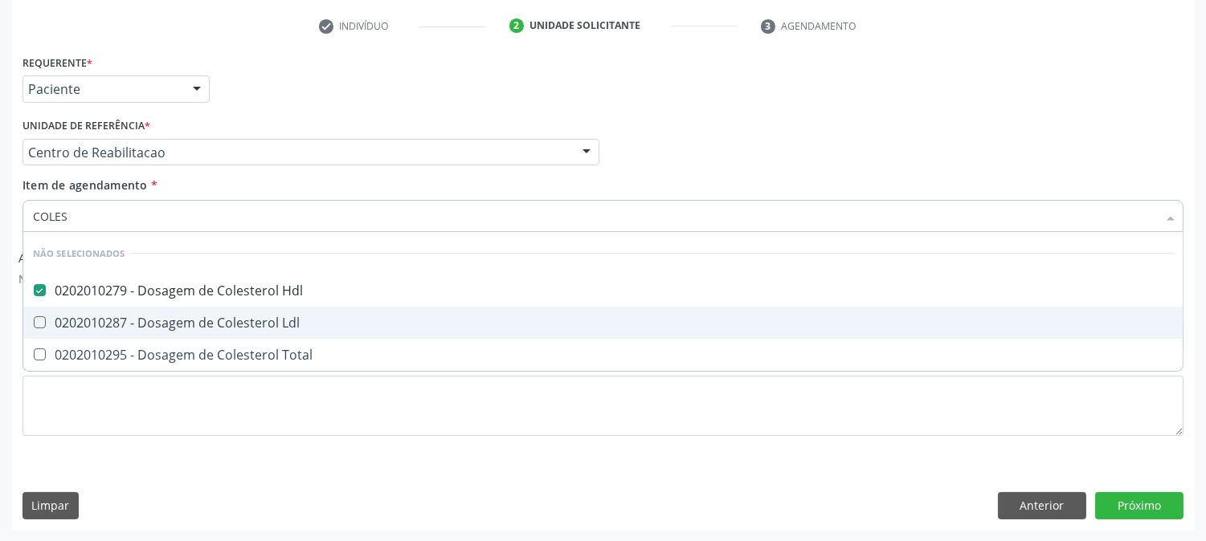
click at [98, 308] on span "0202010287 - Dosagem de Colesterol Ldl" at bounding box center [602, 323] width 1159 height 32
checkbox Ldl "true"
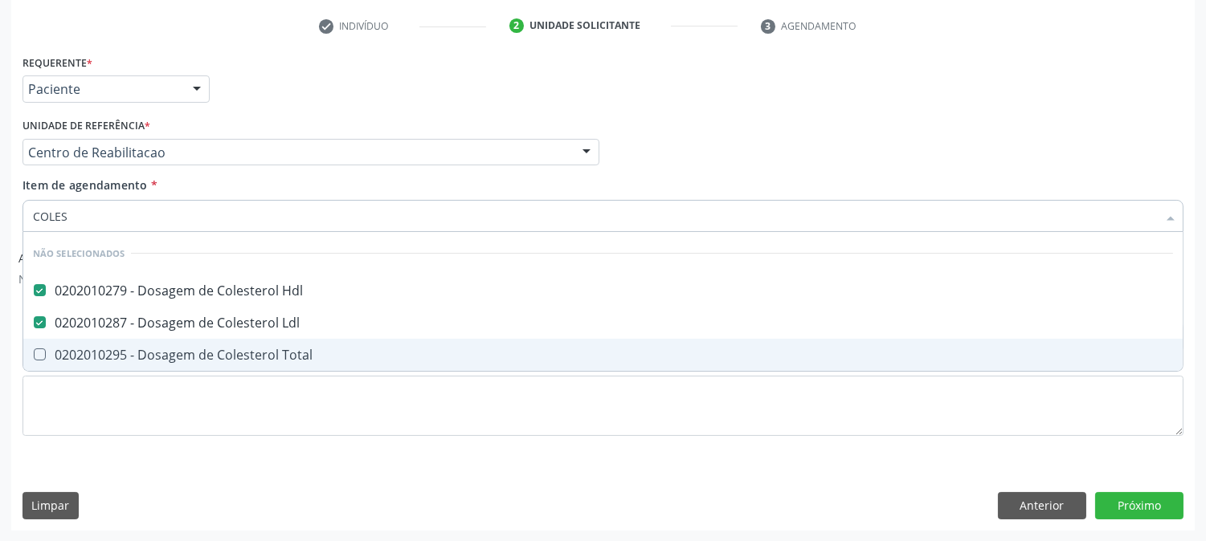
click at [87, 360] on div "0202010295 - Dosagem de Colesterol Total" at bounding box center [603, 355] width 1140 height 13
checkbox Total "true"
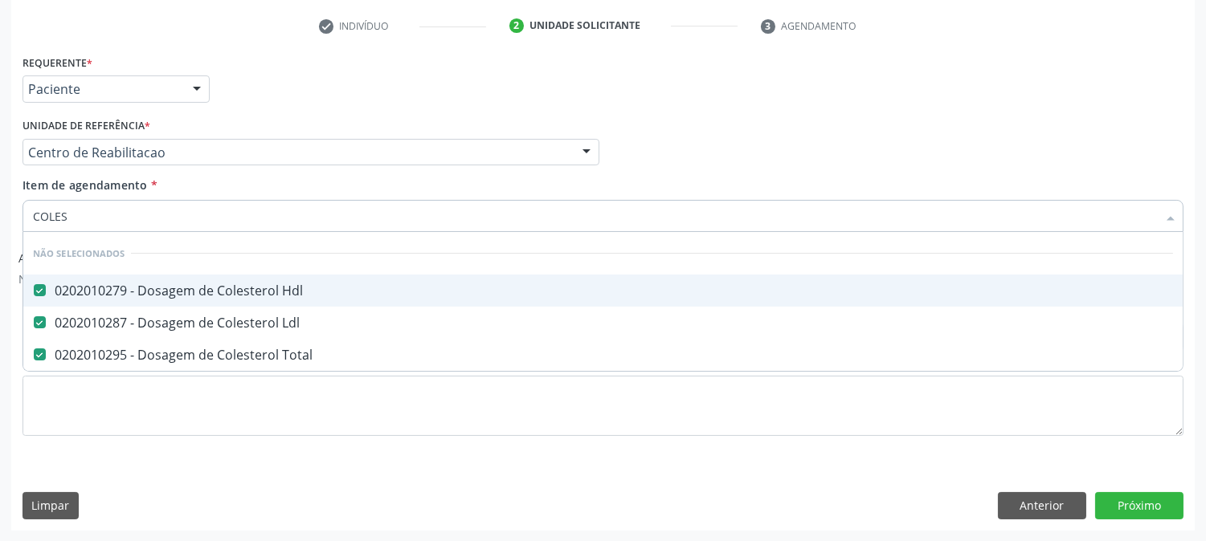
click at [51, 219] on input "COLES" at bounding box center [595, 216] width 1124 height 32
type input "TRA"
checkbox Hdl "false"
checkbox Ldl "false"
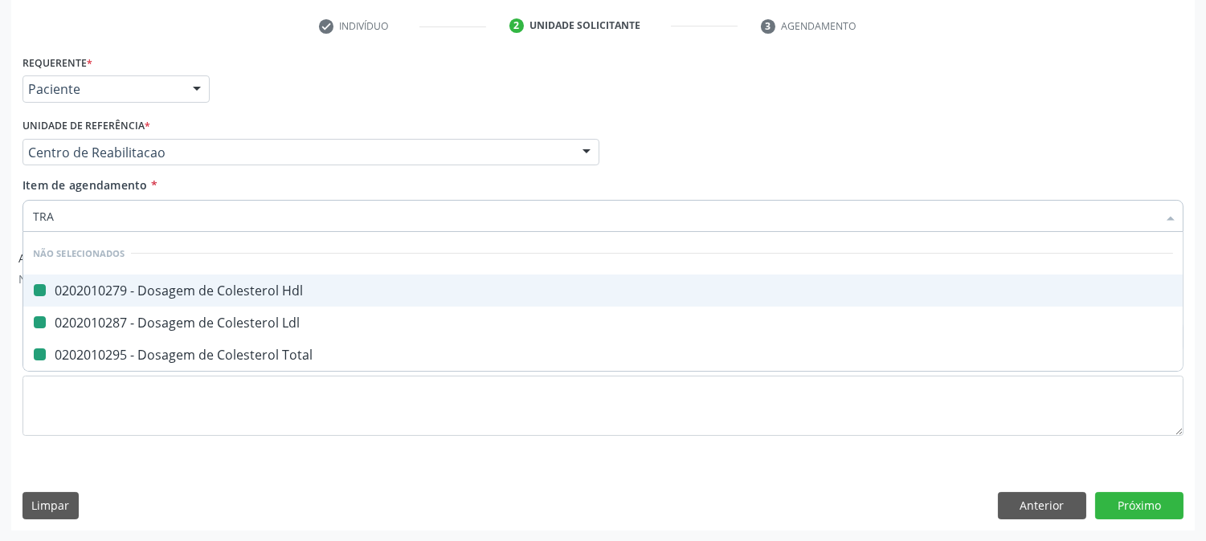
checkbox Total "false"
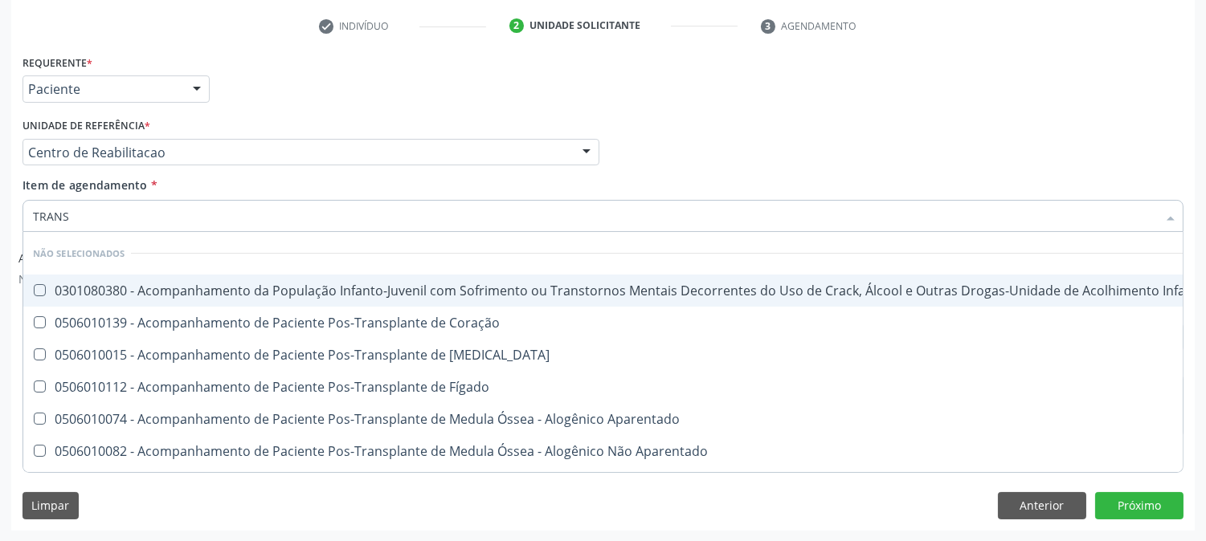
type input "TRANSA"
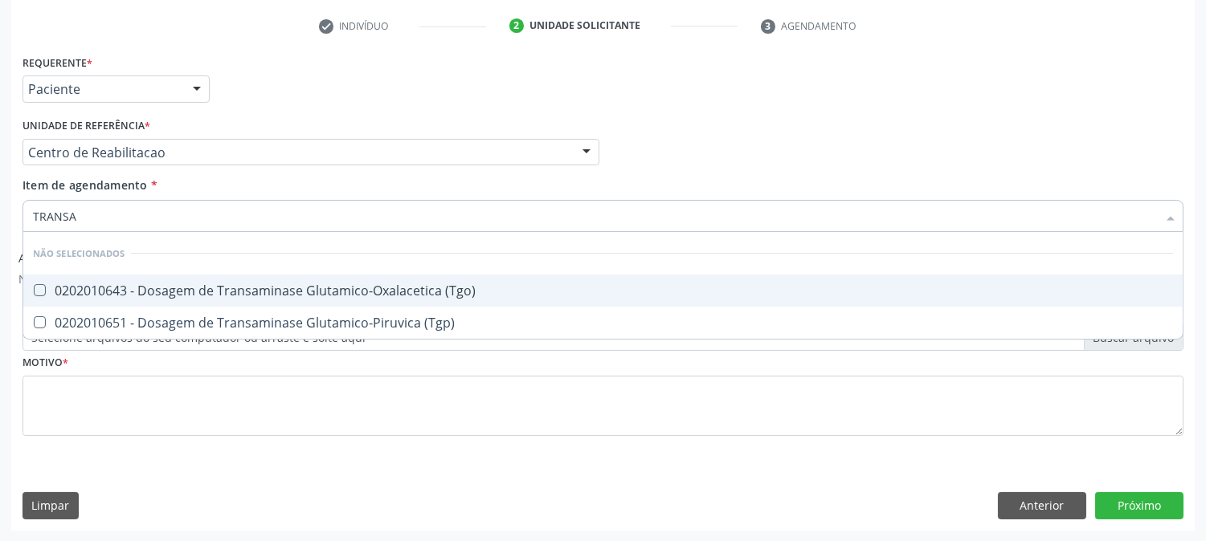
click at [62, 276] on span "0202010643 - Dosagem de Transaminase Glutamico-Oxalacetica (Tgo)" at bounding box center [602, 291] width 1159 height 32
checkbox \(Tgo\) "true"
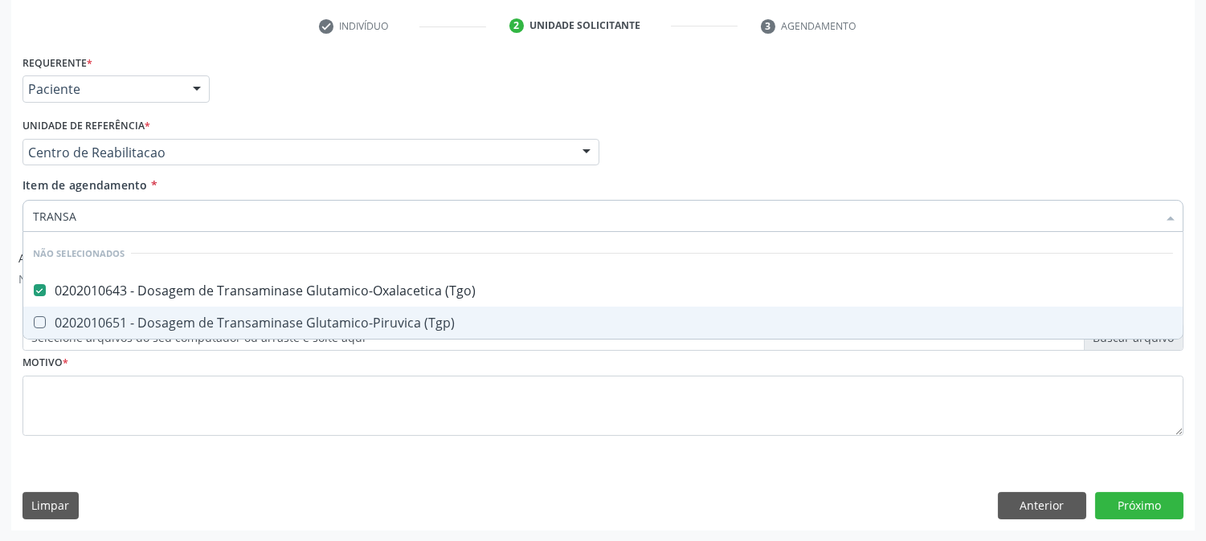
click at [67, 321] on div "0202010651 - Dosagem de Transaminase Glutamico-Piruvica (Tgp)" at bounding box center [603, 322] width 1140 height 13
checkbox \(Tgp\) "true"
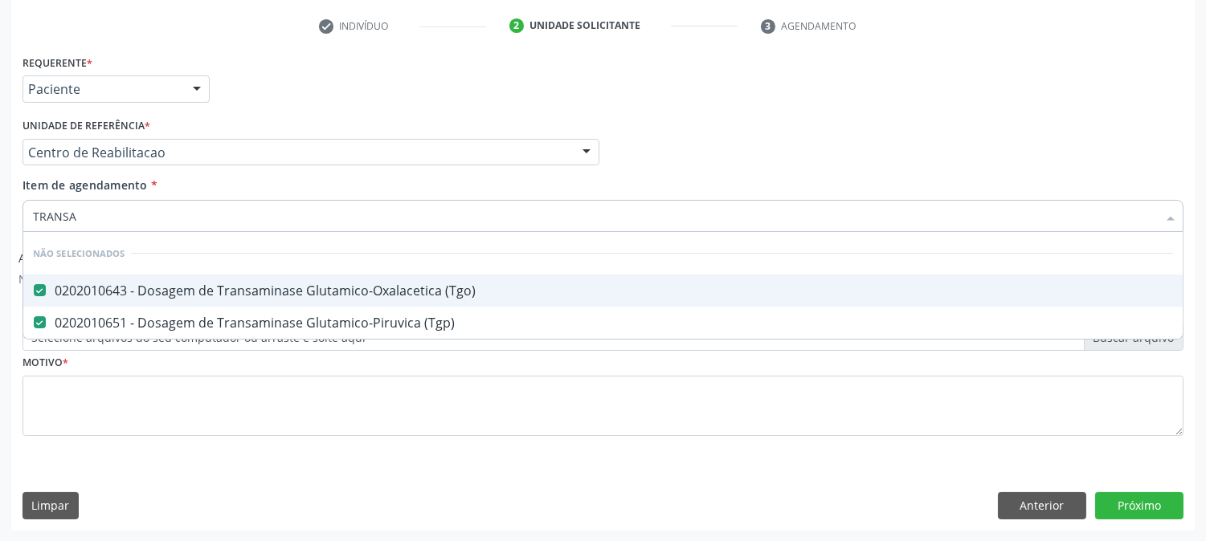
click at [70, 210] on input "TRANSA" at bounding box center [595, 216] width 1124 height 32
type input "HEMO"
checkbox \(Tgo\) "false"
checkbox \(Tgp\) "false"
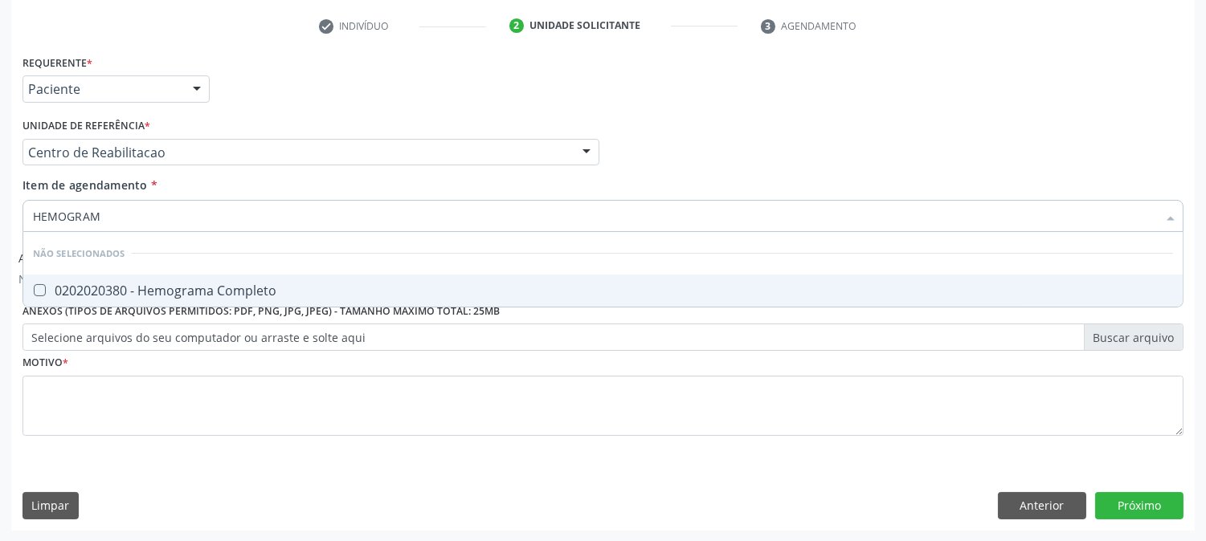
type input "HEMOGRAMA"
click at [115, 300] on span "0202020380 - Hemograma Completo" at bounding box center [602, 291] width 1159 height 32
checkbox Completo "true"
click at [113, 218] on input "HEMOGRAMA" at bounding box center [595, 216] width 1124 height 32
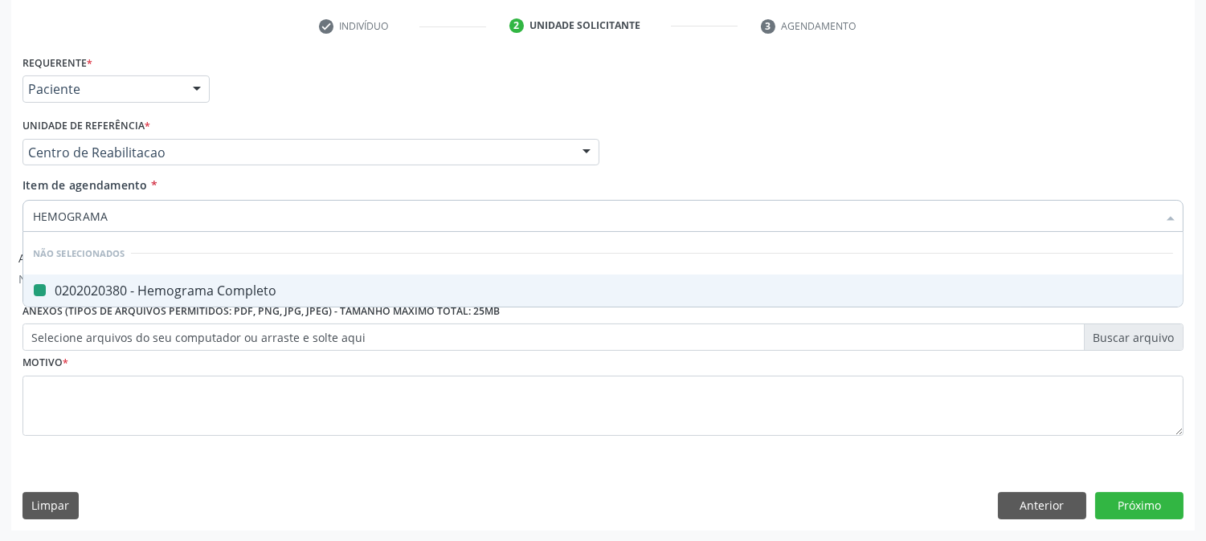
type input "P"
checkbox Completo "false"
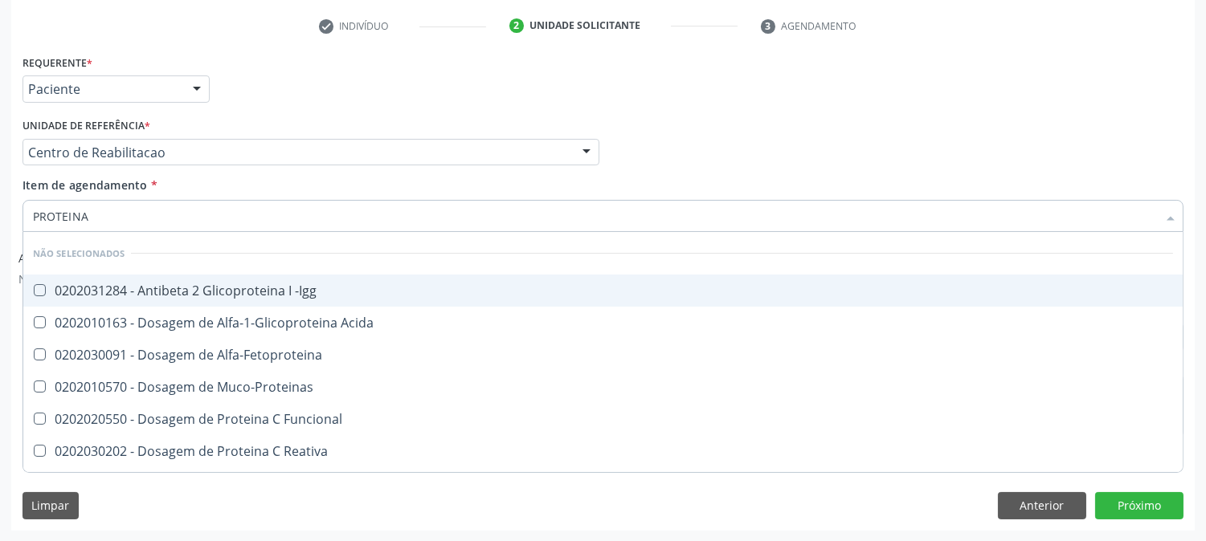
type input "PROTEINA C"
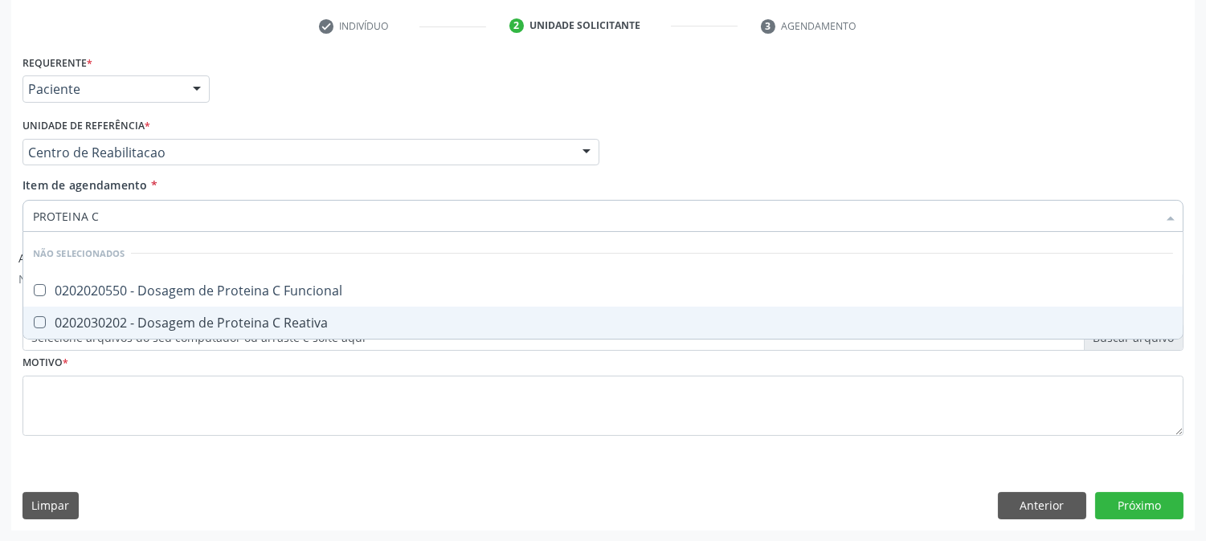
click at [133, 321] on div "0202030202 - Dosagem de Proteina C Reativa" at bounding box center [603, 322] width 1140 height 13
checkbox Reativa "true"
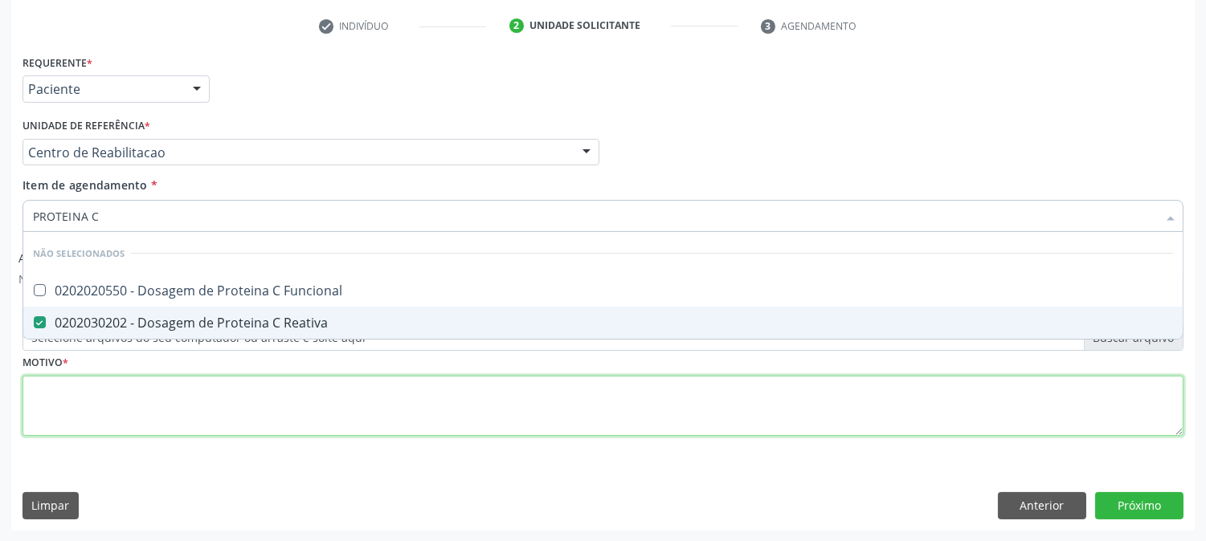
click at [137, 389] on div "Requerente * Paciente Profissional de Saúde Paciente Nenhum resultado encontrad…" at bounding box center [602, 255] width 1161 height 408
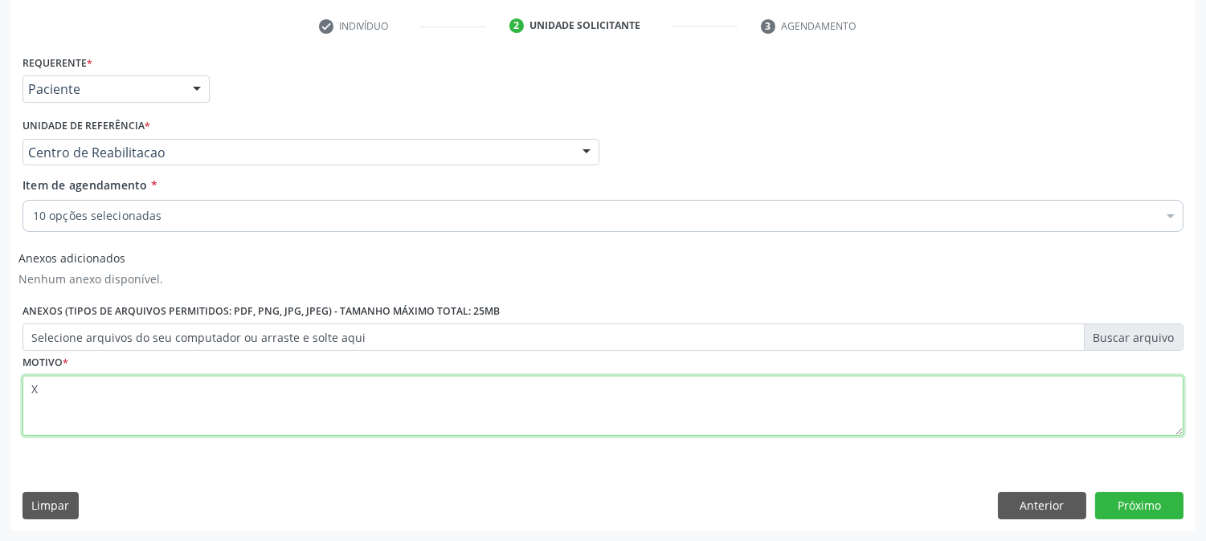
type textarea "X"
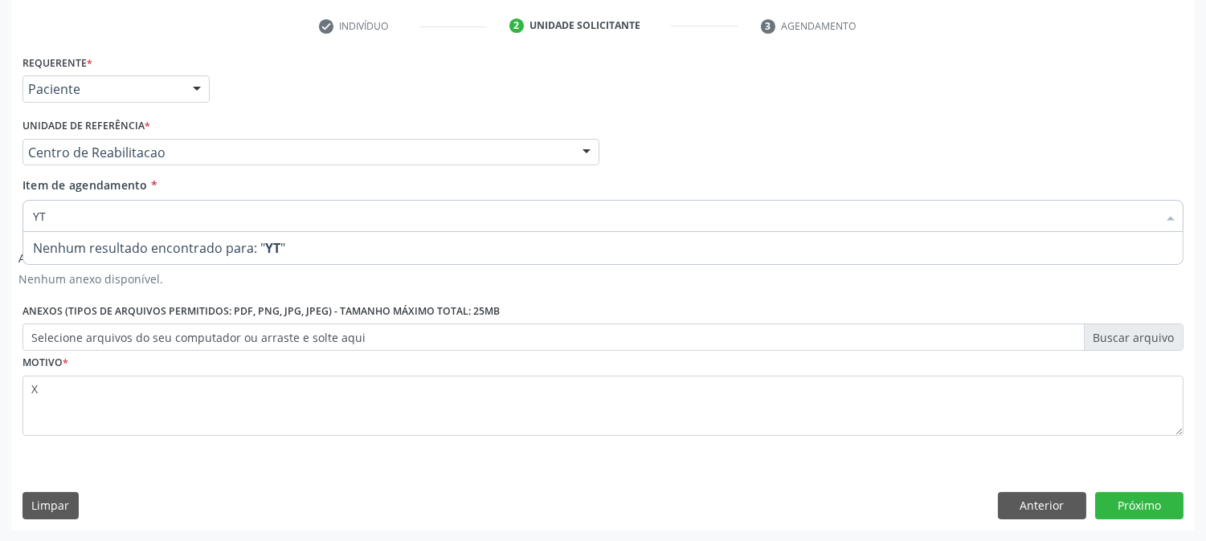
type input "Y"
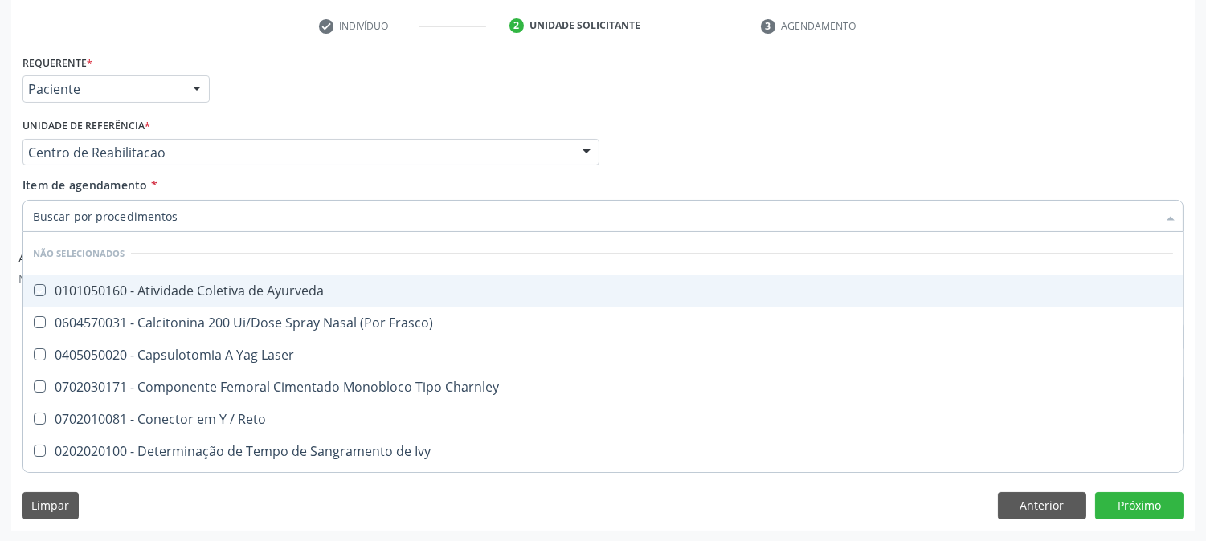
checkbox Ayurveda "true"
checkbox Frasco\) "true"
checkbox Laser "true"
checkbox Charnley "true"
checkbox Reto "true"
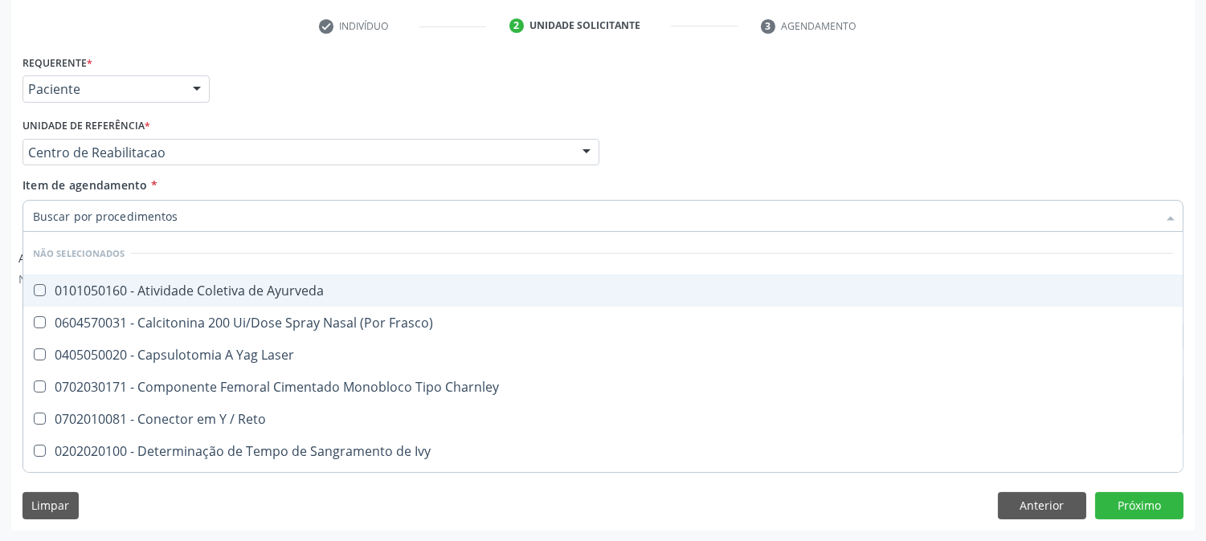
checkbox Ivy "true"
checkbox Tifoide\) "true"
checkbox Gel "true"
checkbox 8\ "true"
checkbox 9\ "true"
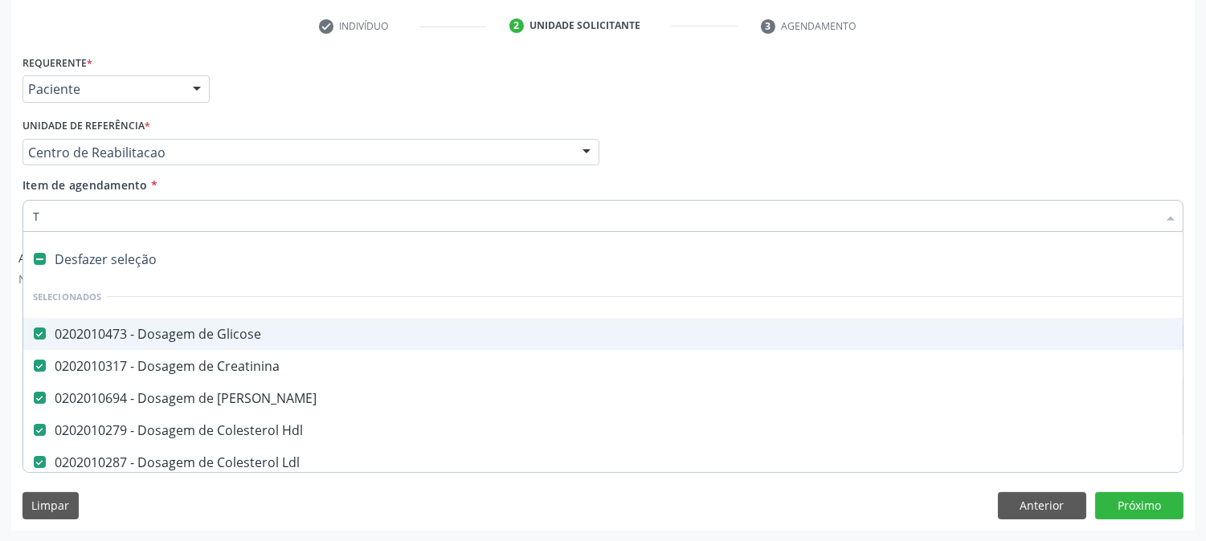
type input "TE"
checkbox Total "false"
checkbox \(Tgo\) "false"
checkbox \(Tgp\) "false"
checkbox Reativa "false"
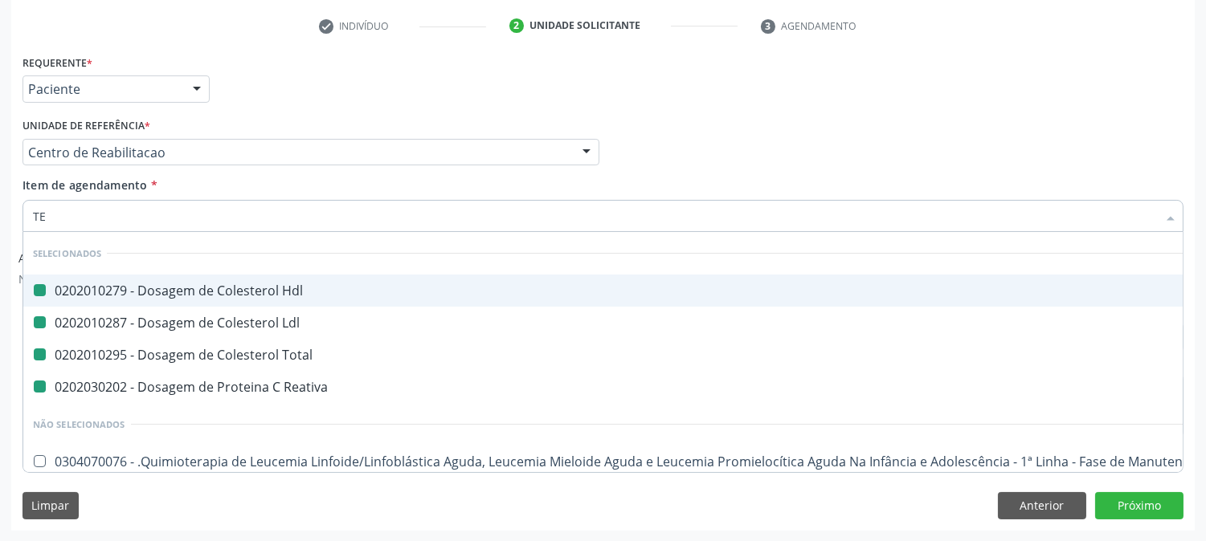
type input "TEP"
checkbox Hdl "false"
checkbox Ldl "false"
checkbox Total "false"
checkbox Reativa "false"
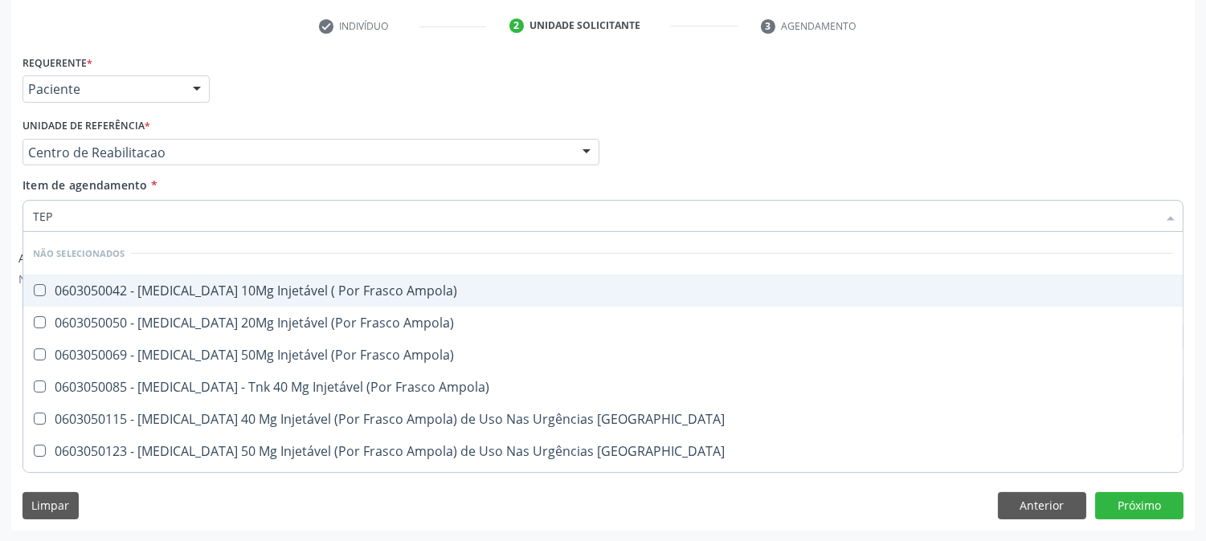
type input "TE"
checkbox Ampola\) "true"
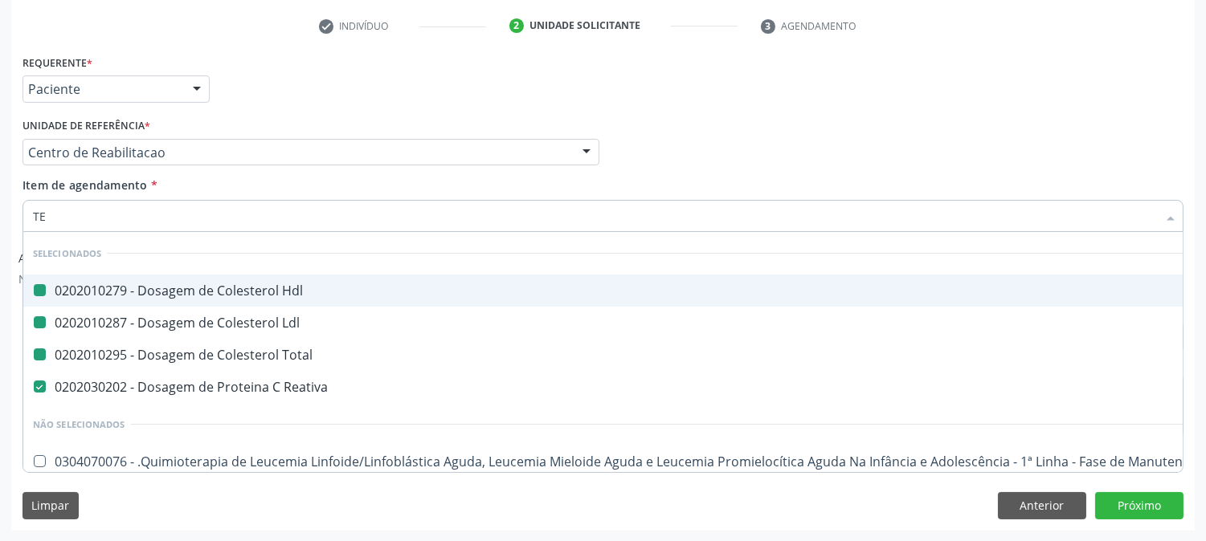
type input "TEM"
checkbox Hdl "false"
checkbox Ldl "false"
checkbox Total "false"
checkbox Reativa "false"
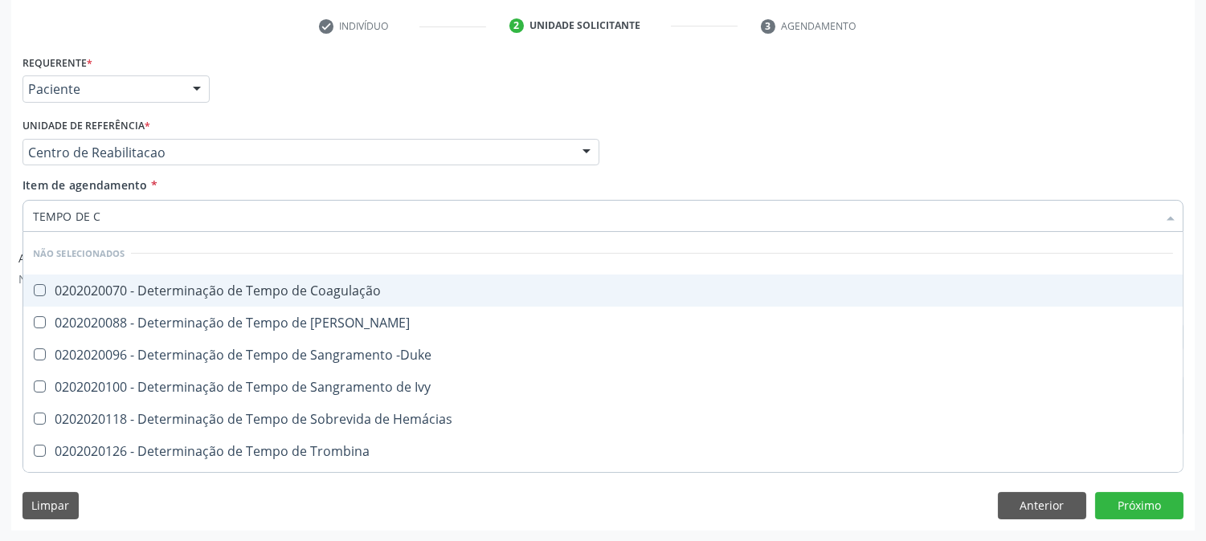
type input "TEMPO DE CO"
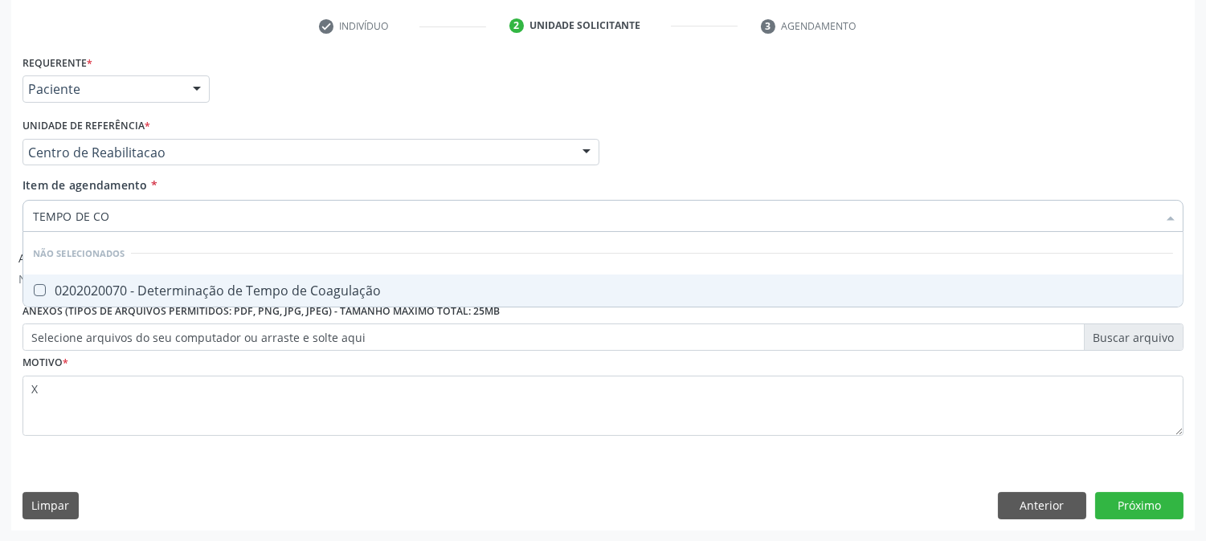
click at [165, 284] on div "0202020070 - Determinação de Tempo de Coagulação" at bounding box center [603, 290] width 1140 height 13
checkbox Coagulação "true"
click at [135, 210] on input "TEMPO DE CO" at bounding box center [595, 216] width 1124 height 32
type input "TEMPO DE S"
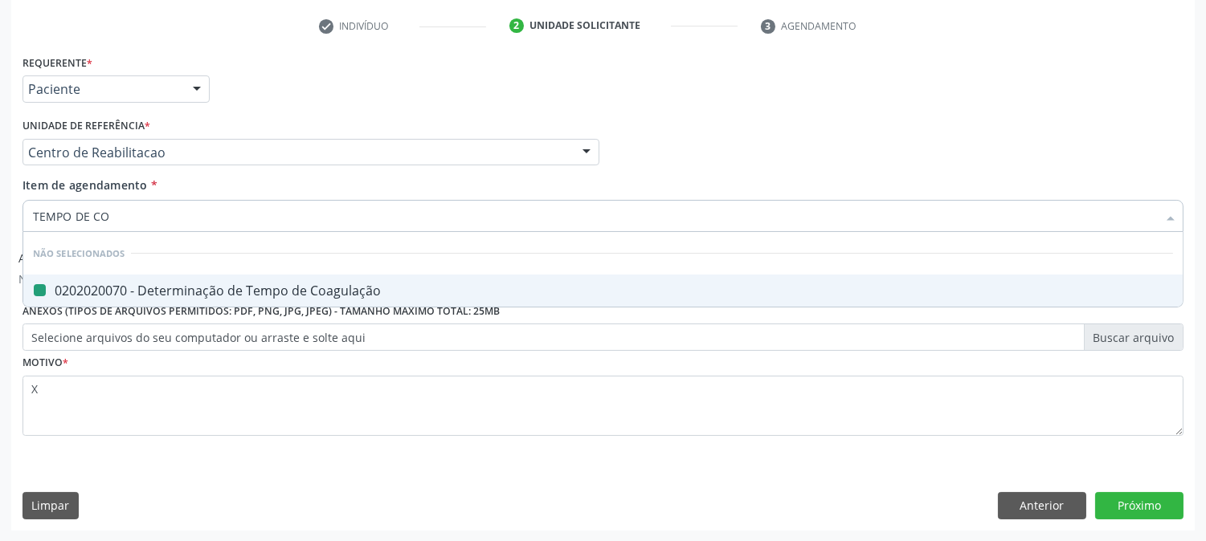
checkbox Coagulação "false"
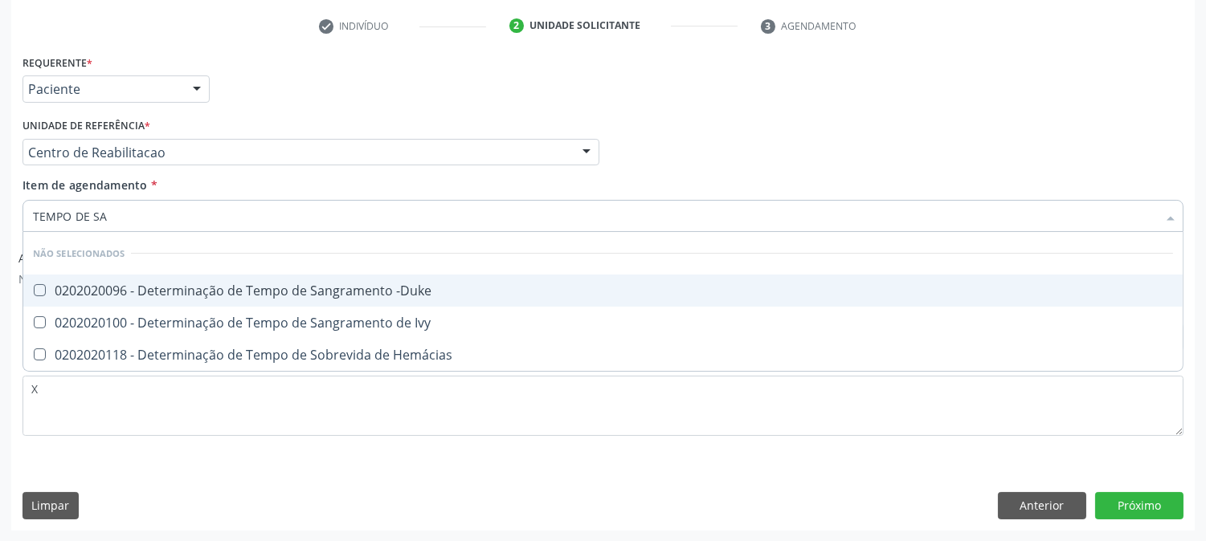
type input "TEMPO DE SAN"
click at [206, 292] on div "0202020096 - Determinação de Tempo de Sangramento -Duke" at bounding box center [603, 290] width 1140 height 13
checkbox -Duke "true"
click at [164, 209] on input "TEMPO DE SAN" at bounding box center [595, 216] width 1124 height 32
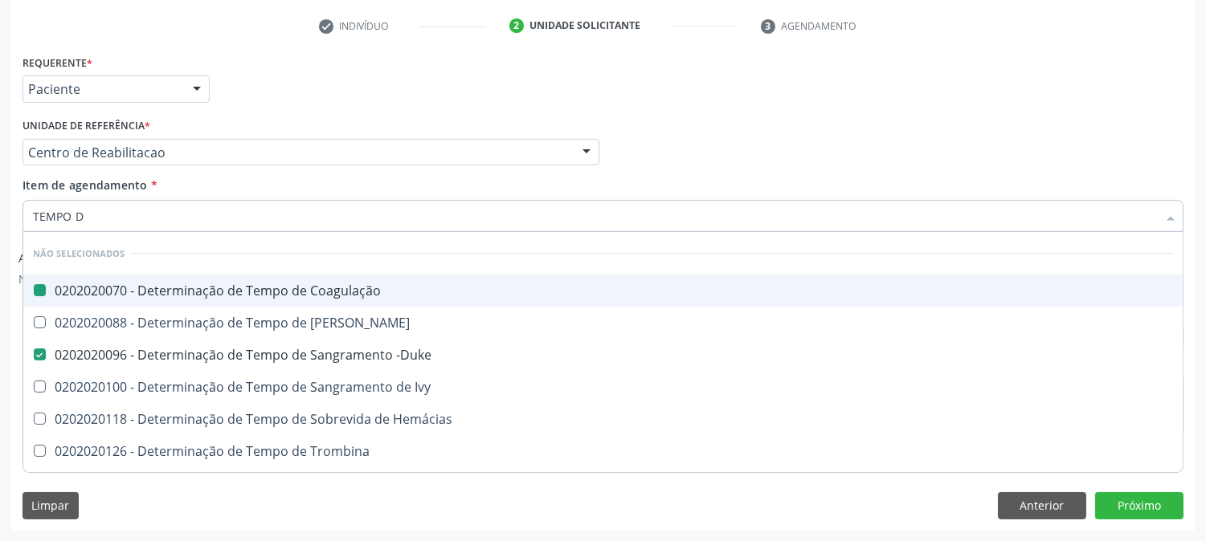
type input "TEMPO"
checkbox Coagulação "false"
checkbox -Duke "false"
type input "T"
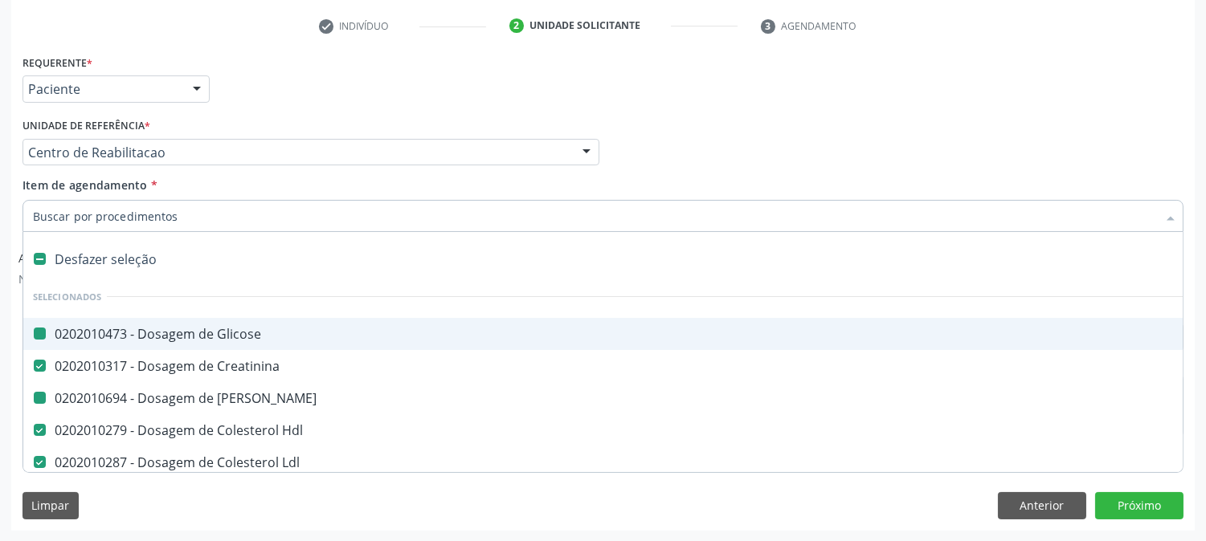
checkbox Glicose "true"
checkbox Creatinina "true"
checkbox Ureia "true"
checkbox Hdl "true"
checkbox Total "true"
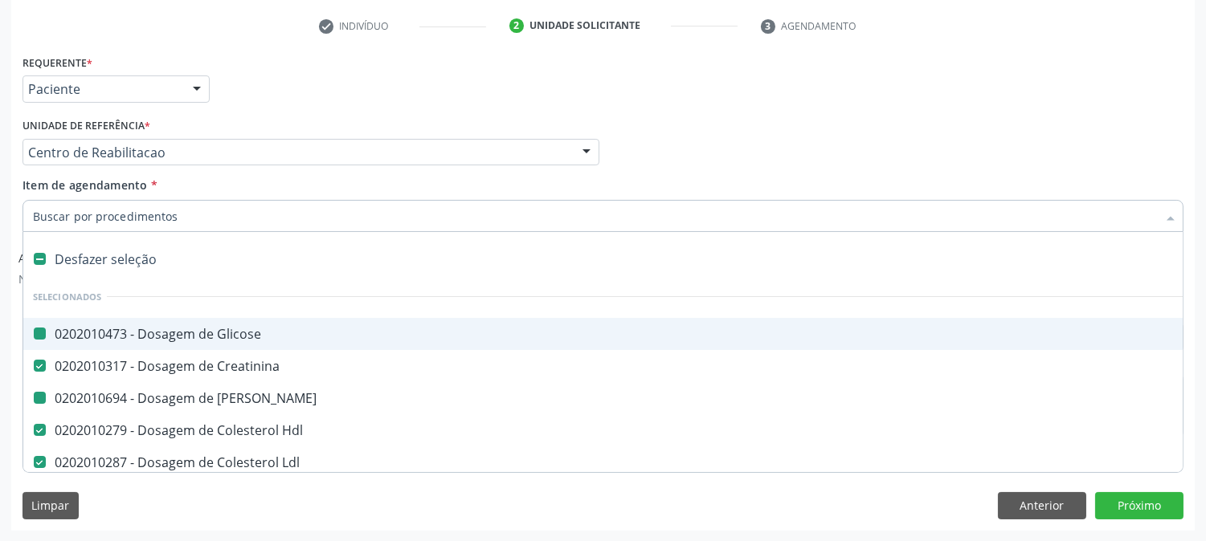
checkbox \(Tgo\) "true"
type input "T"
checkbox Reativa "false"
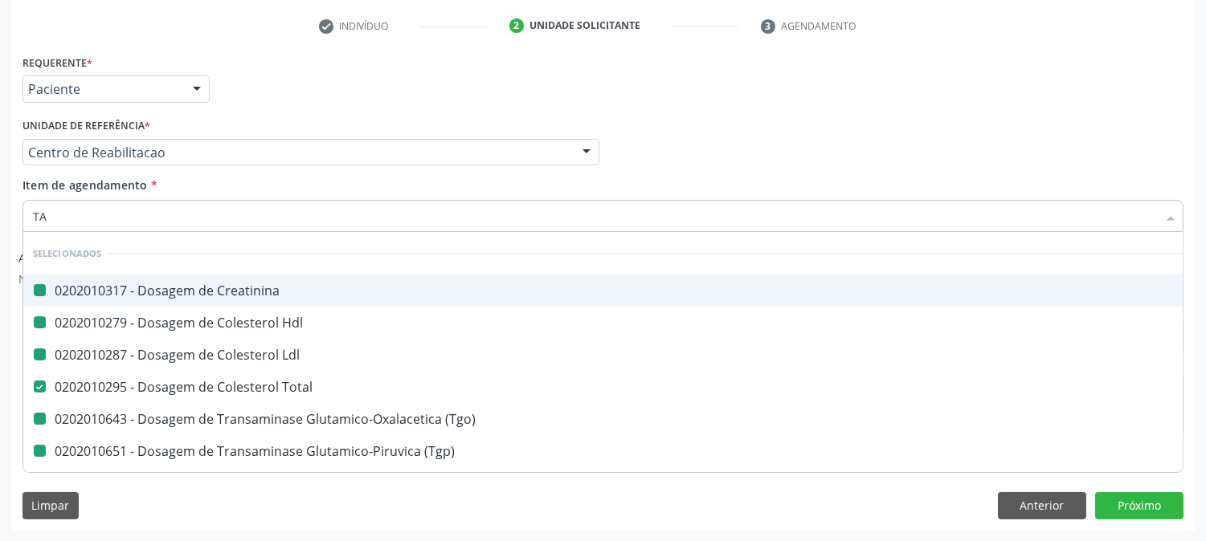
type input "TAP"
checkbox Creatinina "false"
checkbox Hdl "false"
checkbox Ldl "false"
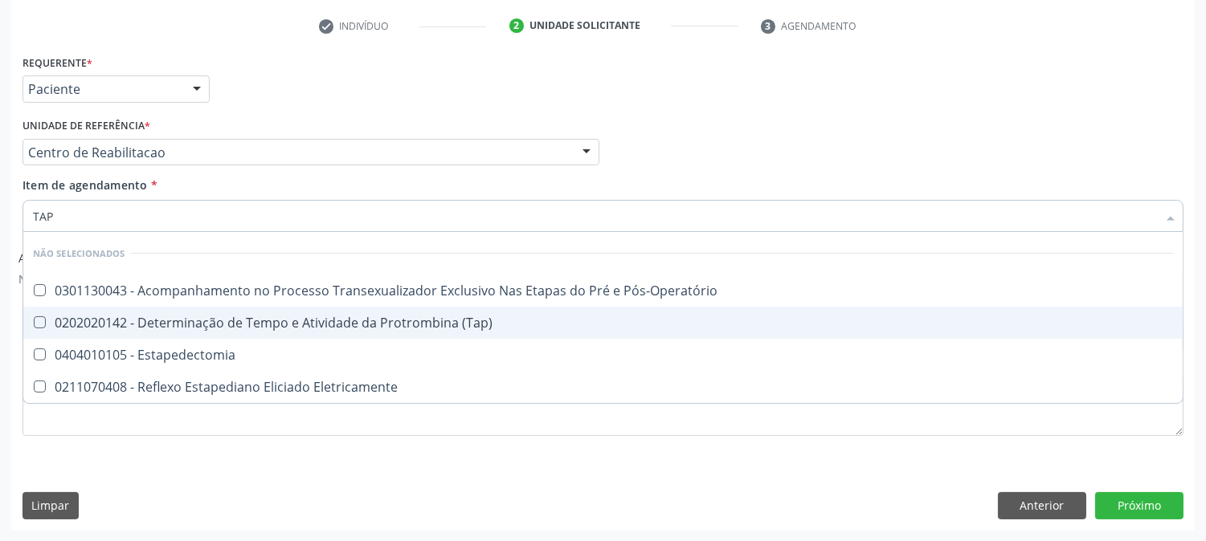
click at [267, 316] on div "0202020142 - Determinação de Tempo e Atividade da Protrombina (Tap)" at bounding box center [603, 322] width 1140 height 13
checkbox \(Tap\) "true"
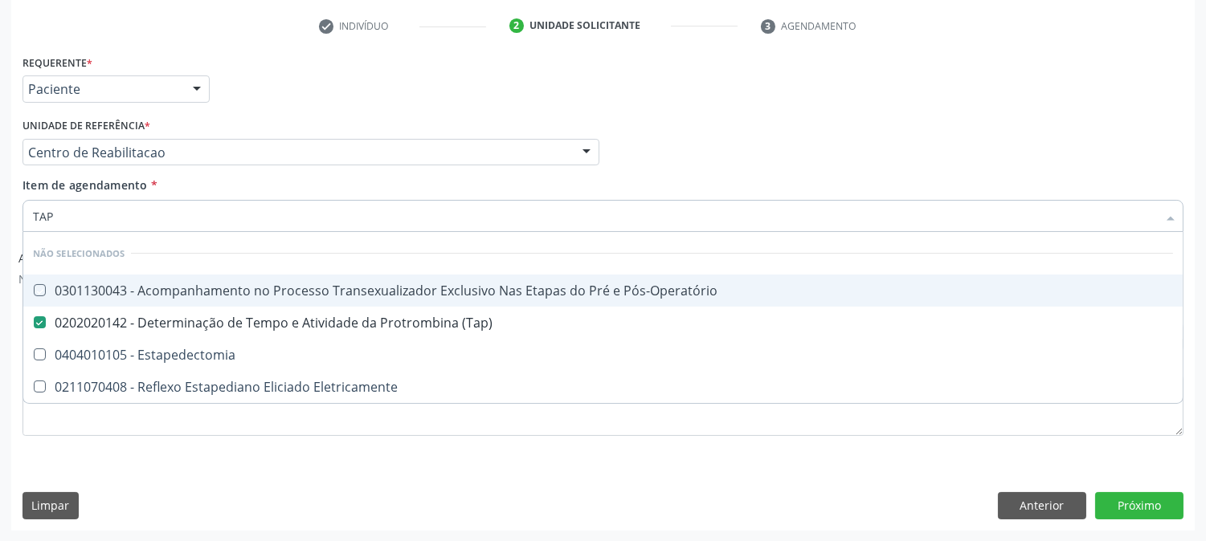
click at [877, 149] on div "Profissional Solicitante Por favor, selecione a Unidade de Atendimento primeiro…" at bounding box center [602, 145] width 1169 height 63
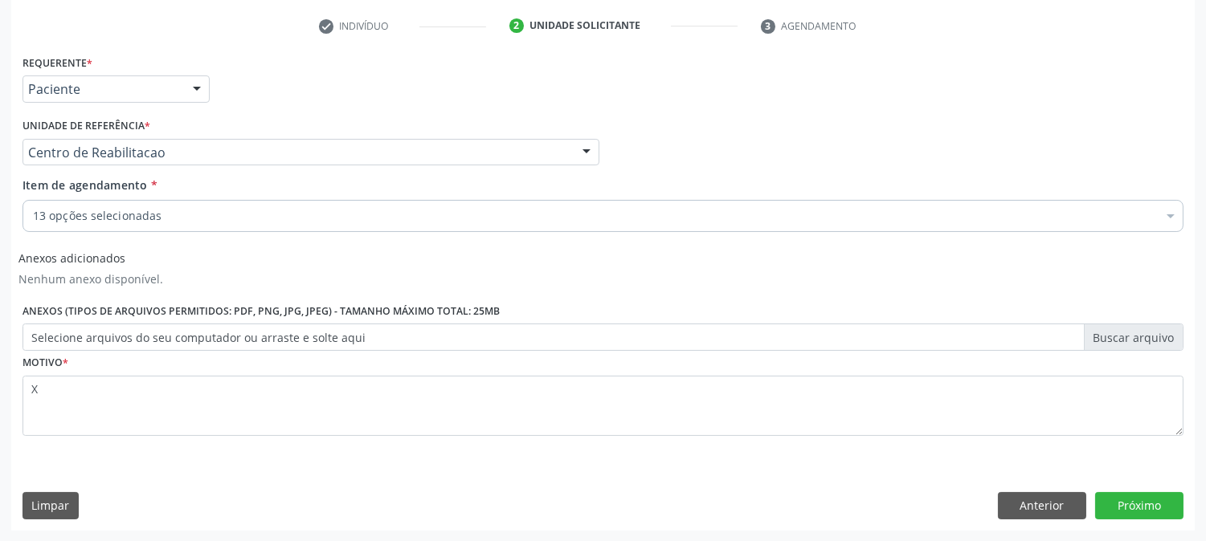
checkbox Glicose "true"
checkbox Ureia "true"
checkbox Hdl "true"
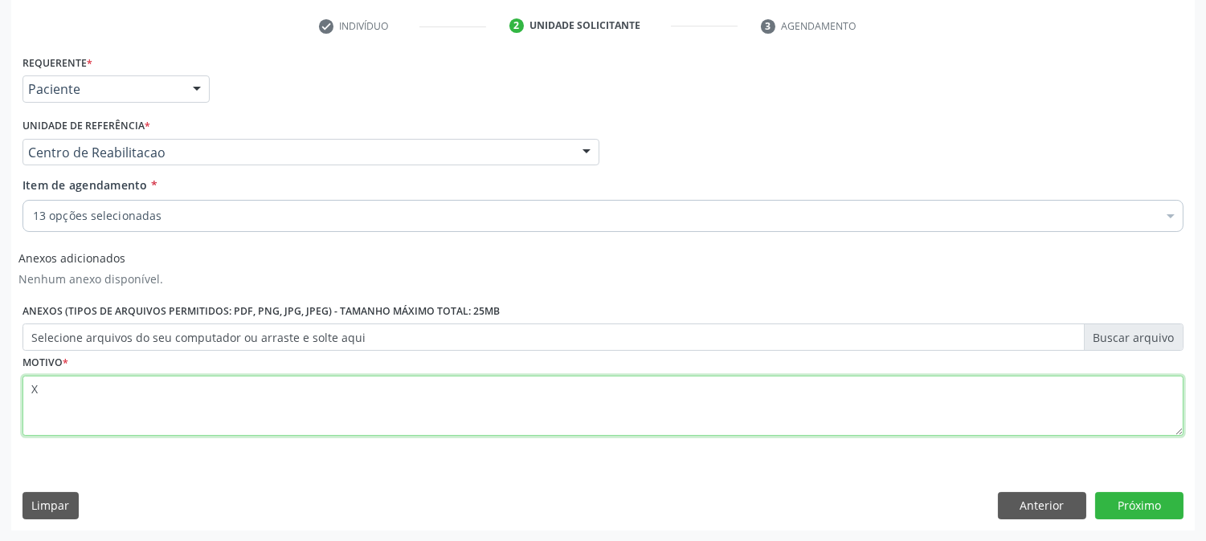
click at [78, 406] on textarea "X" at bounding box center [602, 406] width 1161 height 61
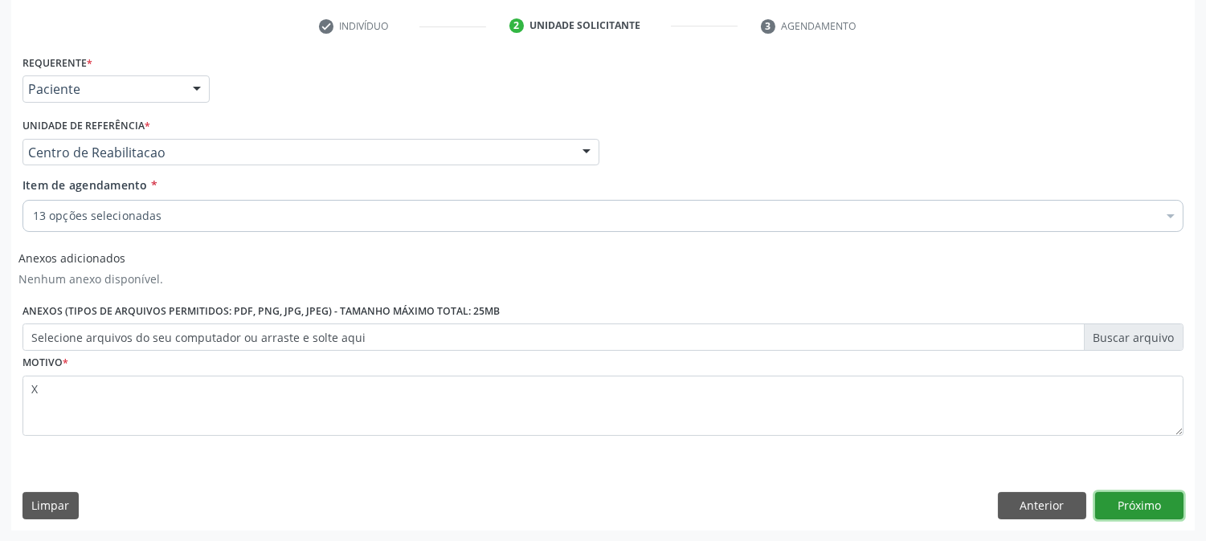
click at [1144, 504] on button "Próximo" at bounding box center [1139, 505] width 88 height 27
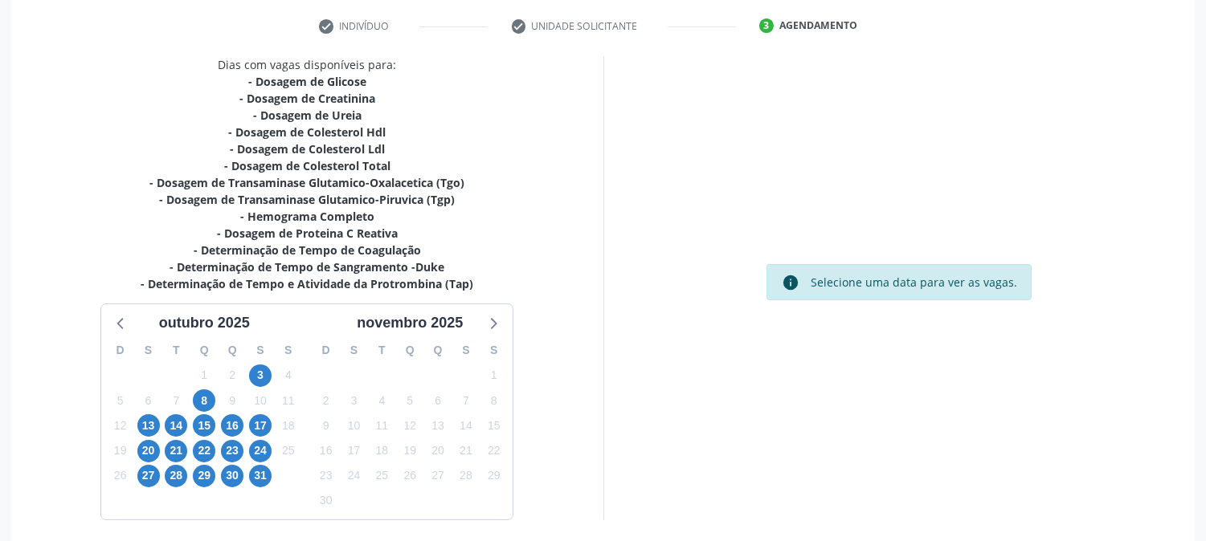
click at [275, 472] on div "1" at bounding box center [288, 475] width 28 height 25
click at [270, 468] on div "31" at bounding box center [260, 475] width 22 height 25
click at [261, 472] on span "31" at bounding box center [260, 476] width 22 height 22
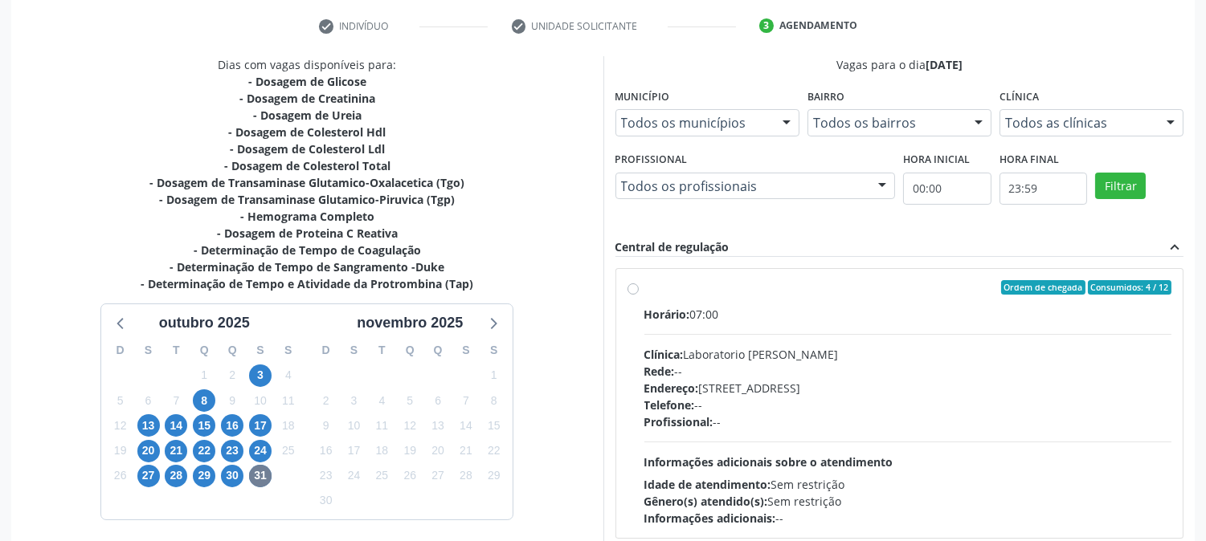
click at [785, 308] on div "Horário: 07:00" at bounding box center [908, 314] width 528 height 17
click at [639, 295] on input "Ordem de chegada Consumidos: 4 / 12 Horário: 07:00 Clínica: Laboratorio [PERSON…" at bounding box center [632, 287] width 11 height 14
radio input "true"
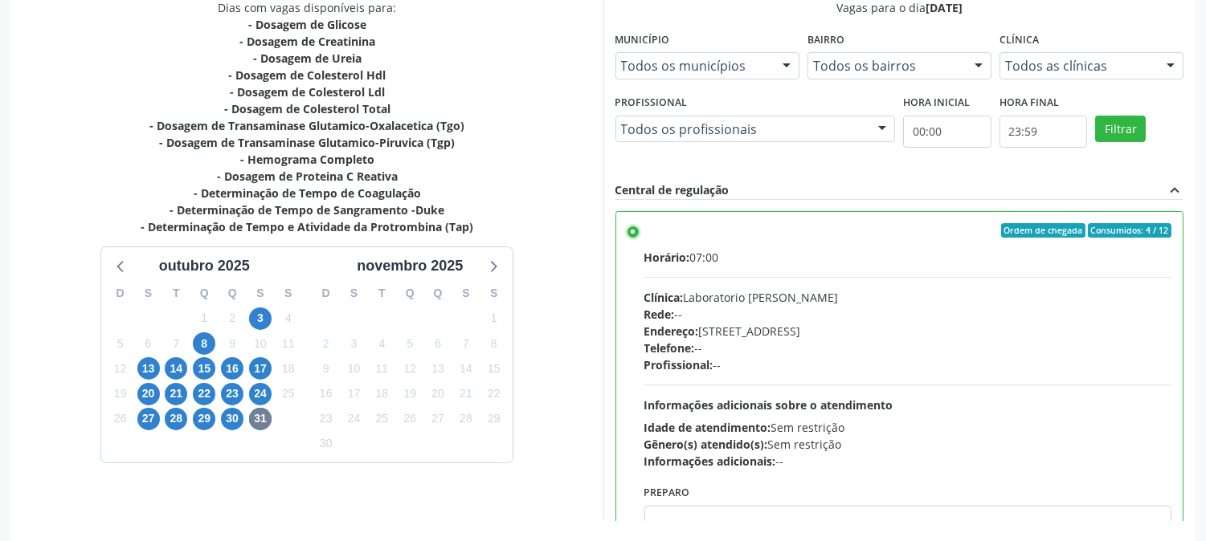
scroll to position [418, 0]
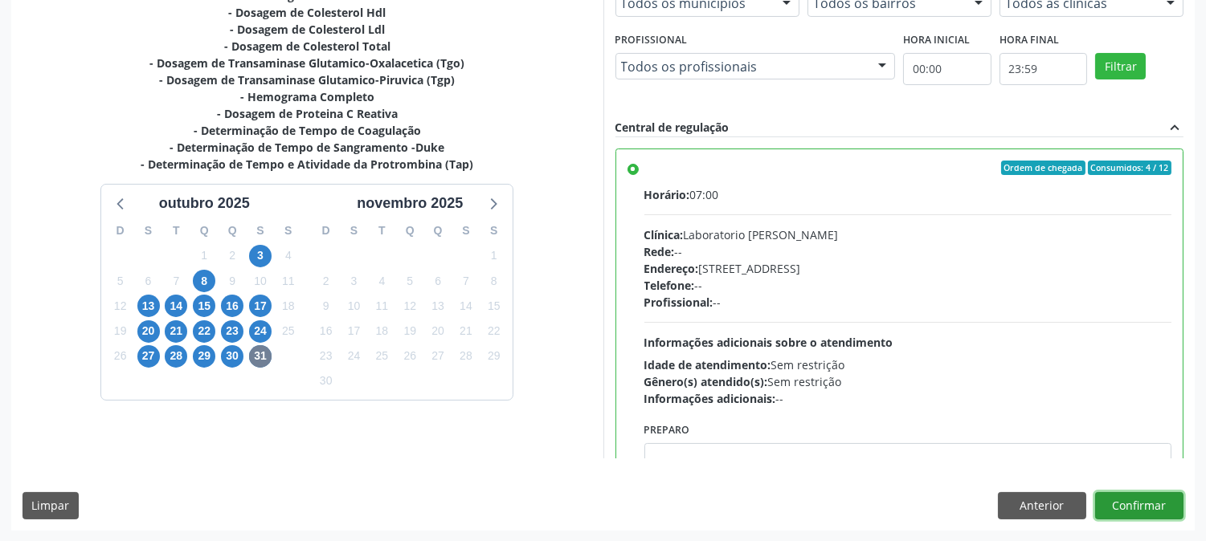
click at [1170, 494] on button "Confirmar" at bounding box center [1139, 505] width 88 height 27
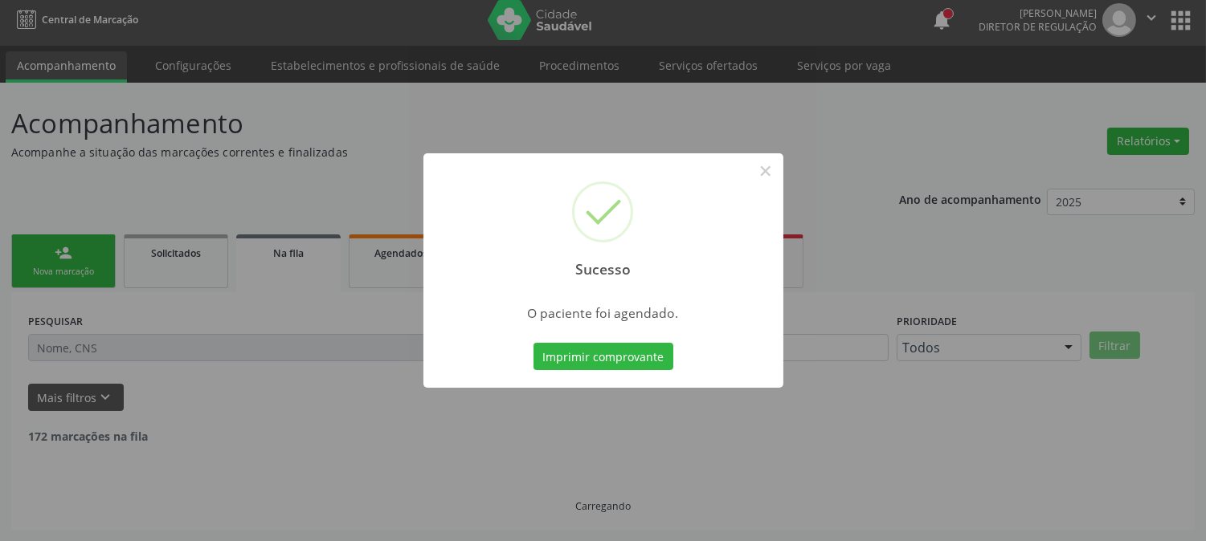
scroll to position [0, 0]
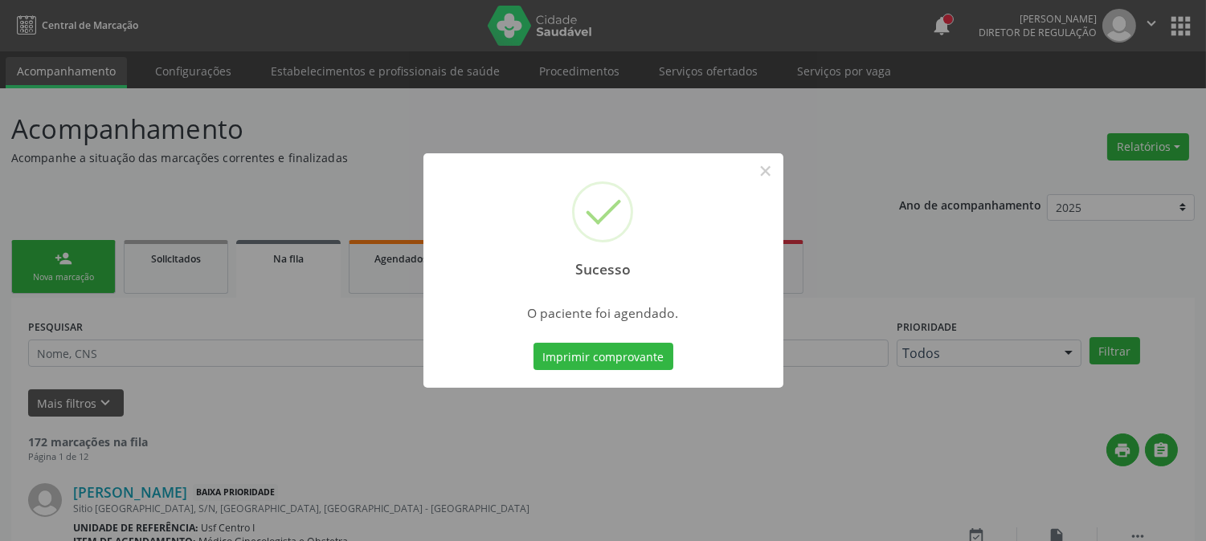
click at [604, 337] on div "Sucesso × O paciente foi agendado. Imprimir comprovante Cancel" at bounding box center [603, 270] width 360 height 235
click at [605, 343] on div "Imprimir comprovante Cancel" at bounding box center [602, 357] width 147 height 34
click at [606, 348] on button "Imprimir comprovante" at bounding box center [603, 356] width 140 height 27
